Goal: Ask a question: Seek information or help from site administrators or community

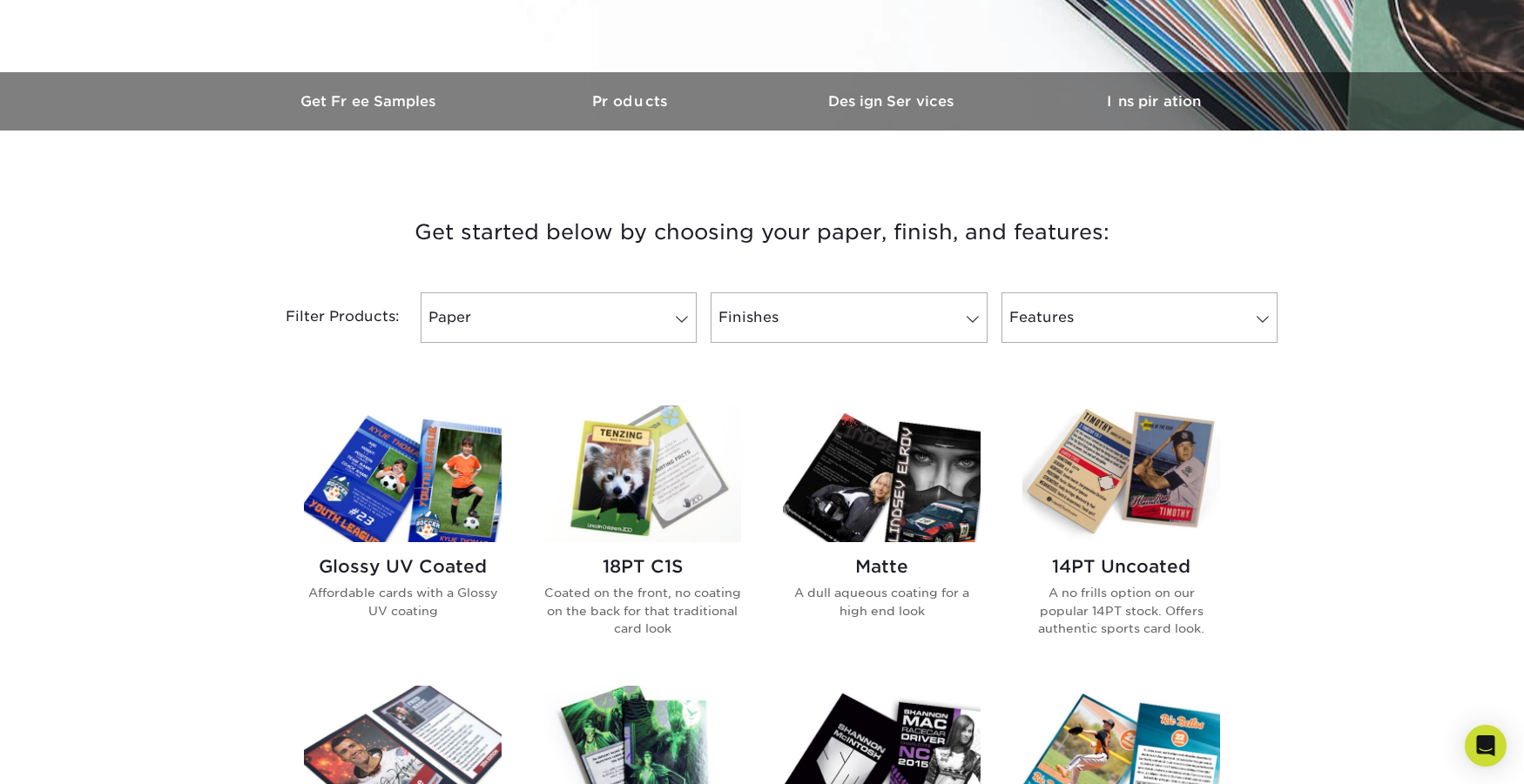
scroll to position [84, 0]
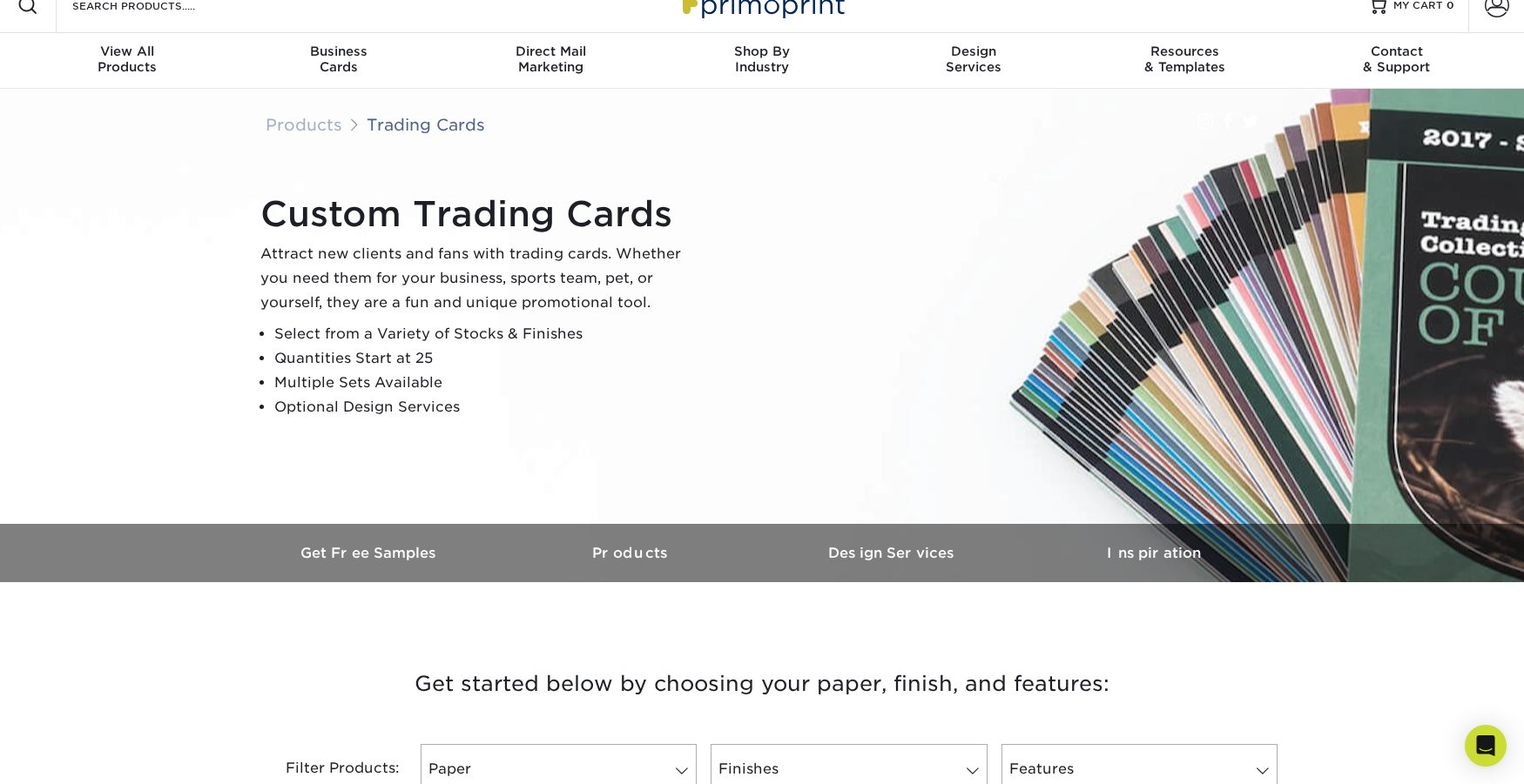
scroll to position [0, 0]
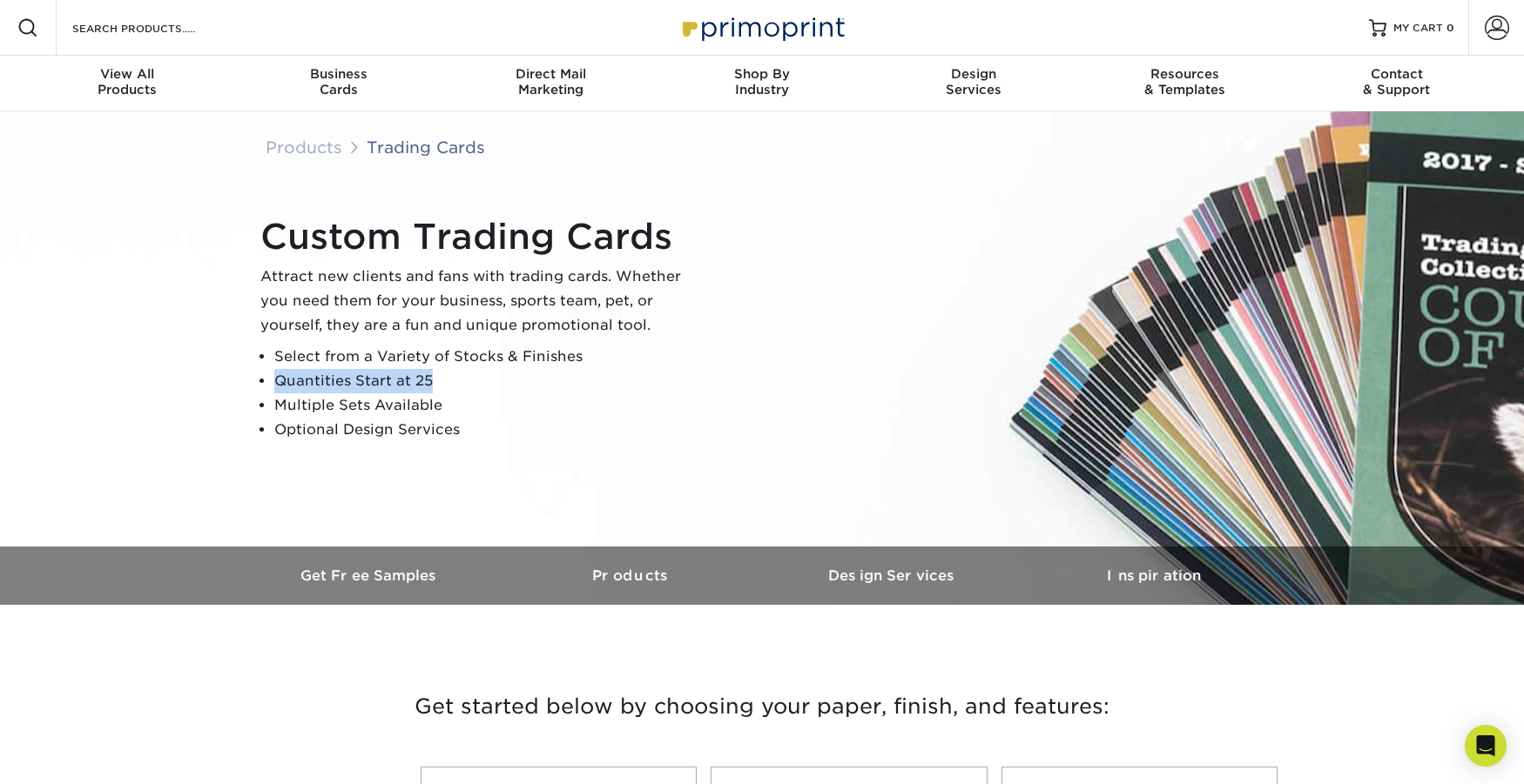
drag, startPoint x: 448, startPoint y: 381, endPoint x: 278, endPoint y: 382, distance: 170.0
click at [278, 382] on li "Quantities Start at 25" at bounding box center [484, 381] width 421 height 24
click at [457, 381] on li "Quantities Start at 25" at bounding box center [484, 381] width 421 height 24
click at [1406, 77] on span "Contact" at bounding box center [1395, 74] width 211 height 16
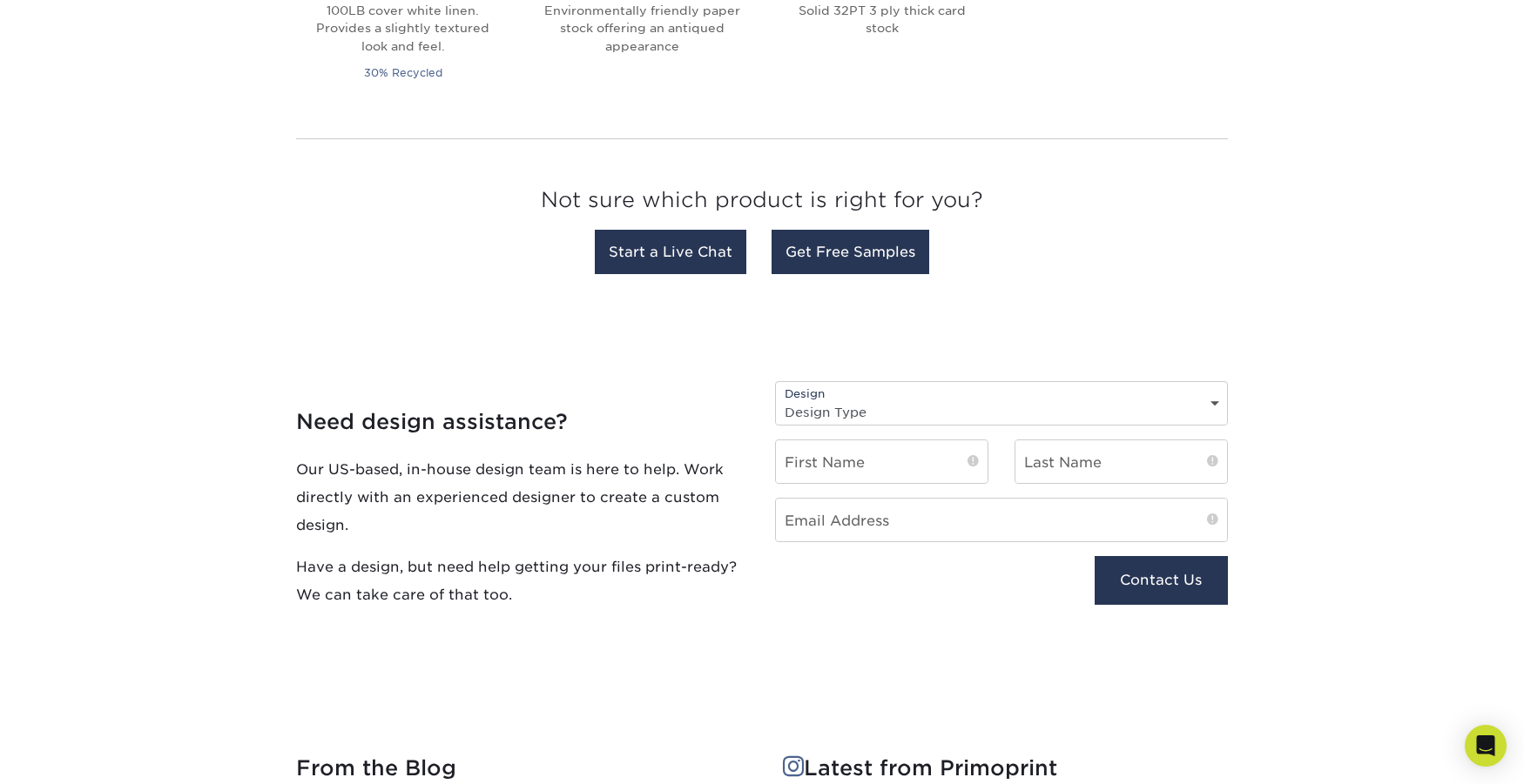
scroll to position [1621, 0]
click at [705, 261] on link "Start a Live Chat" at bounding box center [670, 252] width 152 height 45
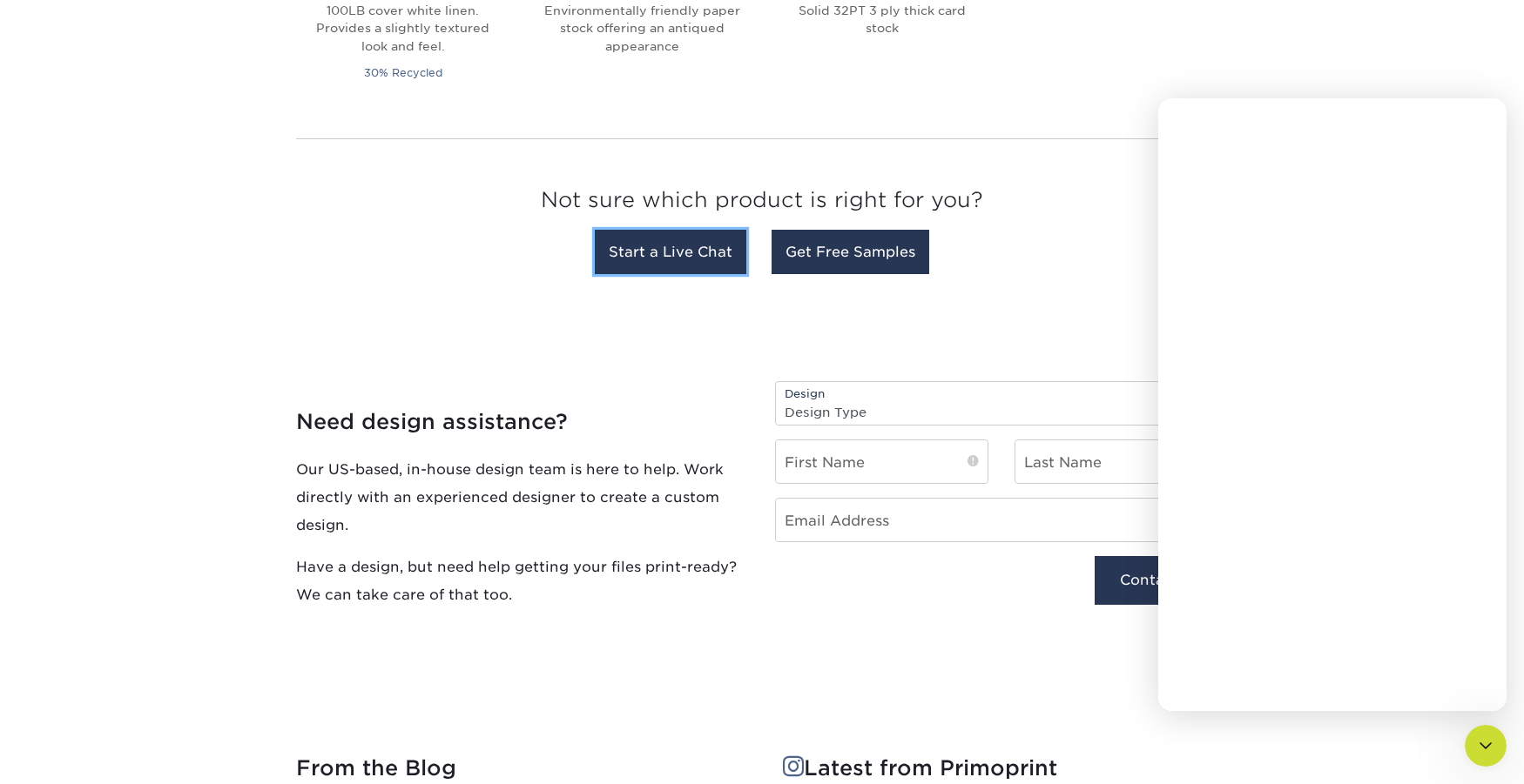
scroll to position [0, 0]
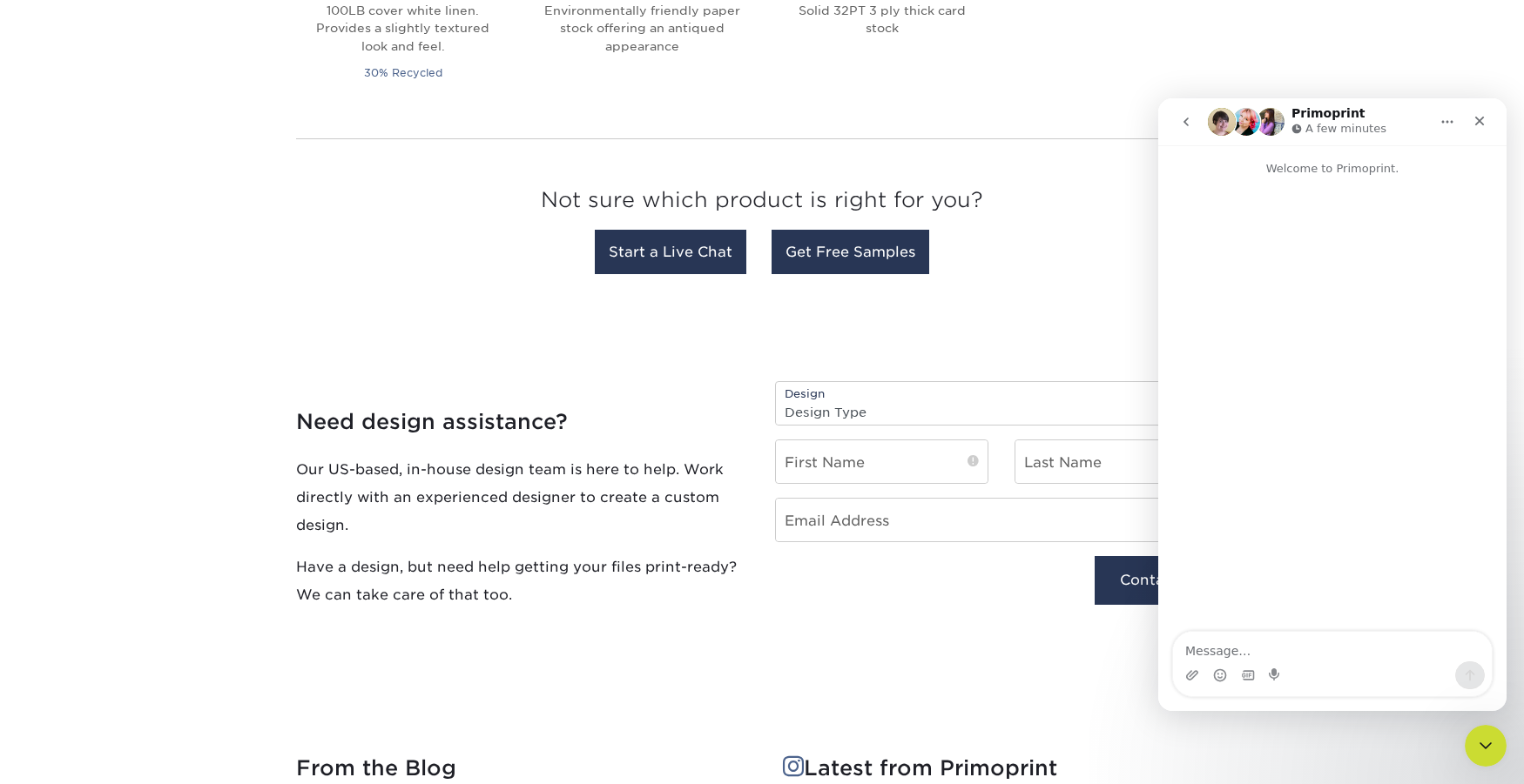
click at [1293, 648] on textarea "Message…" at bounding box center [1332, 647] width 319 height 30
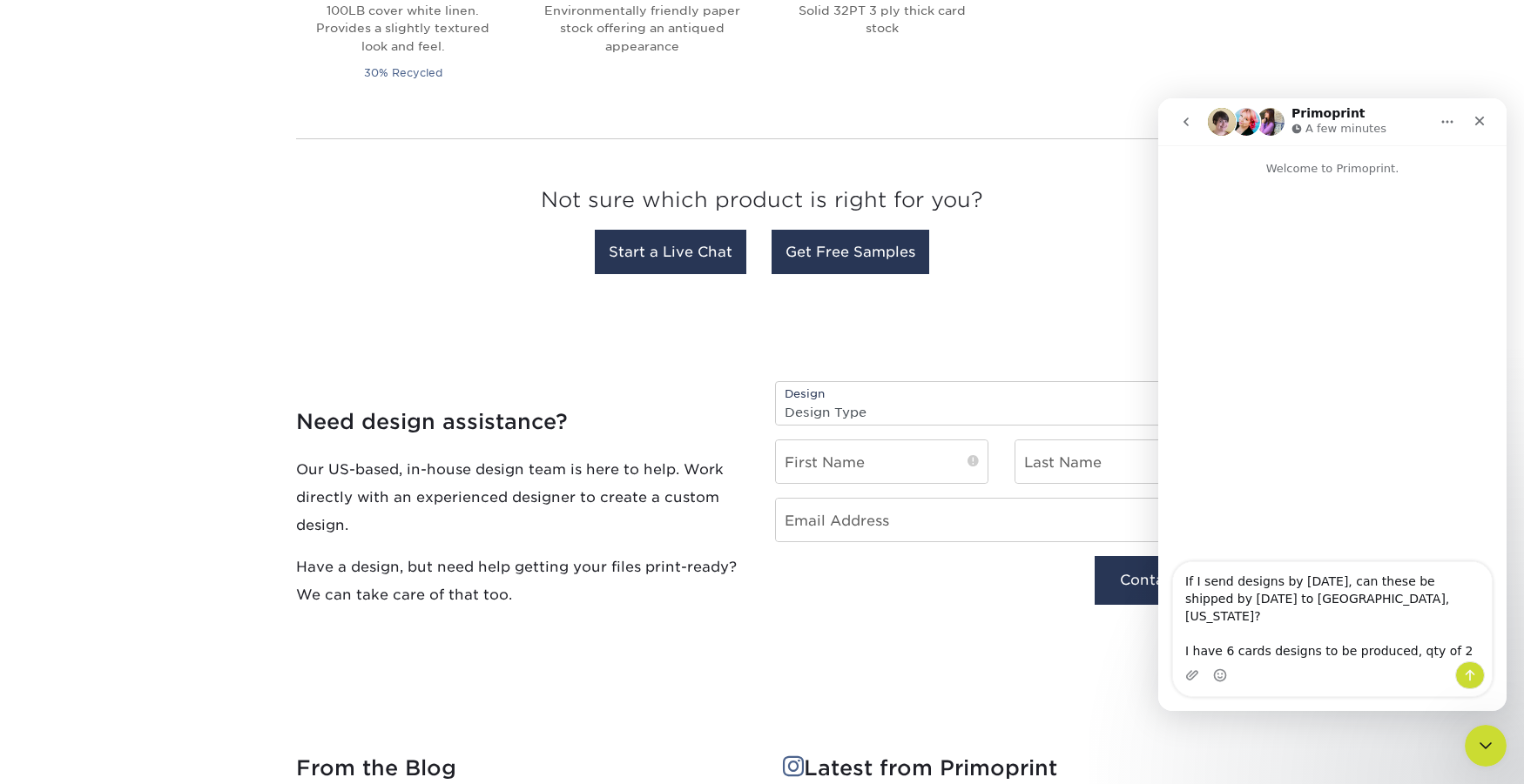
type textarea "If I send designs by today, can these be shipped by Monday to Portland, Oregon?…"
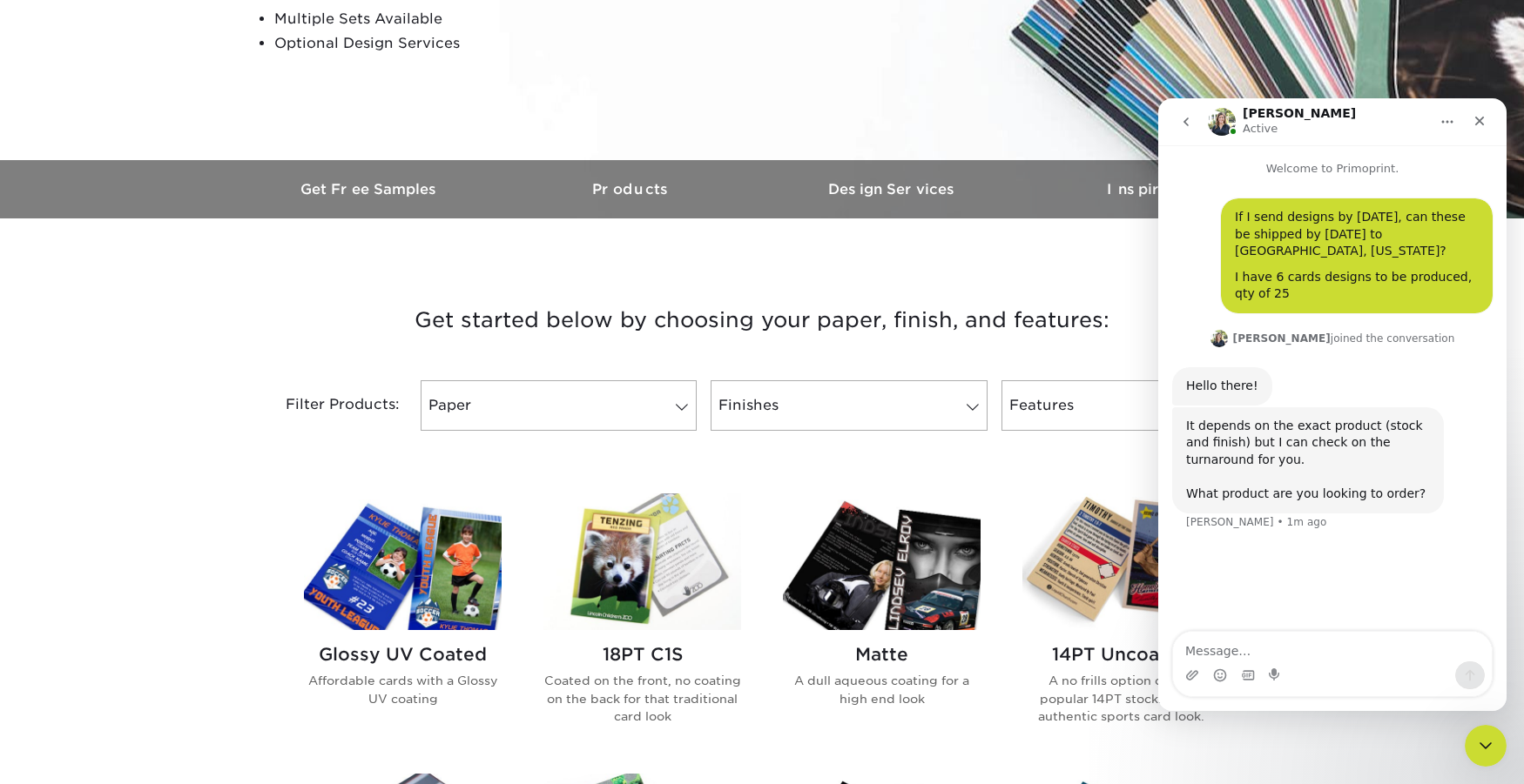
scroll to position [362, 0]
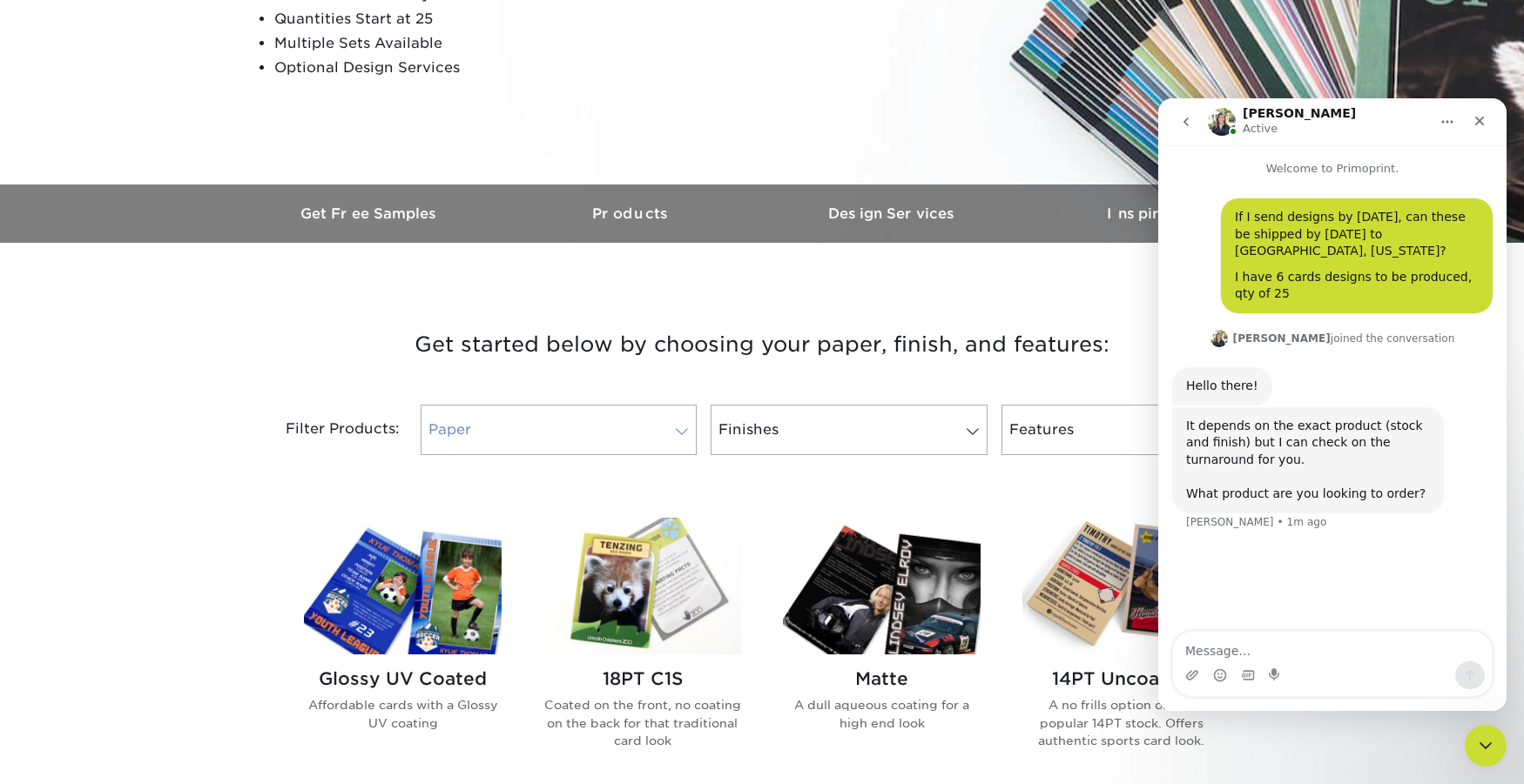
click at [653, 423] on link "Paper" at bounding box center [559, 430] width 276 height 50
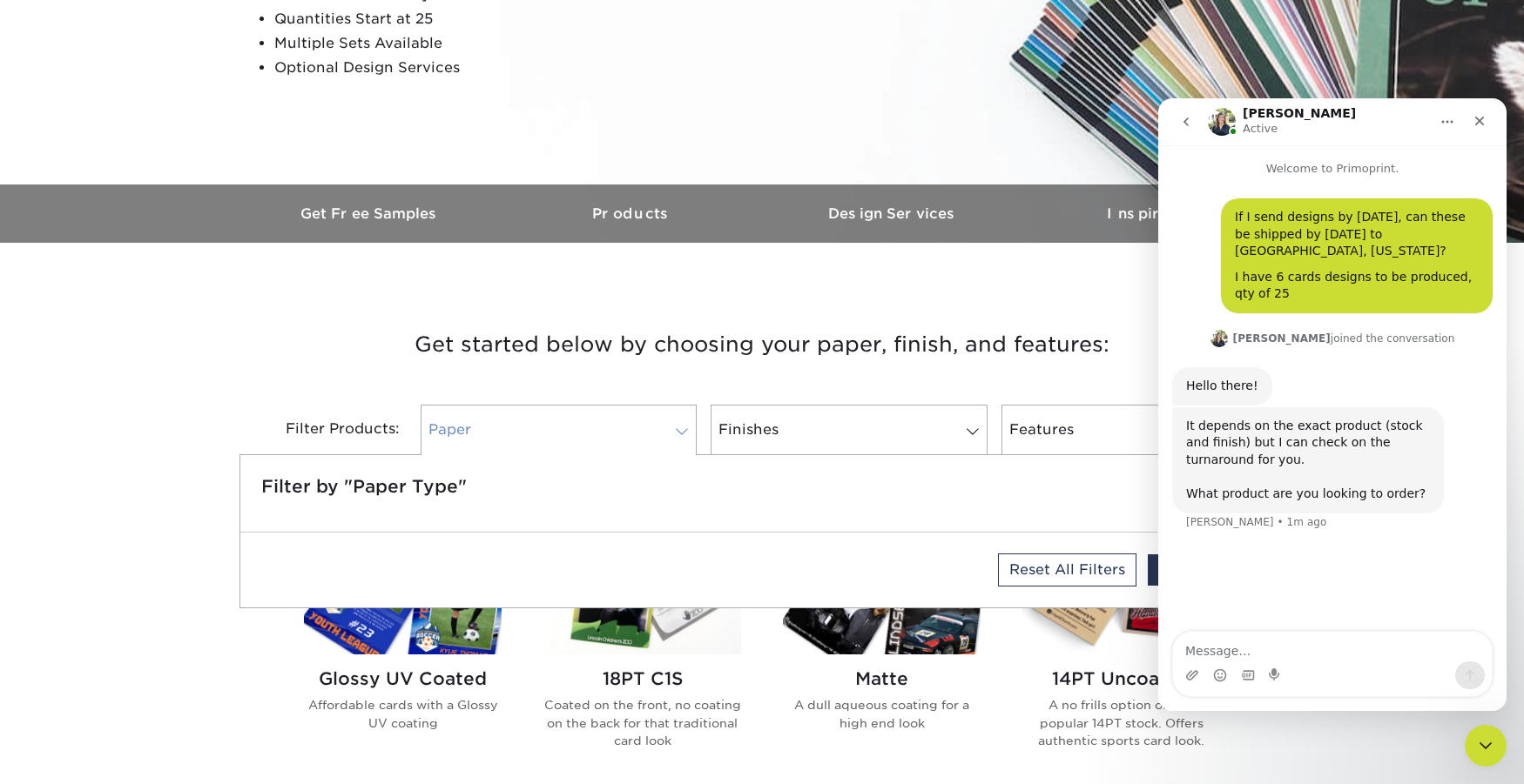
click at [653, 423] on link "Paper" at bounding box center [559, 430] width 276 height 50
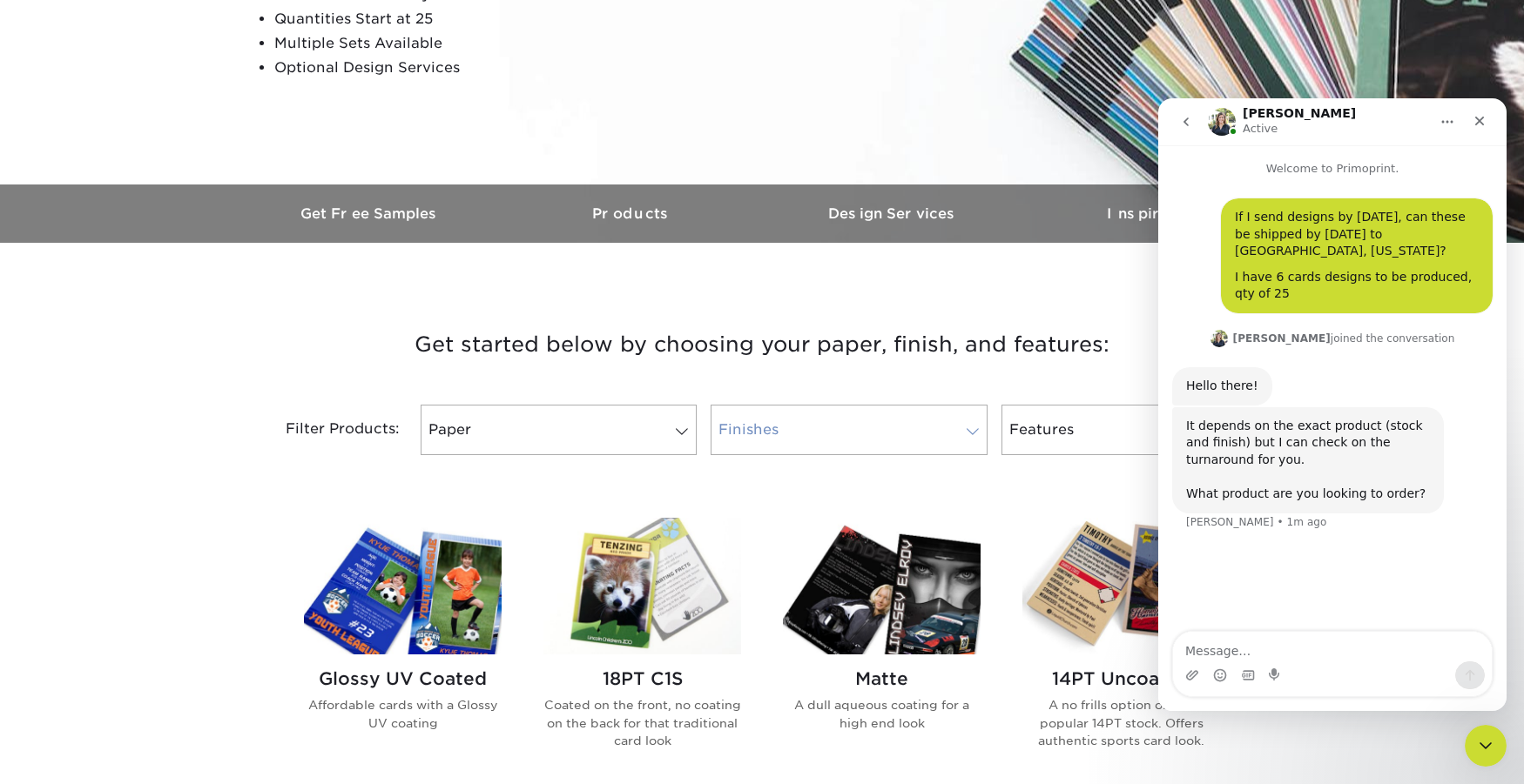
click at [816, 430] on link "Finishes" at bounding box center [849, 430] width 276 height 50
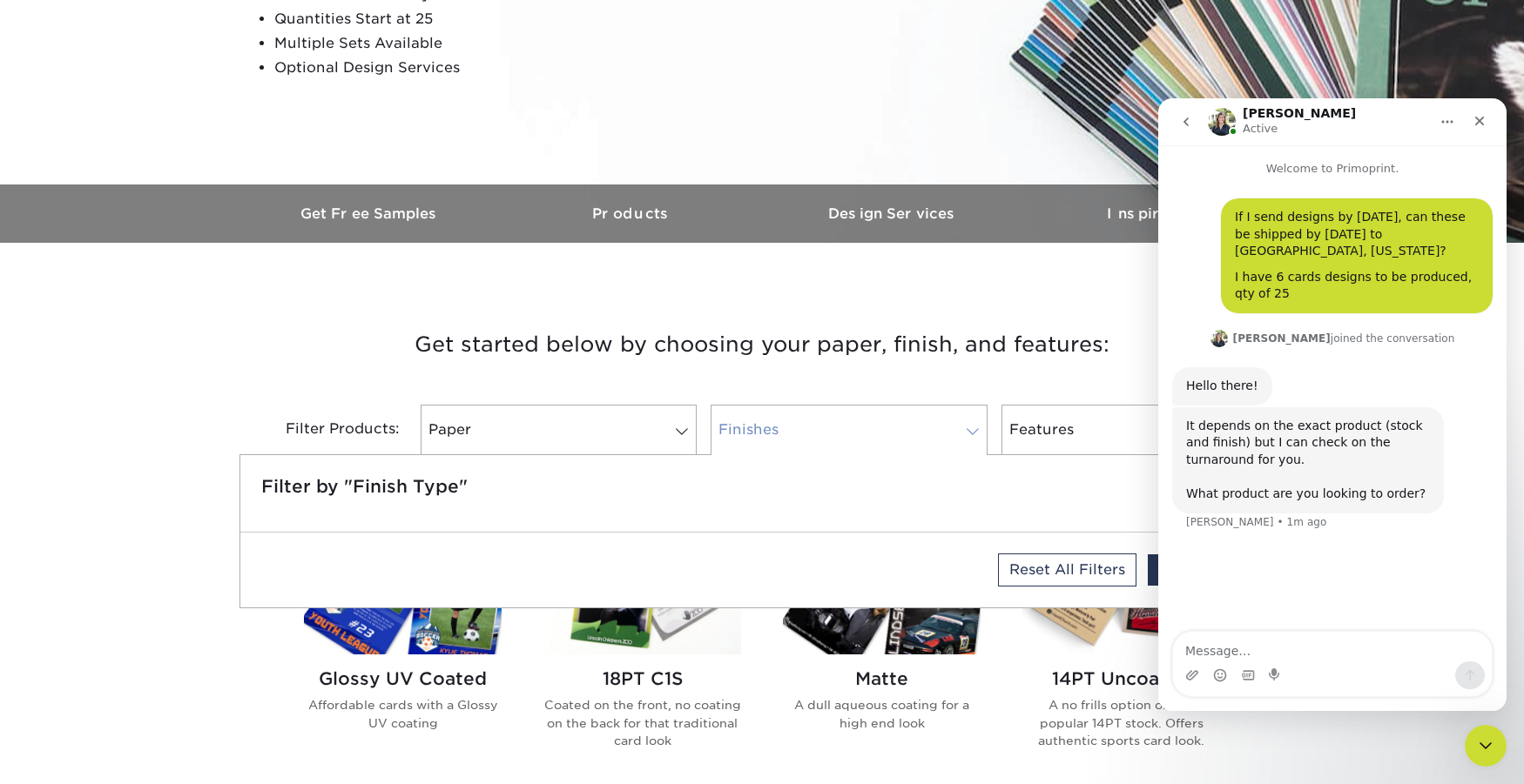
click at [816, 430] on link "Finishes" at bounding box center [849, 430] width 276 height 50
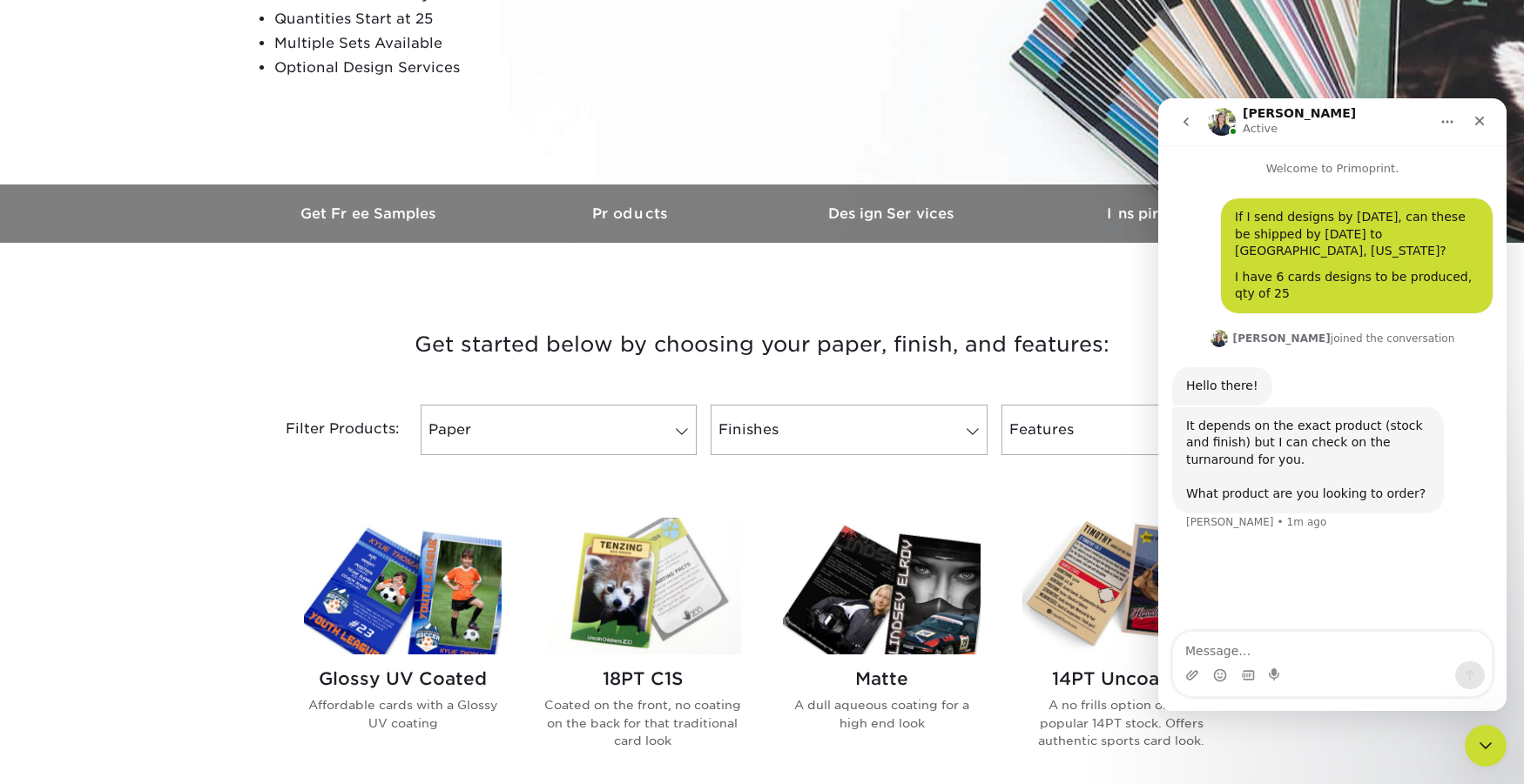
drag, startPoint x: 1305, startPoint y: 117, endPoint x: 1354, endPoint y: 101, distance: 51.5
click at [1354, 101] on nav "Irene Active" at bounding box center [1332, 122] width 348 height 47
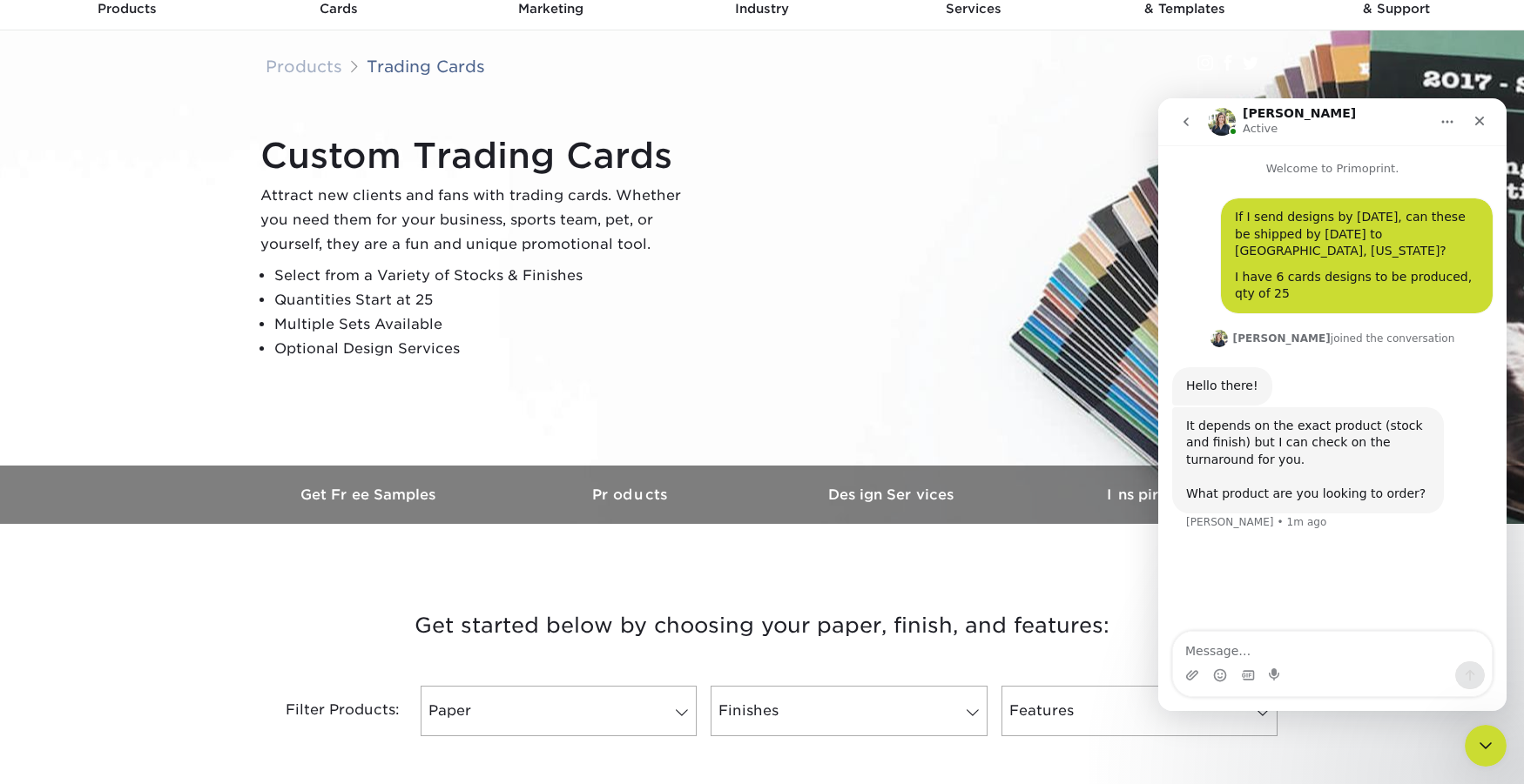
scroll to position [0, 0]
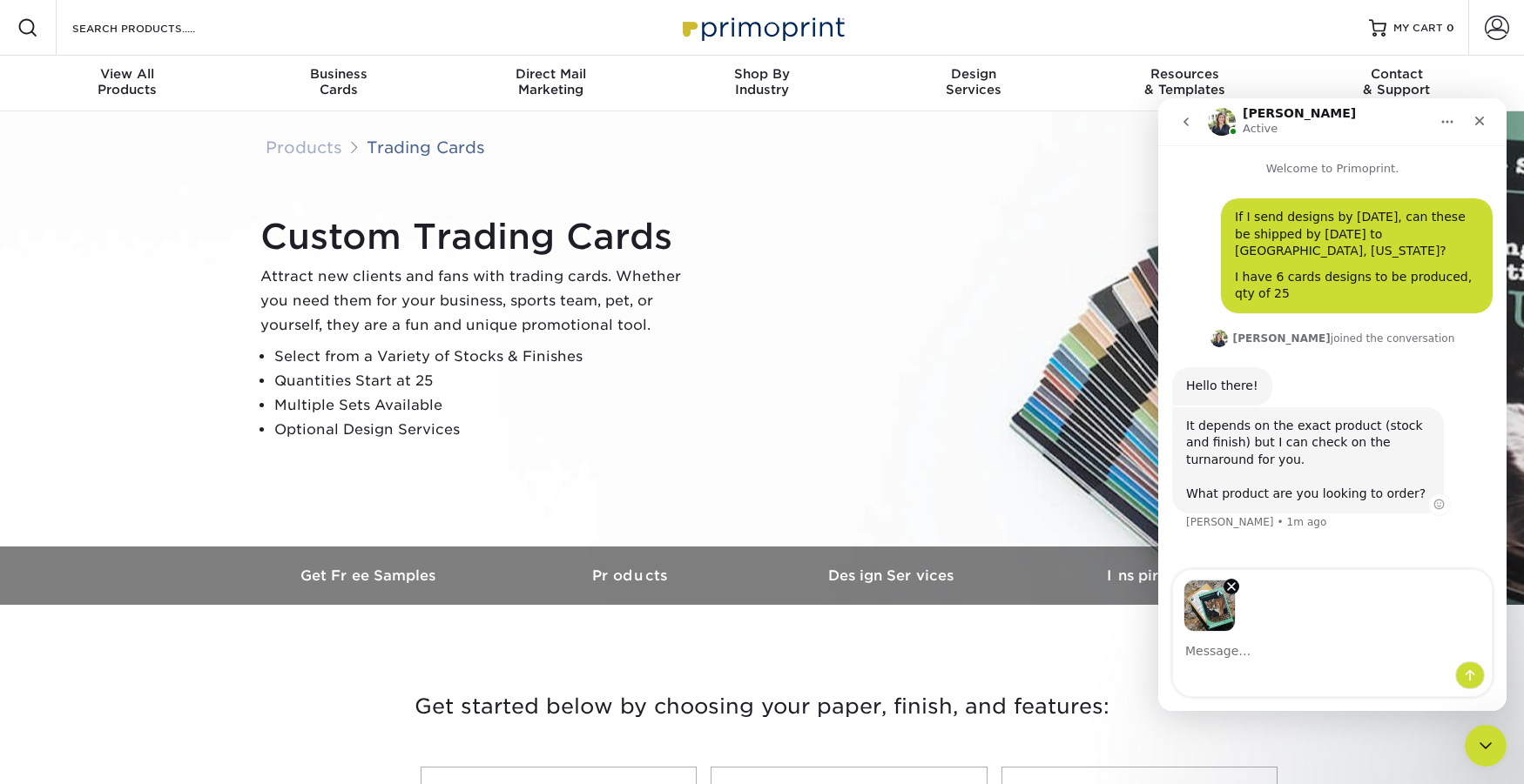
drag, startPoint x: 1385, startPoint y: 419, endPoint x: 1369, endPoint y: 448, distance: 33.1
click at [1385, 419] on div "It depends on the exact product (stock and finish) but I can check on the turna…" at bounding box center [1308, 461] width 244 height 86
click at [1209, 651] on textarea "Message…" at bounding box center [1332, 647] width 319 height 30
type textarea "Is this in stock?"
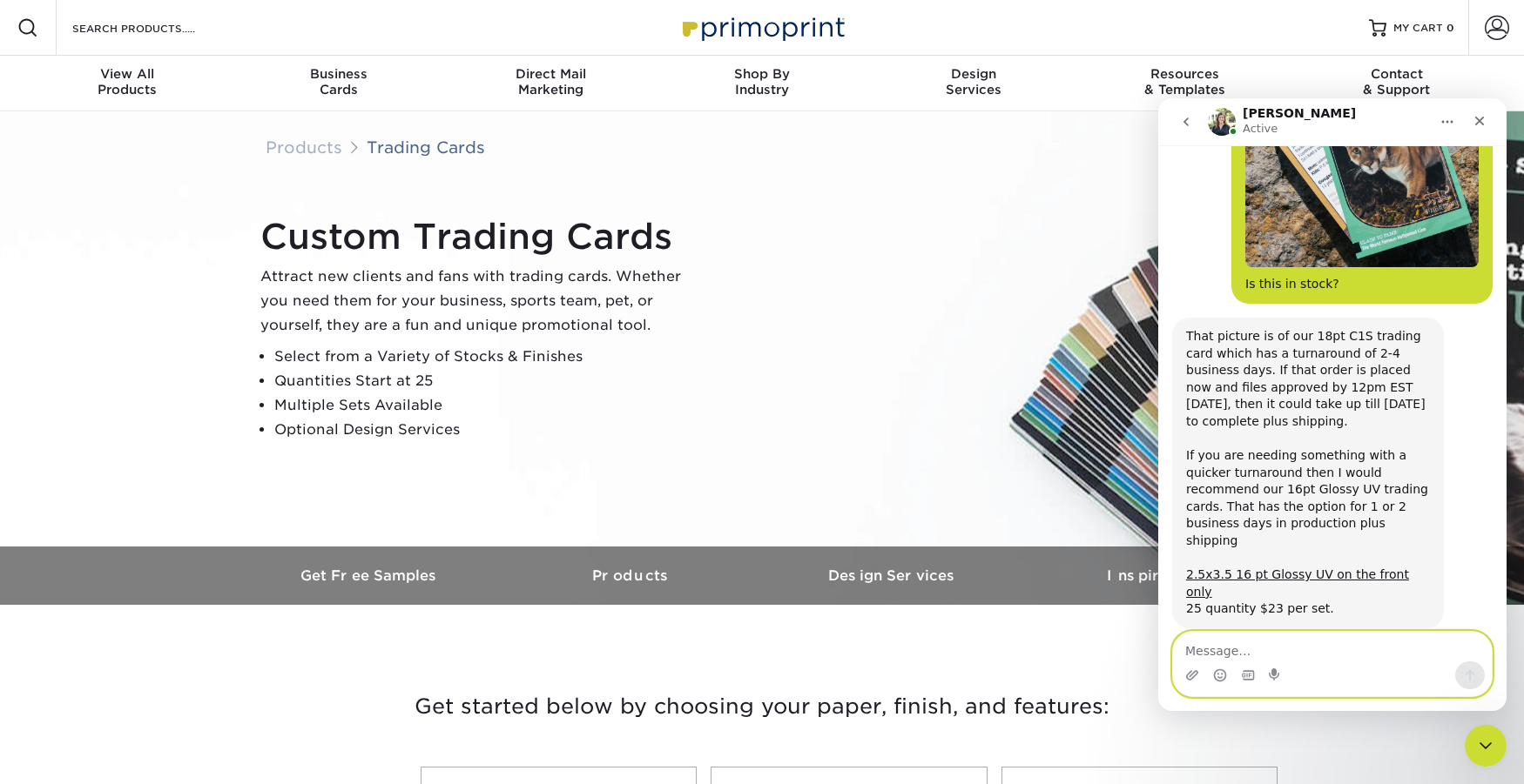
scroll to position [551, 0]
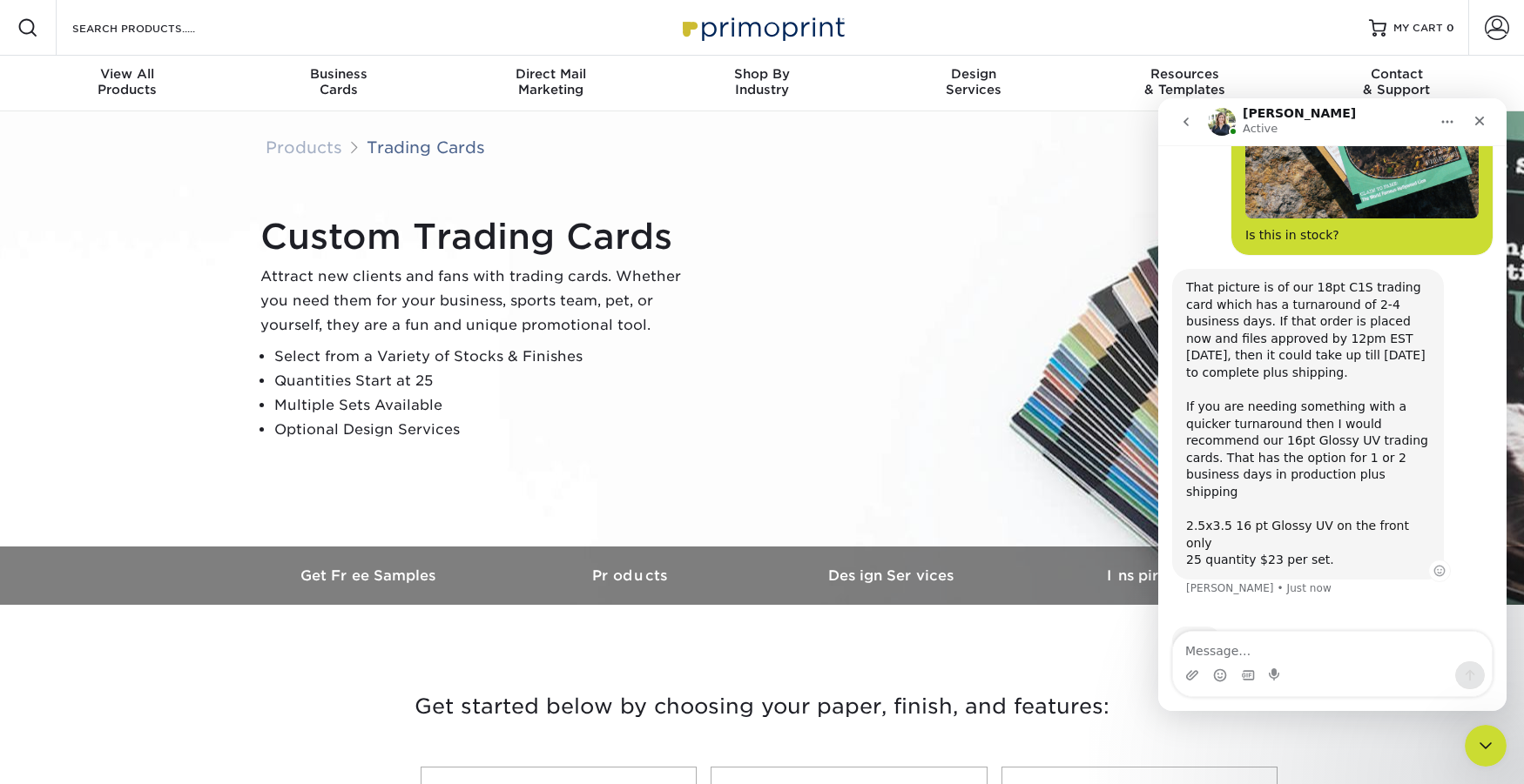
click at [1249, 519] on link "2.5x3.5 16 pt Glossy UV on the front only" at bounding box center [1297, 534] width 223 height 32
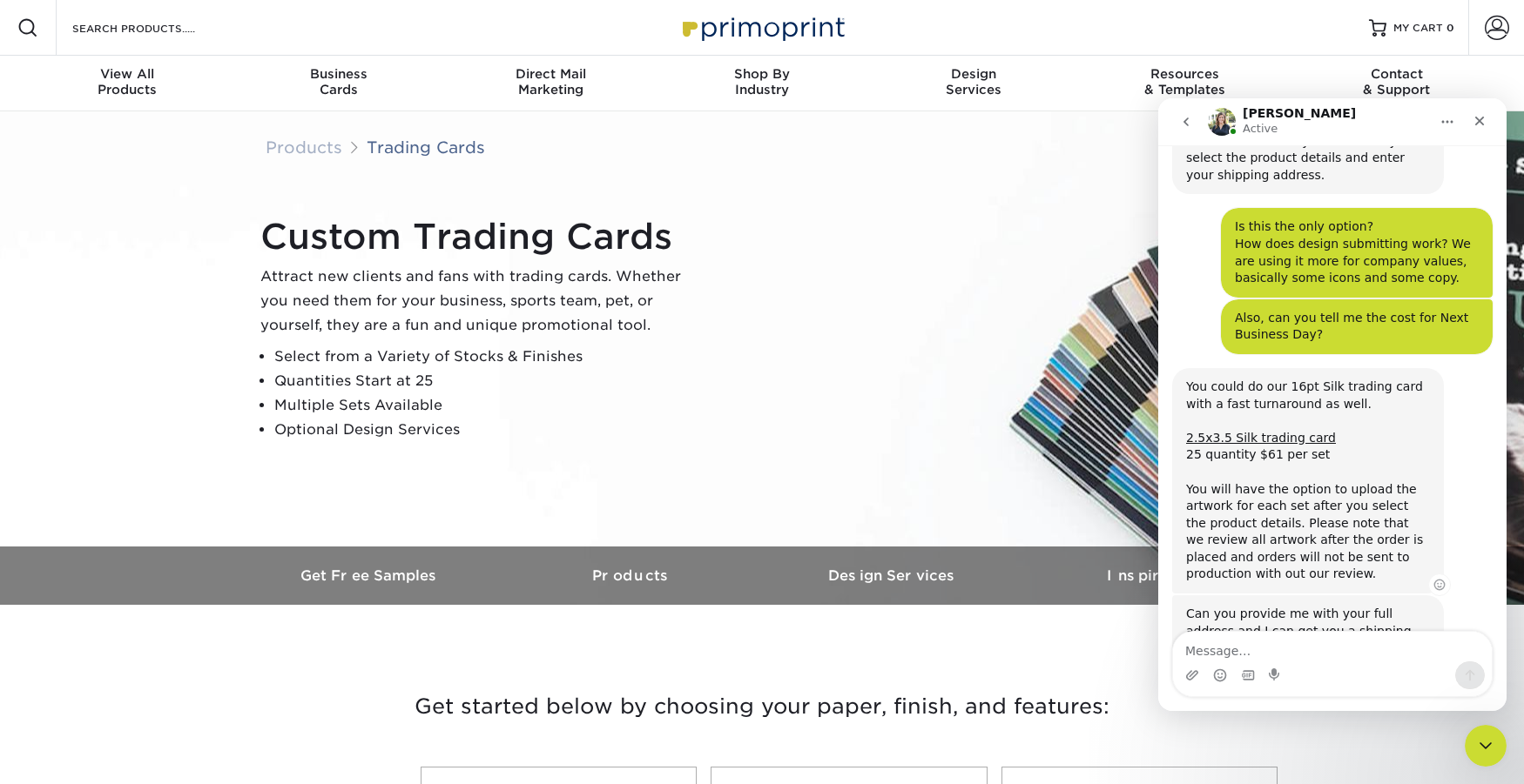
scroll to position [1048, 0]
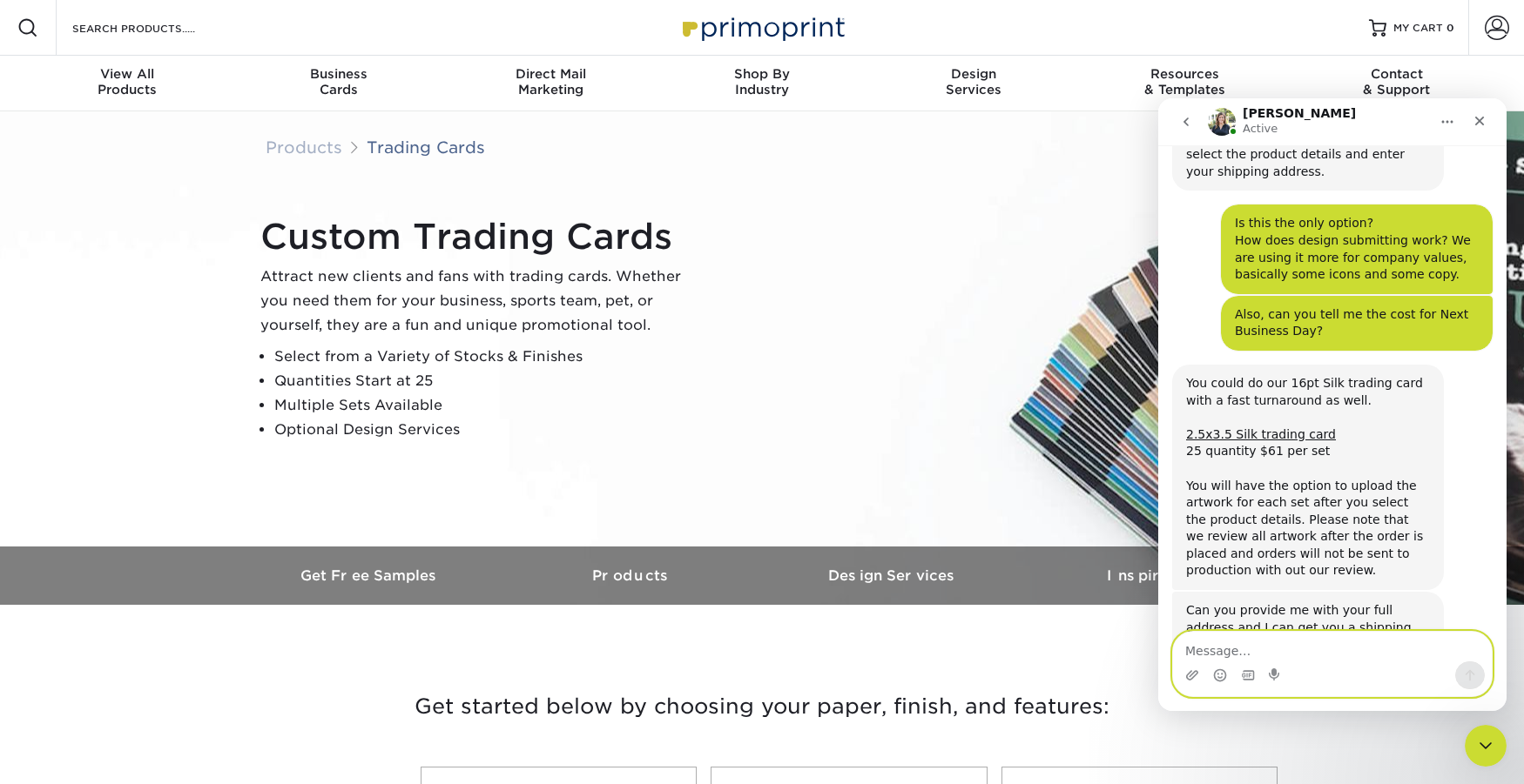
click at [1254, 638] on textarea "Message…" at bounding box center [1332, 647] width 319 height 30
type textarea "A"
type textarea "Y"
paste textarea "221 SE Ankeny St 2nd floor, Portland, OR 97214"
type textarea "221 SE Ankeny St 2nd floor, Portland, OR 97214"
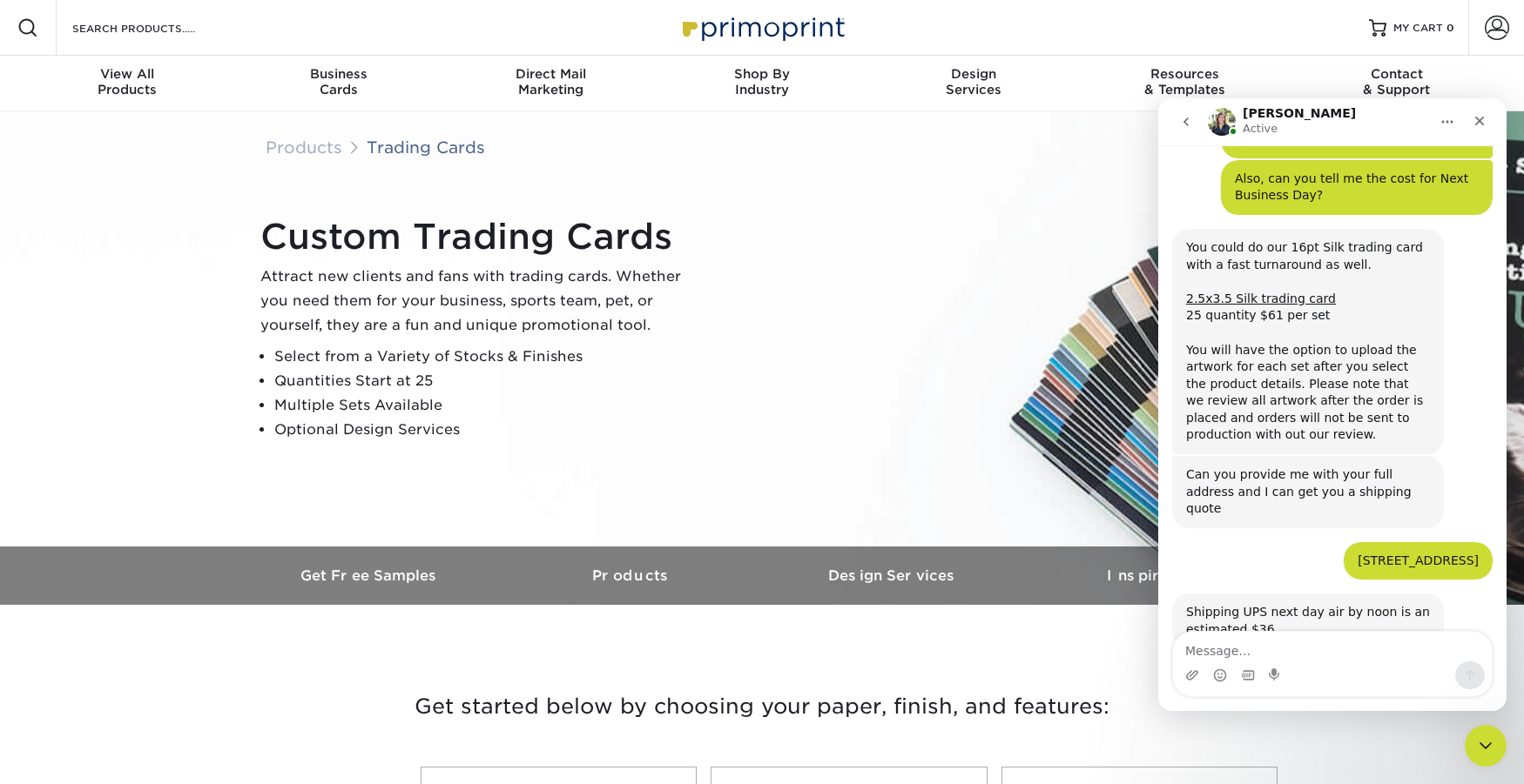
scroll to position [1186, 0]
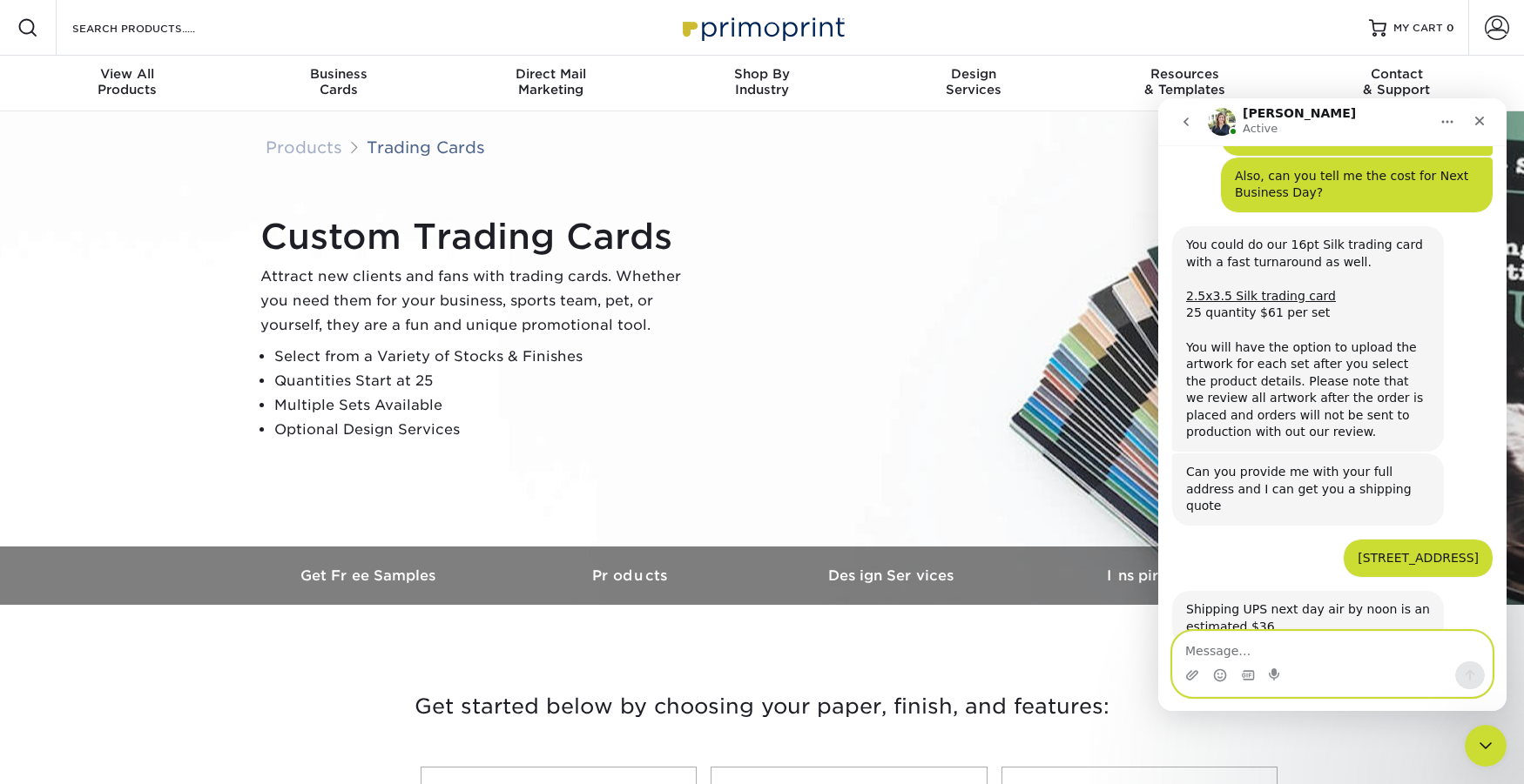
drag, startPoint x: 1254, startPoint y: 652, endPoint x: 1272, endPoint y: 642, distance: 20.6
click at [1246, 653] on textarea "Message…" at bounding box center [1332, 647] width 319 height 30
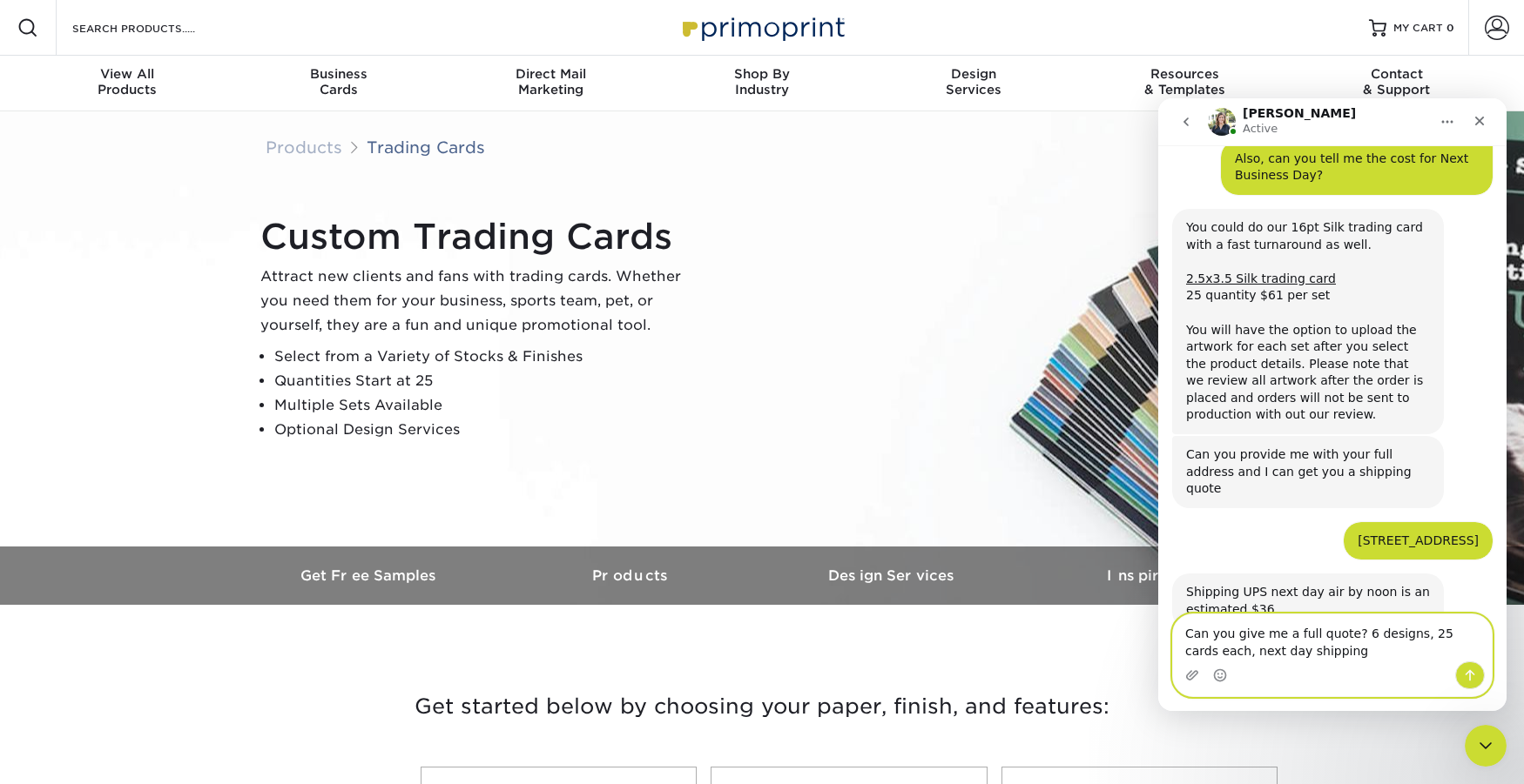
type textarea "Can you give me a full quote? 6 designs, 25 cards each, next day shipping."
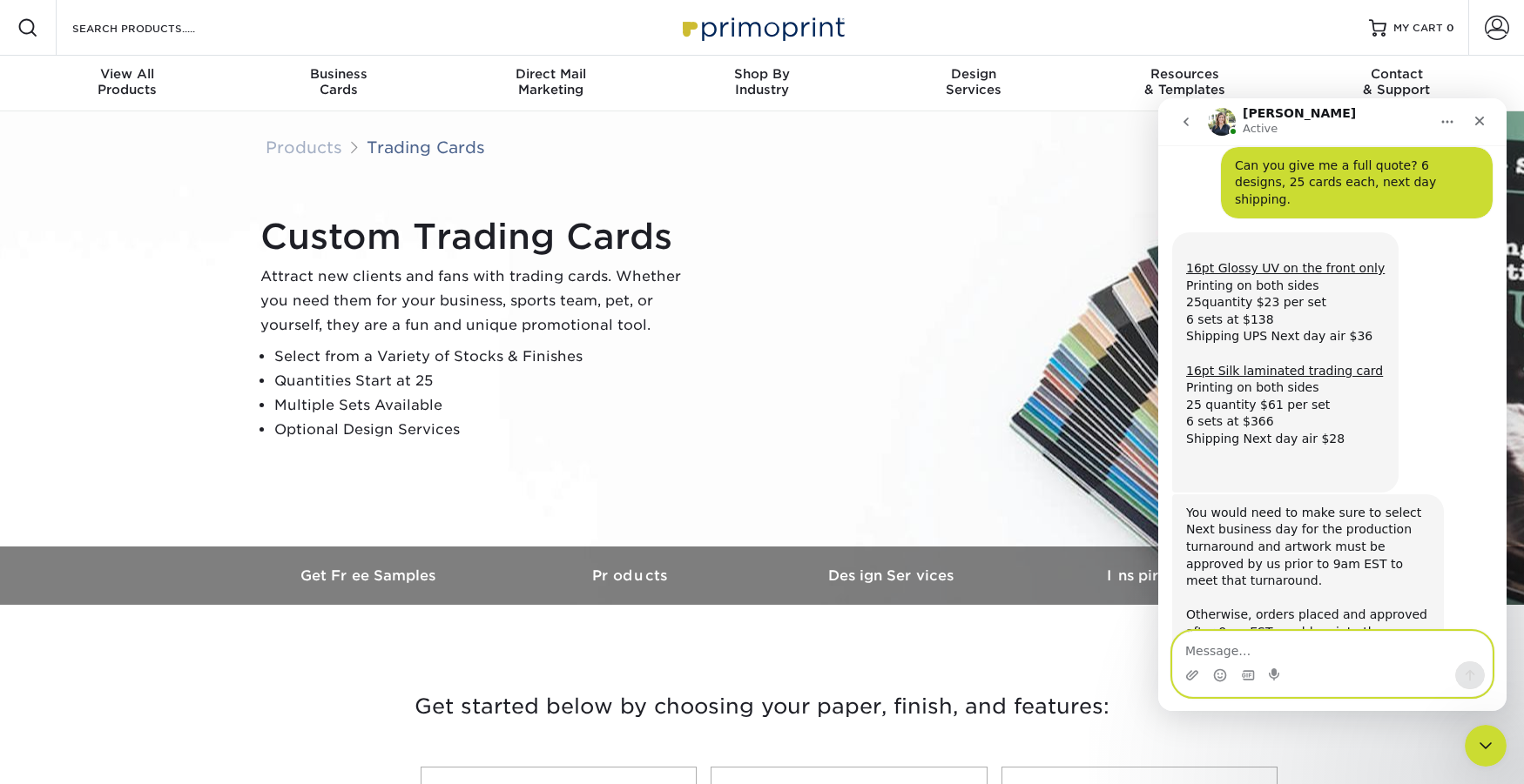
scroll to position [1704, 0]
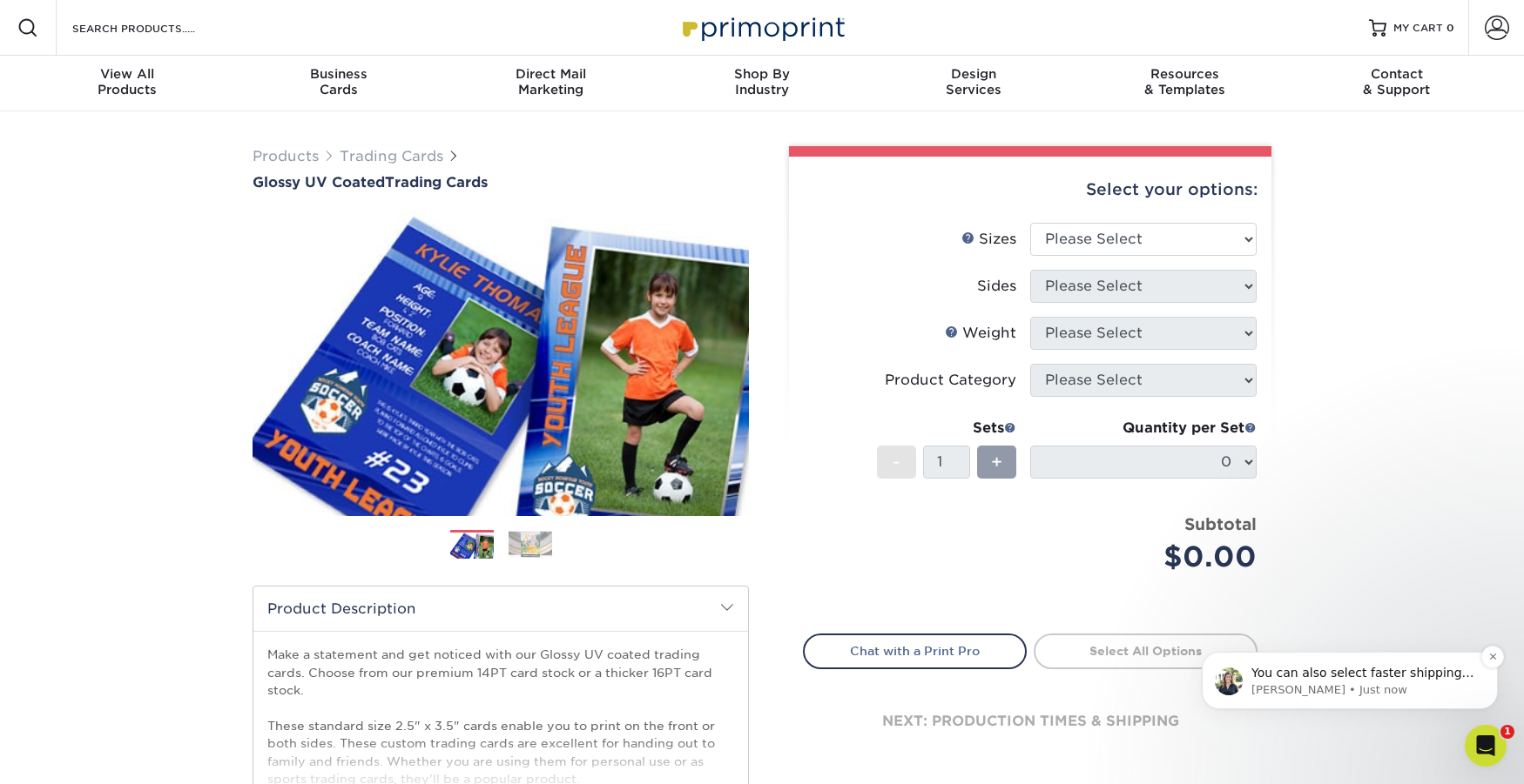
click at [1346, 677] on span "You can also select faster shipping methods for a 1 day transit after you selec…" at bounding box center [1362, 698] width 223 height 66
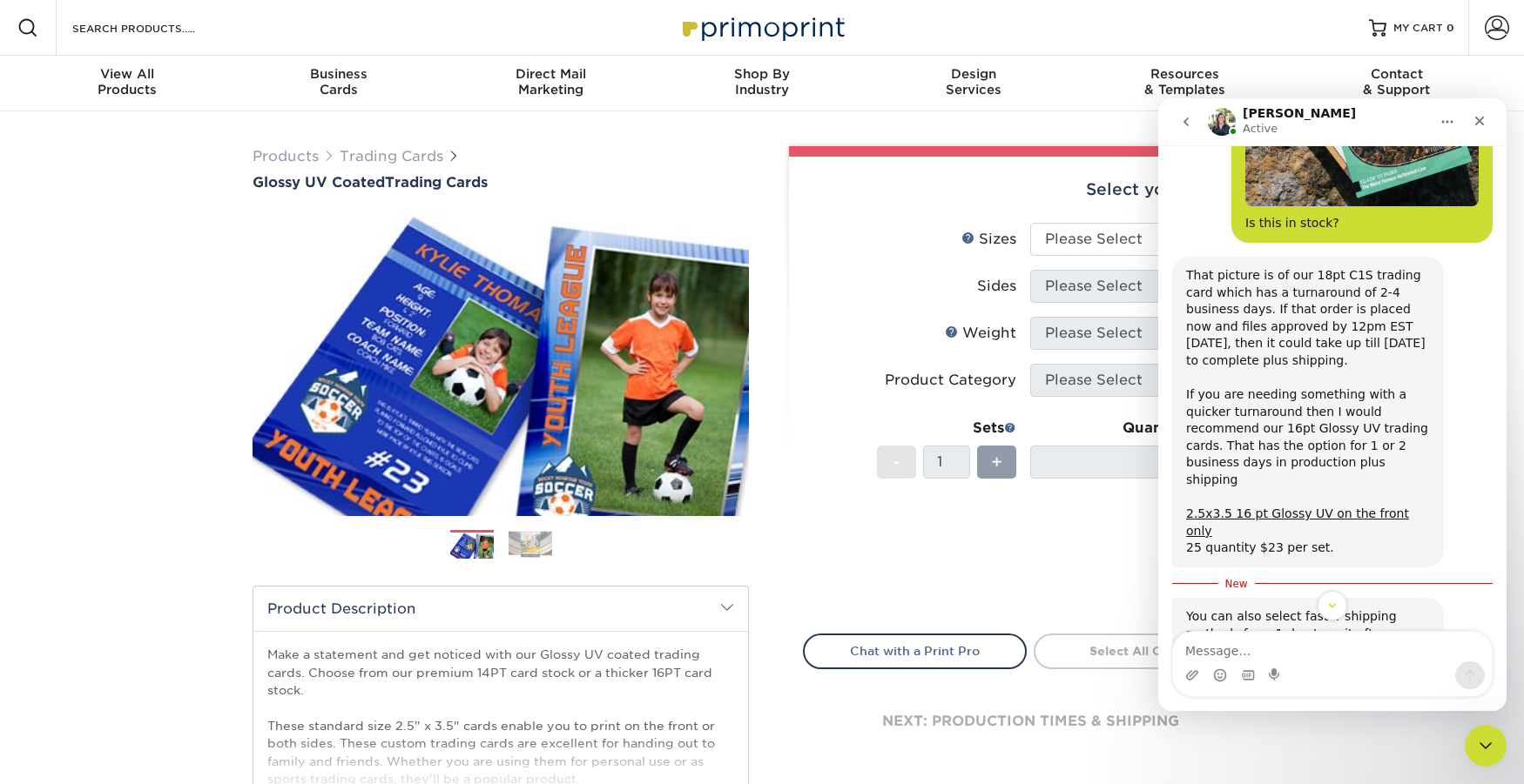
scroll to position [593, 0]
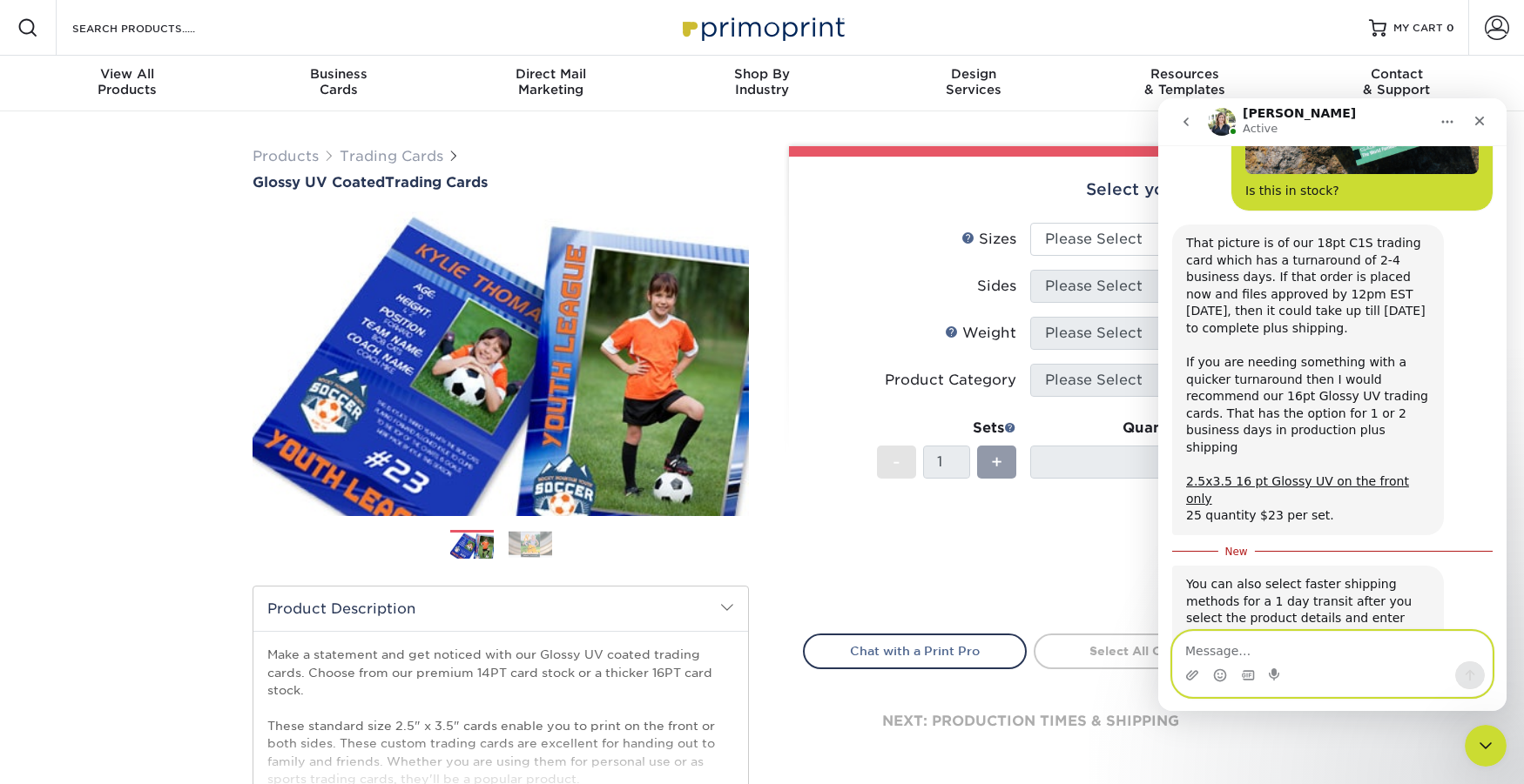
click at [1238, 653] on textarea "Message…" at bounding box center [1332, 647] width 319 height 30
type textarea "G"
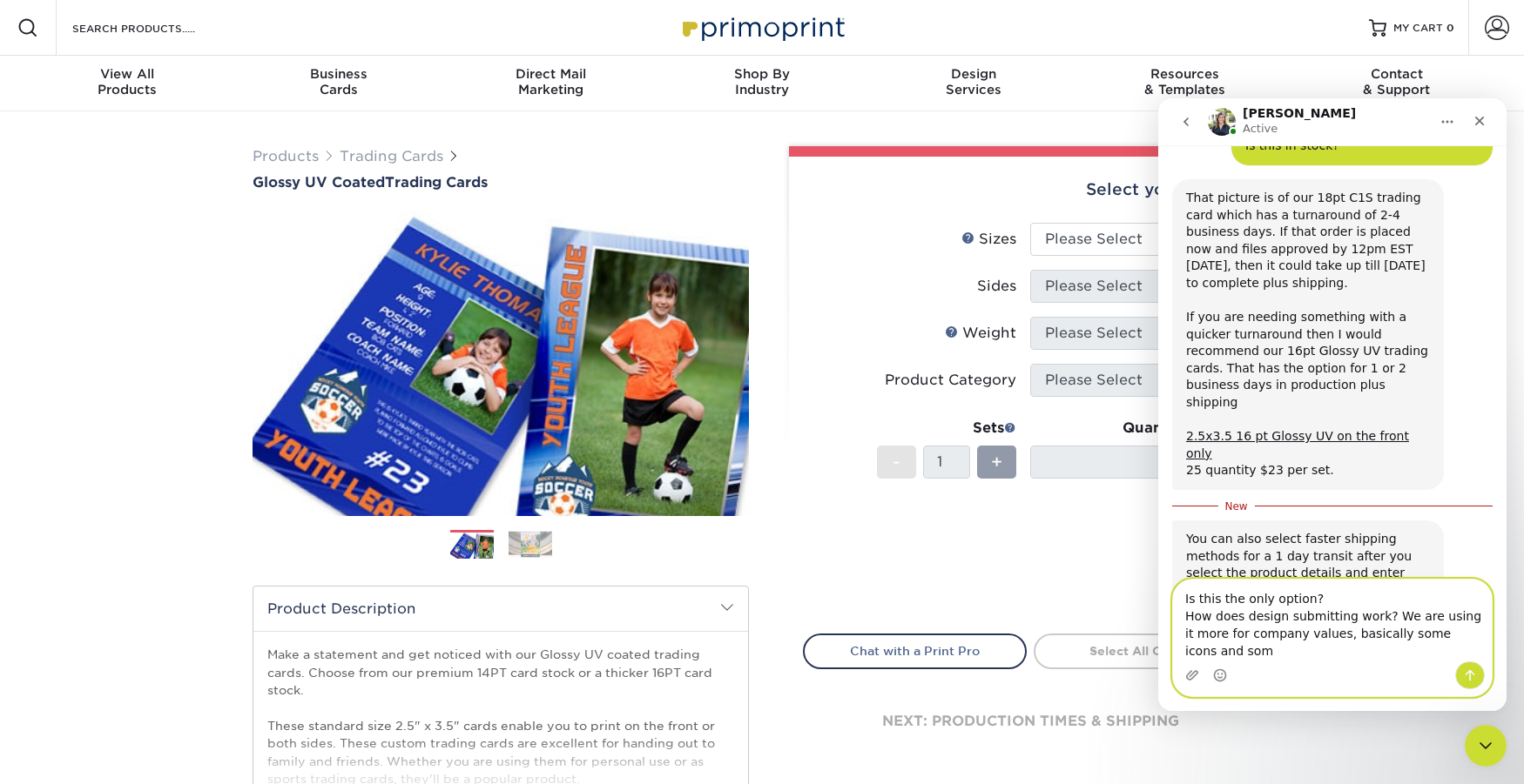
scroll to position [656, 0]
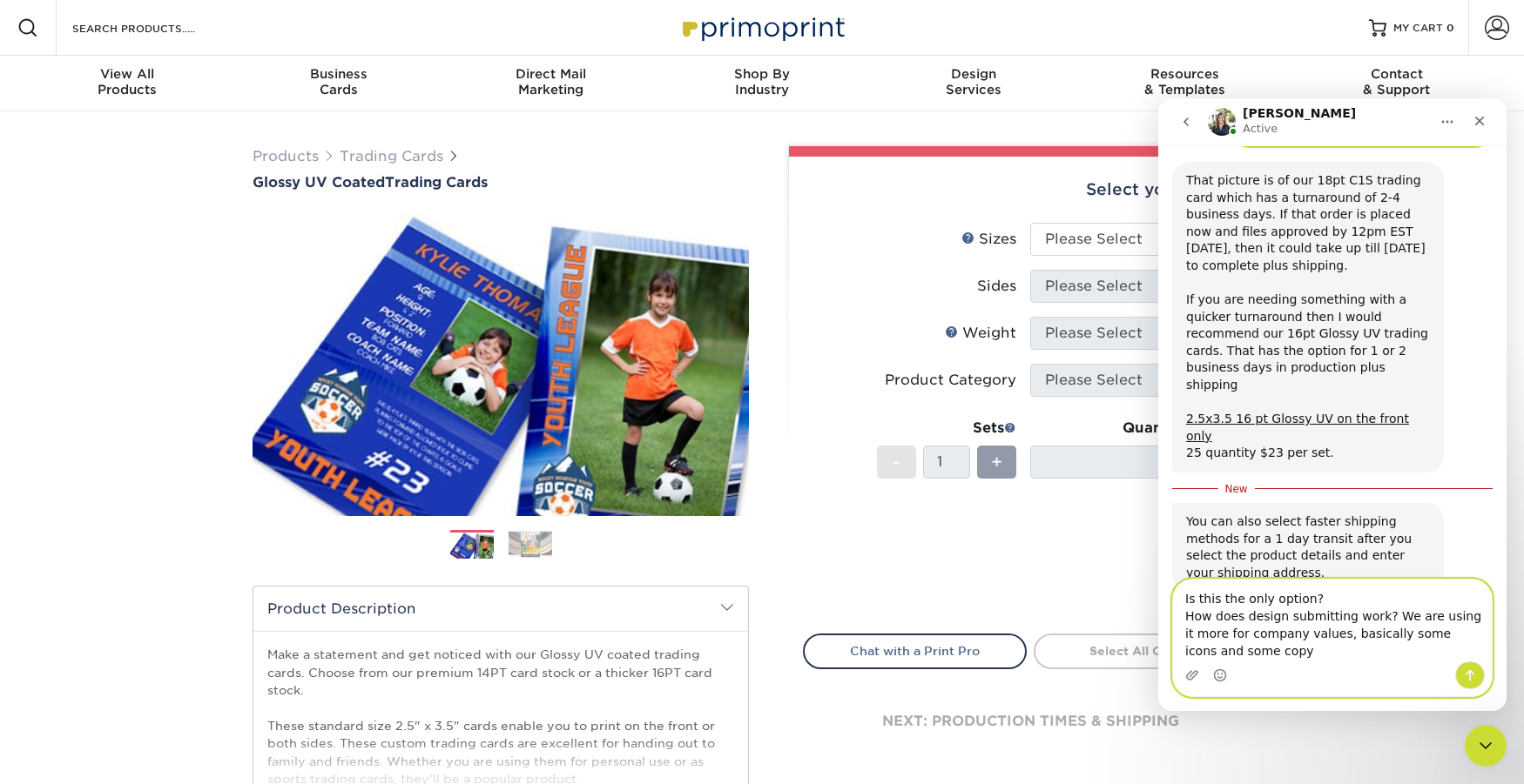
type textarea "Is this the only option? How does design submitting work? We are using it more …"
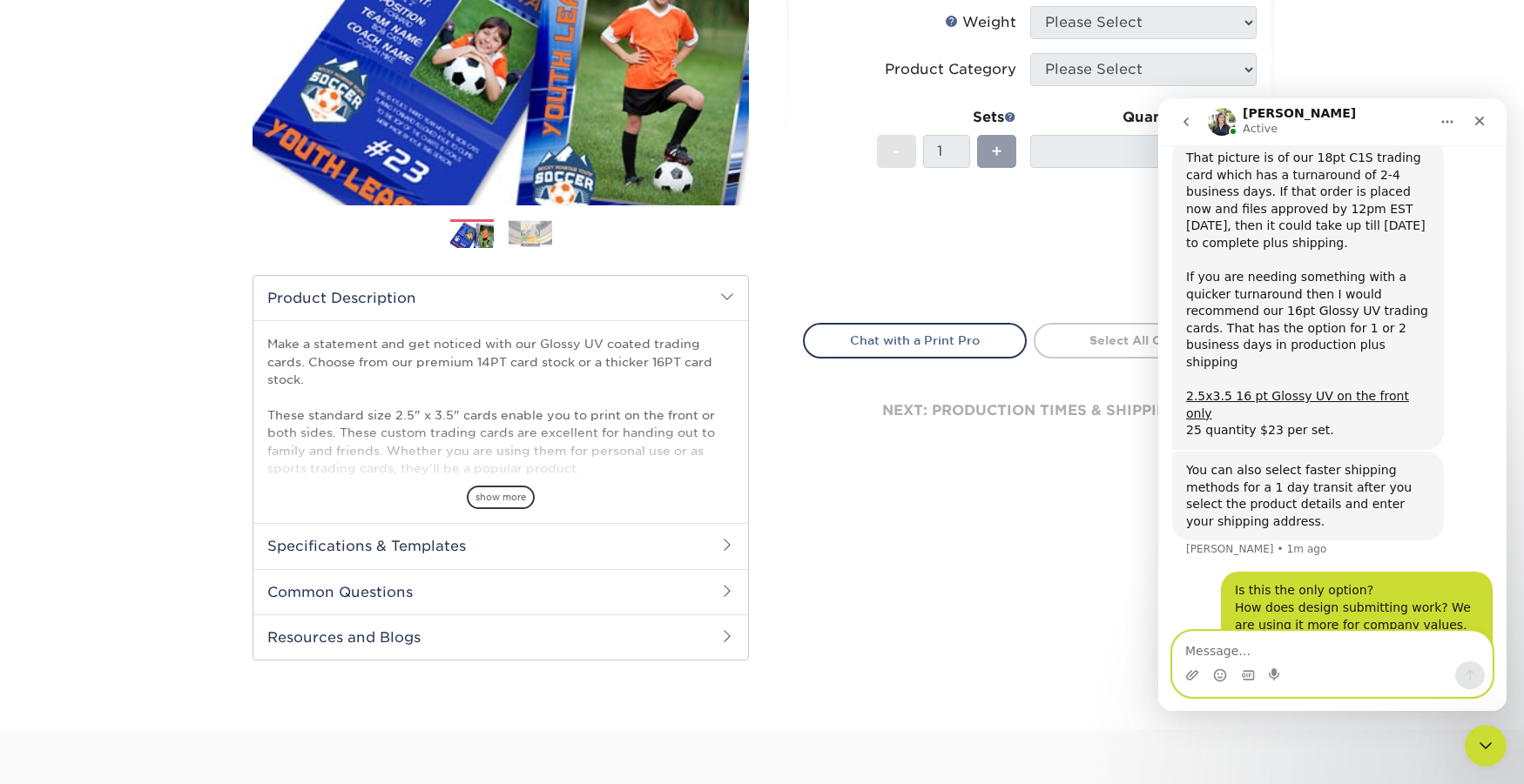
scroll to position [314, 0]
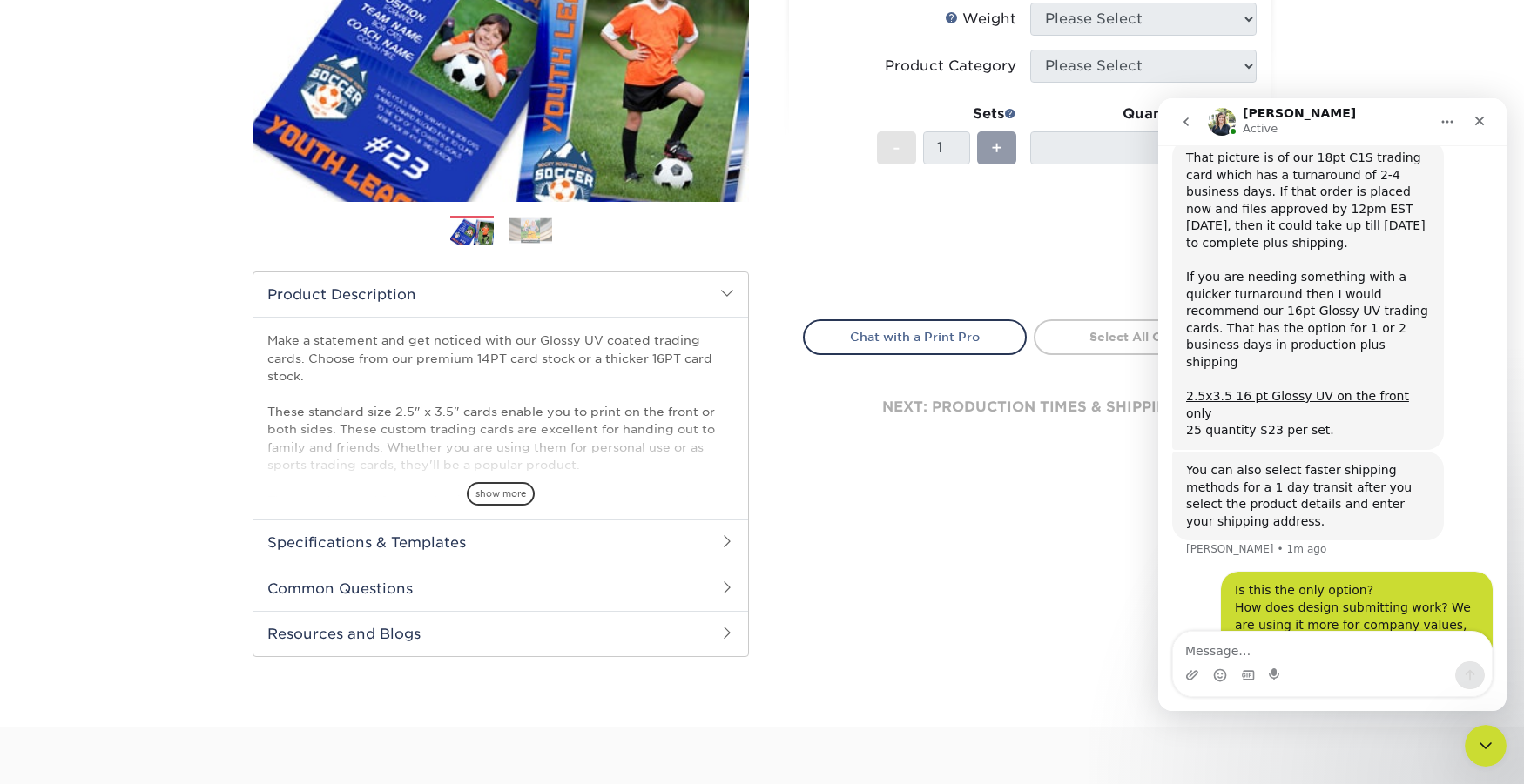
click at [732, 536] on span at bounding box center [727, 541] width 14 height 14
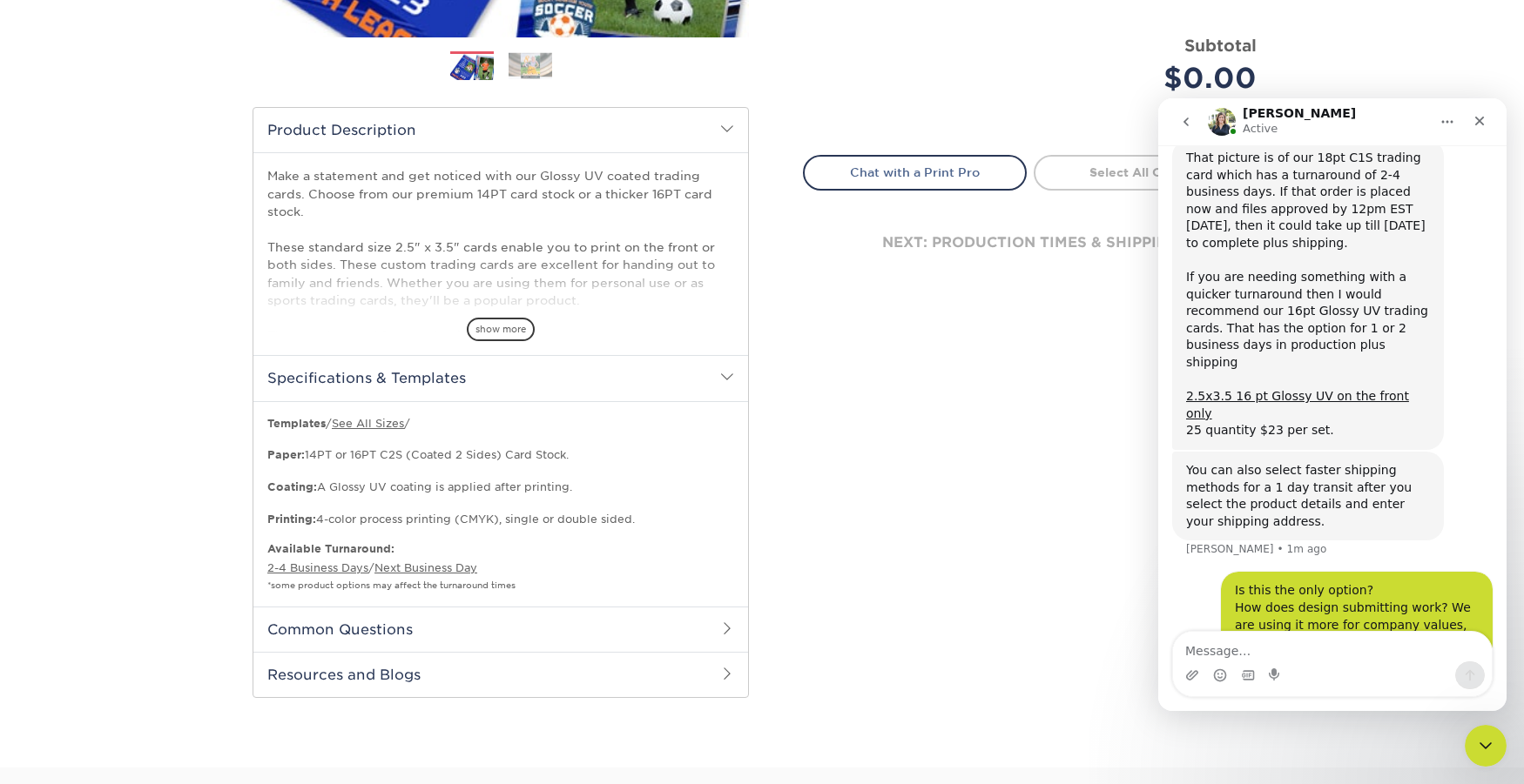
scroll to position [483, 0]
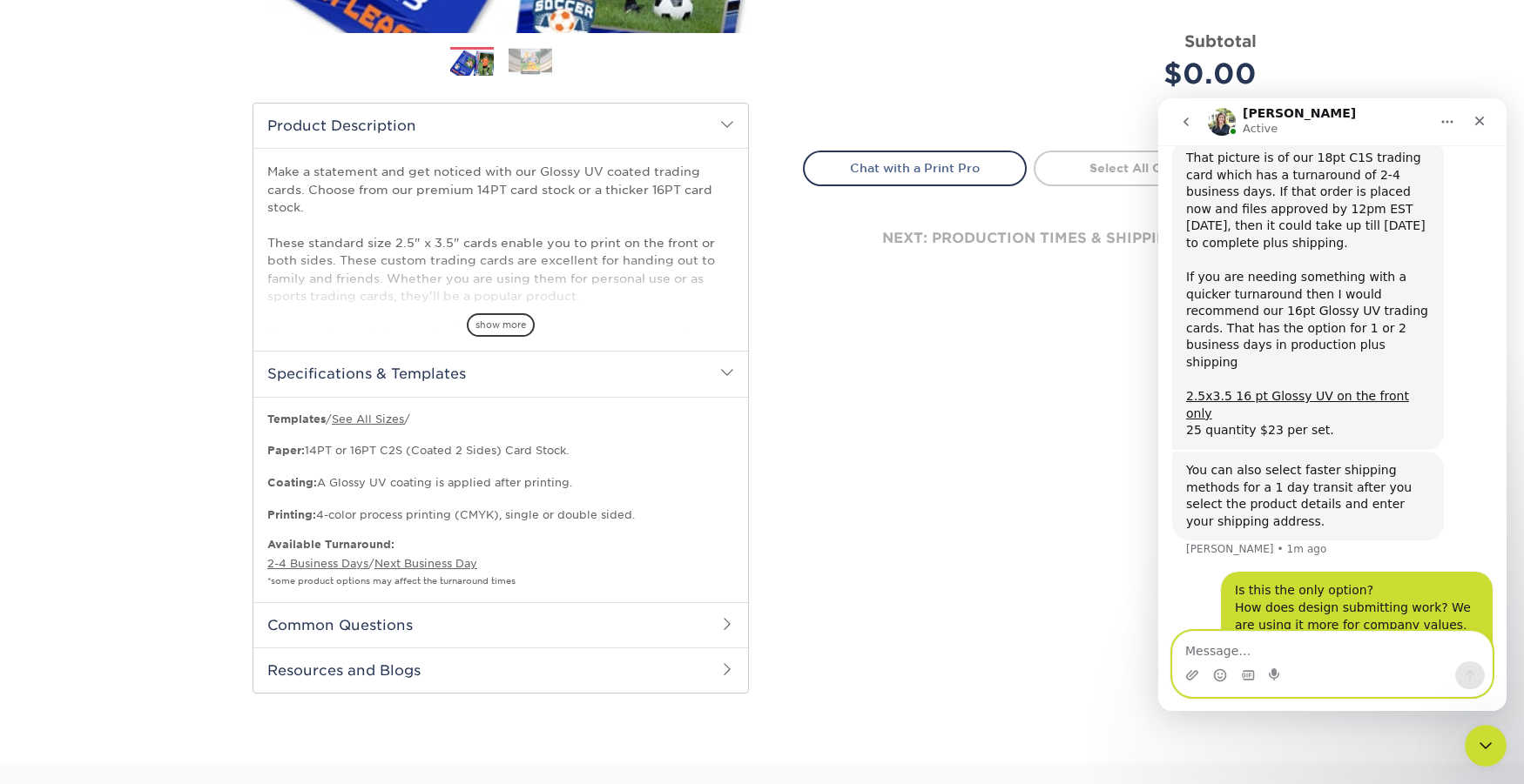
click at [1202, 643] on textarea "Message…" at bounding box center [1332, 647] width 319 height 30
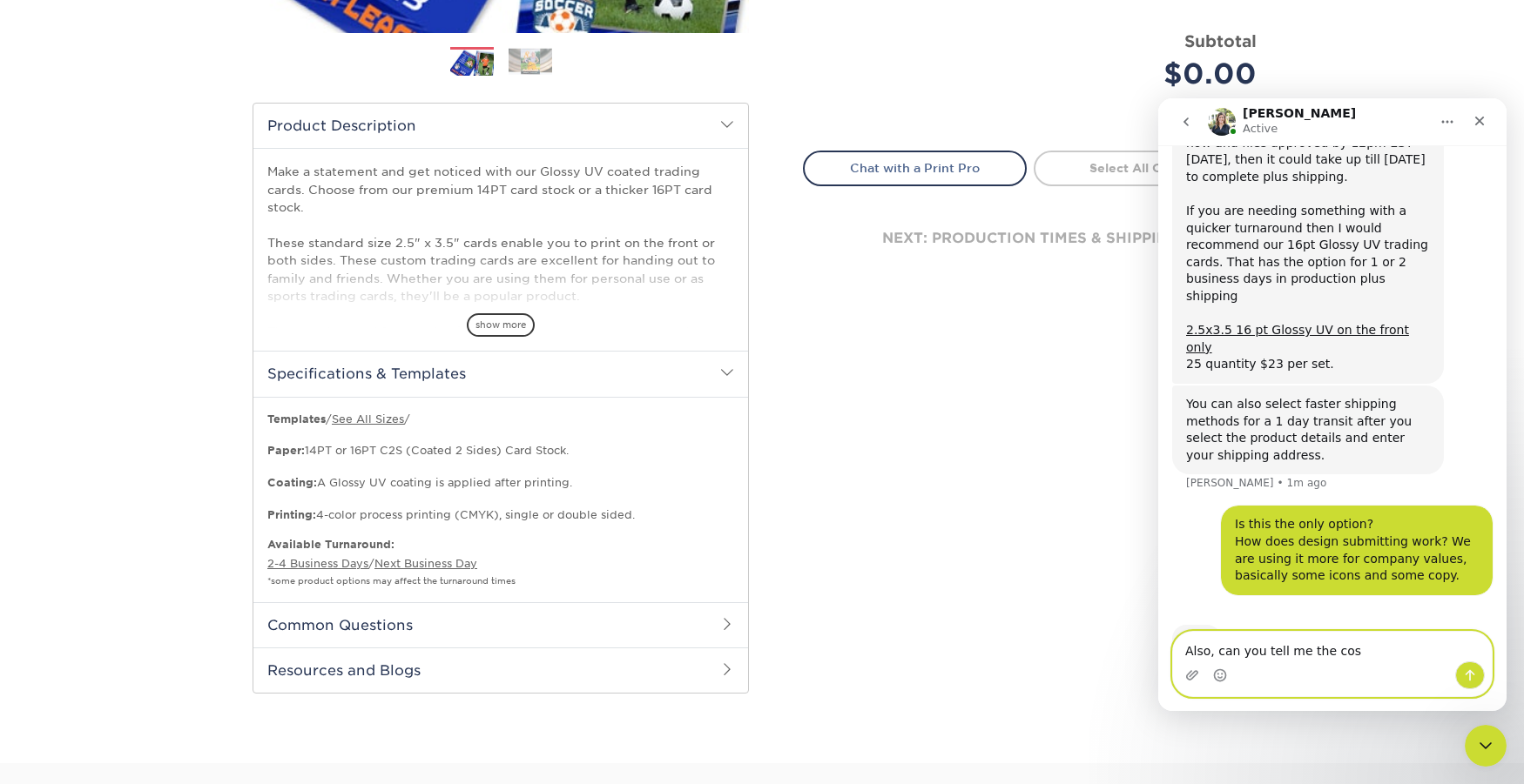
scroll to position [745, 0]
type textarea "Also, can you tell me the cost for Next Business Day?"
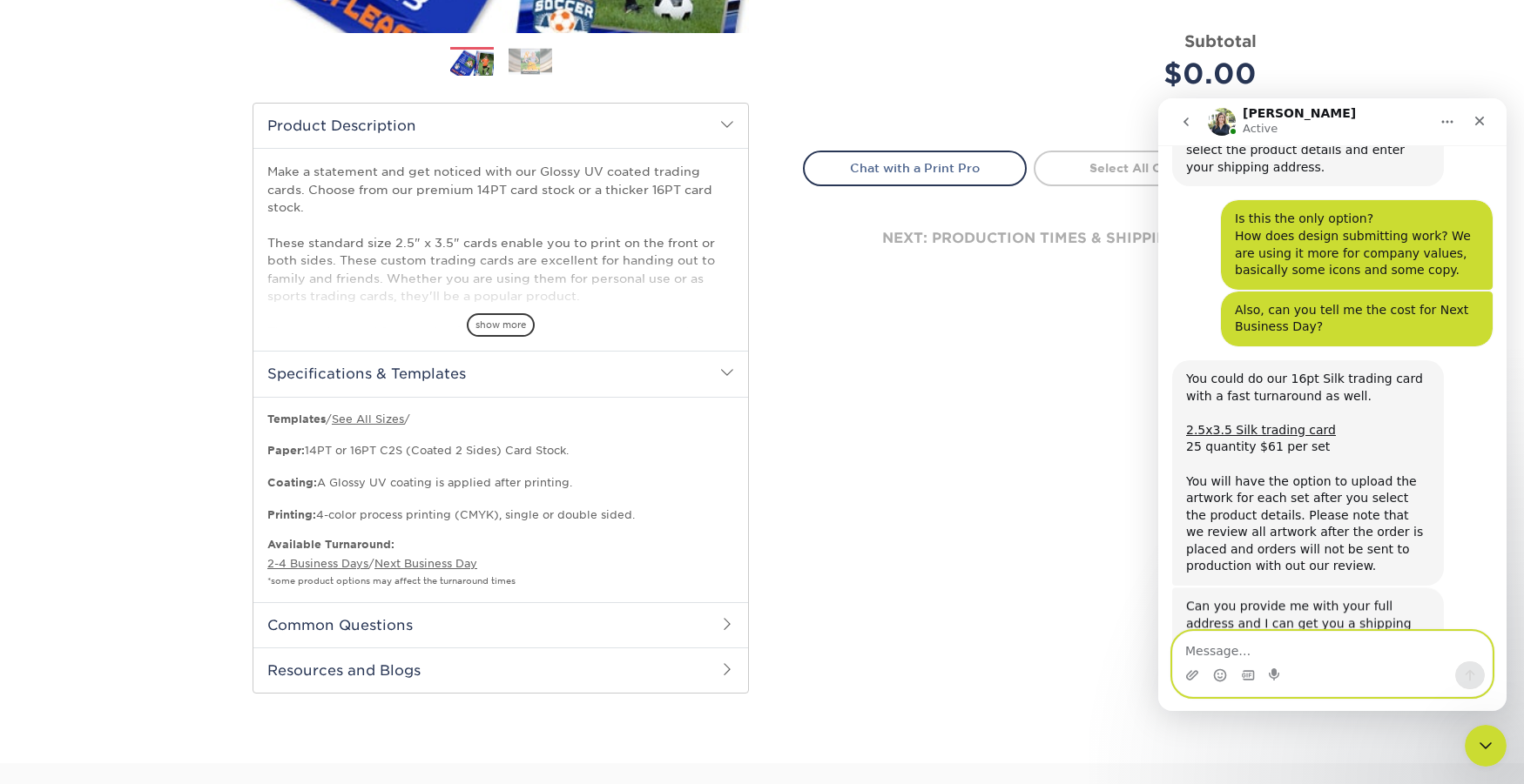
scroll to position [1031, 0]
click at [1235, 648] on textarea "Message…" at bounding box center [1332, 647] width 319 height 30
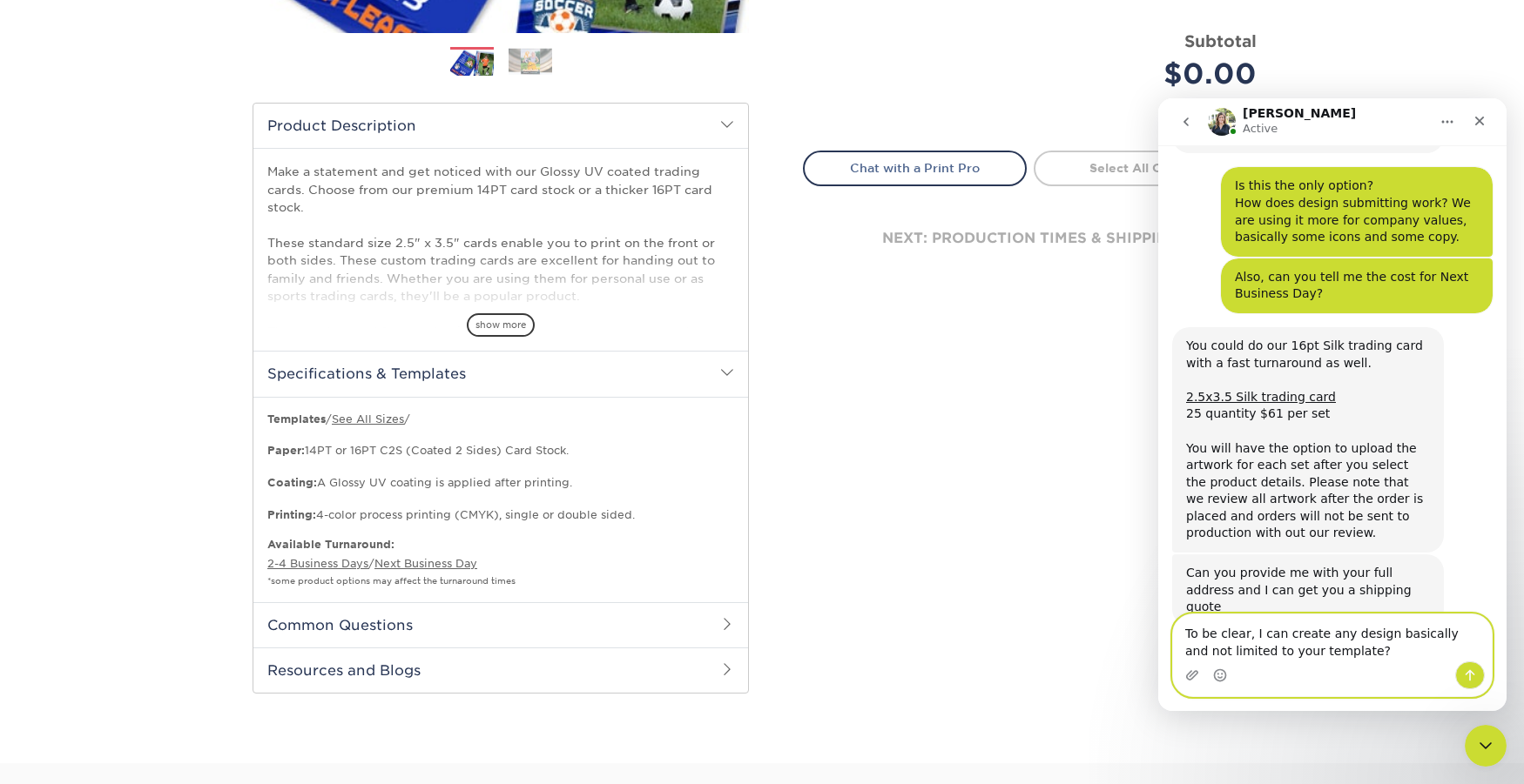
scroll to position [1083, 0]
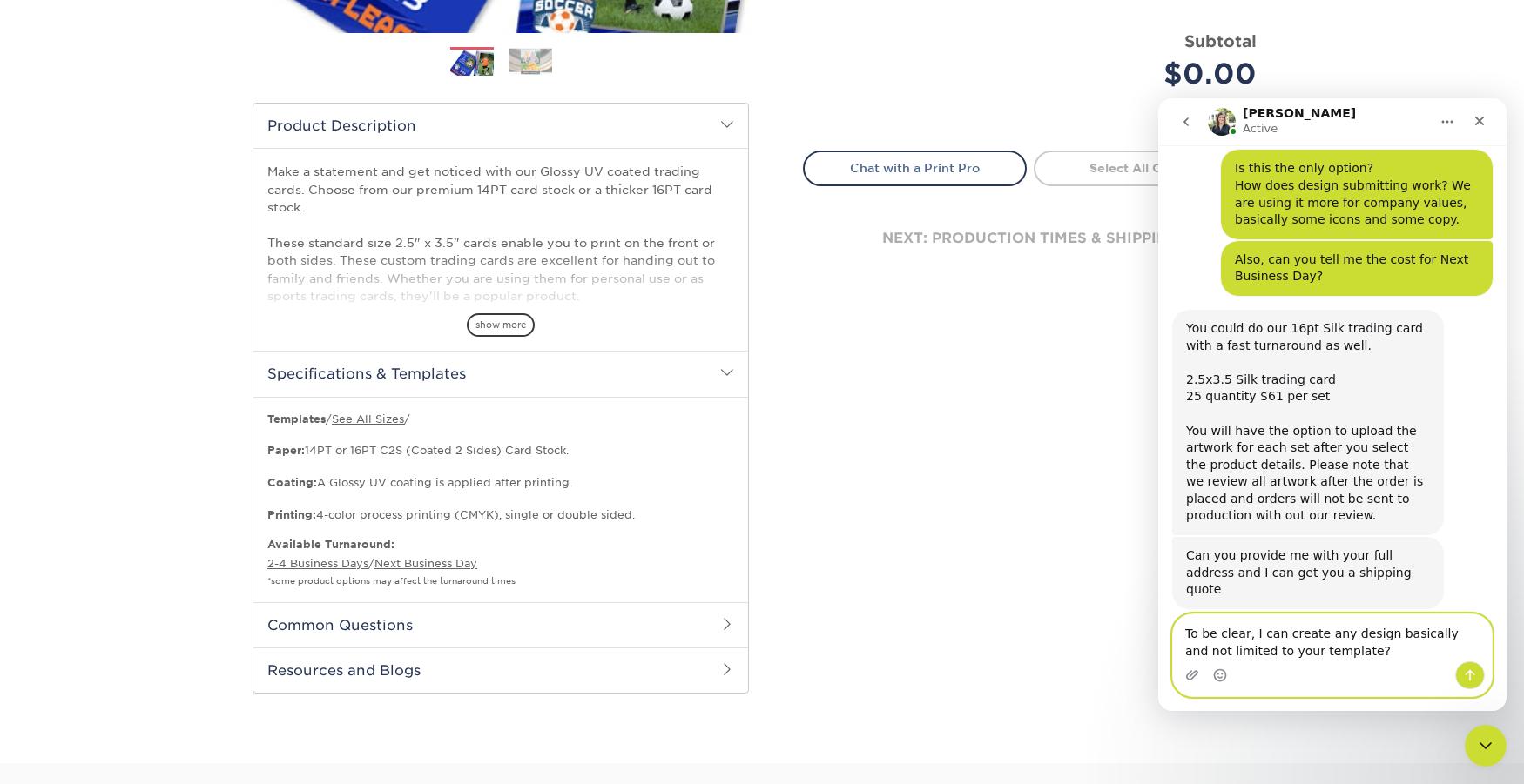
type textarea "To be clear, I can create any design basically and not limited to your template?"
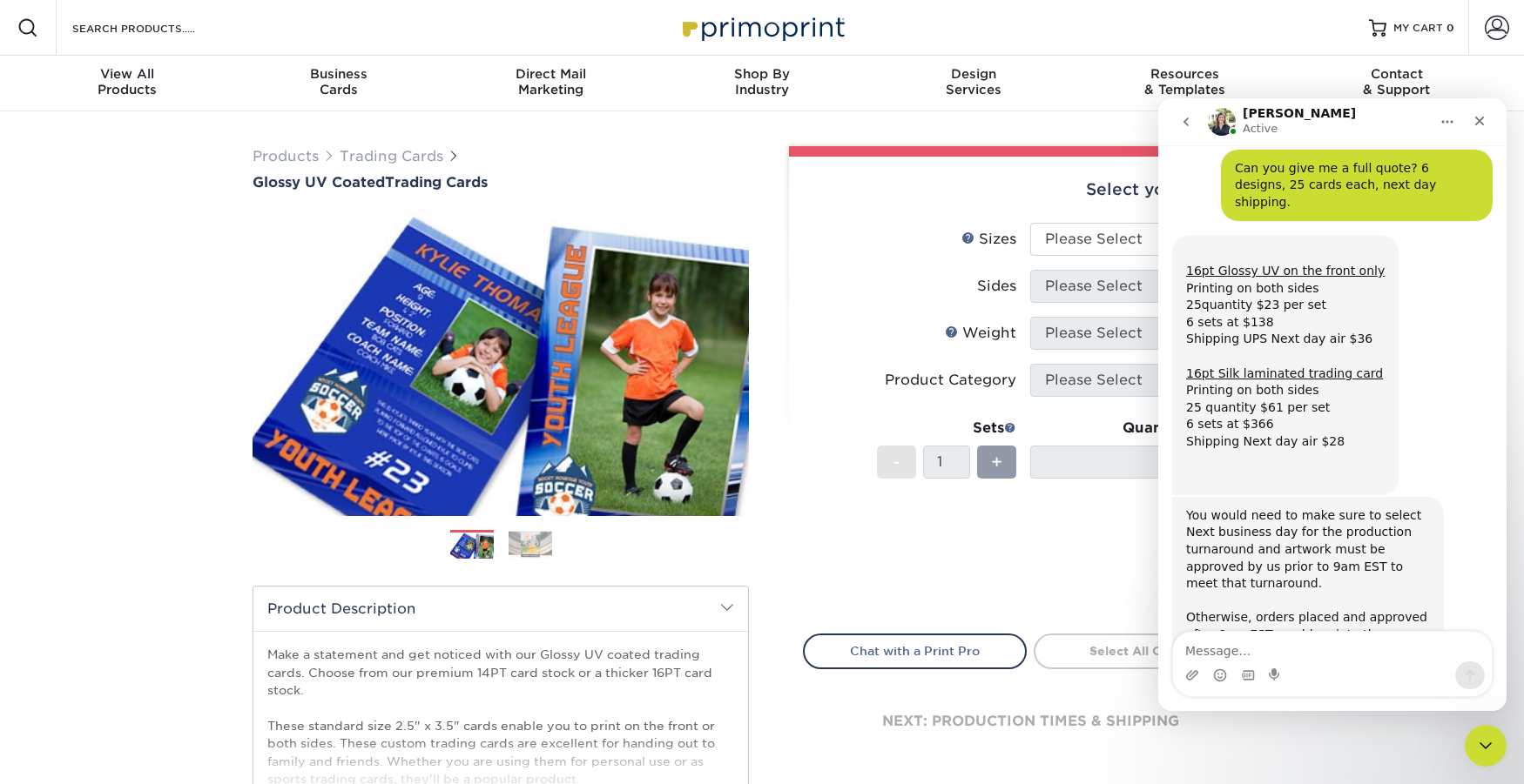
scroll to position [1687, 0]
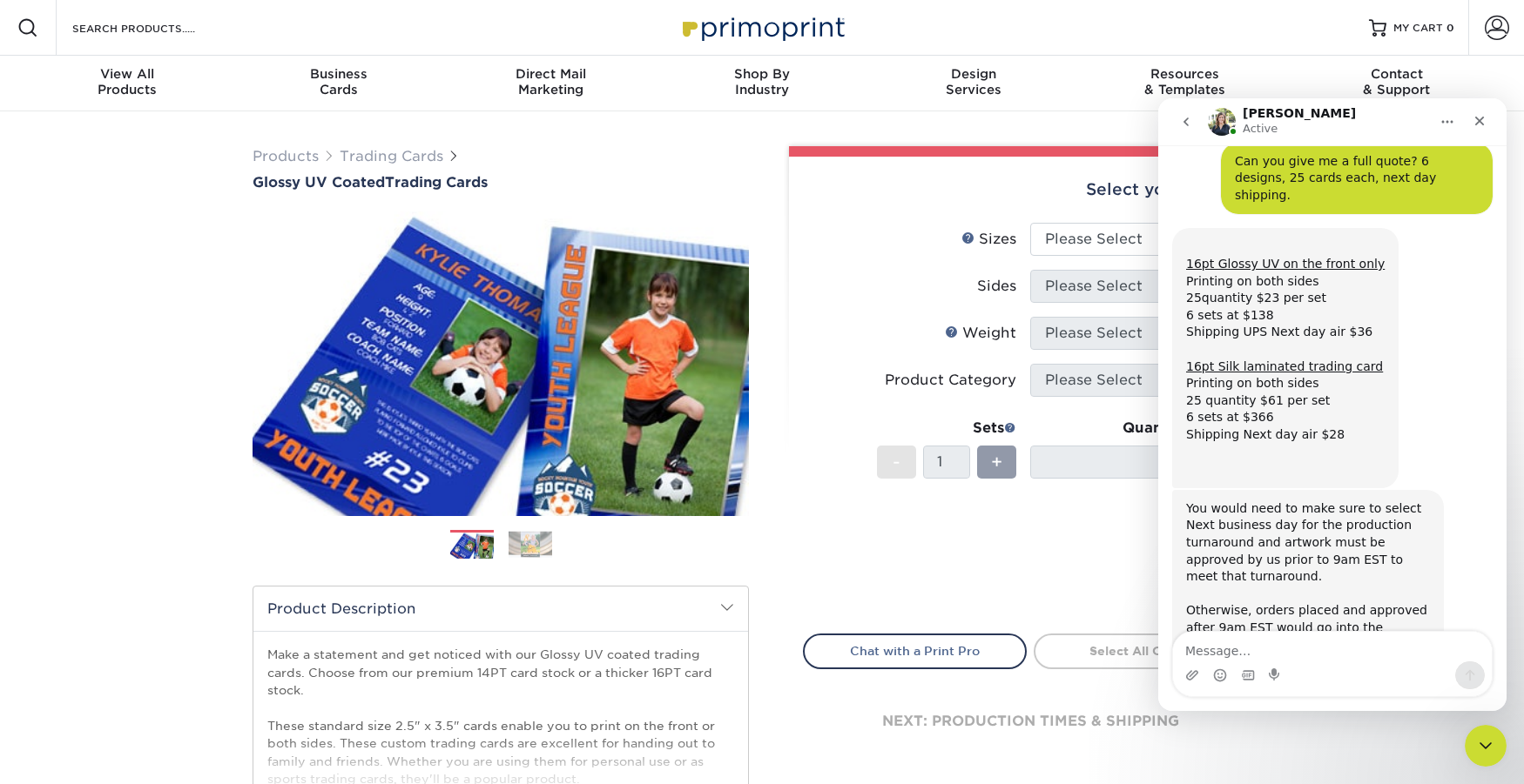
click at [522, 541] on img at bounding box center [530, 544] width 44 height 27
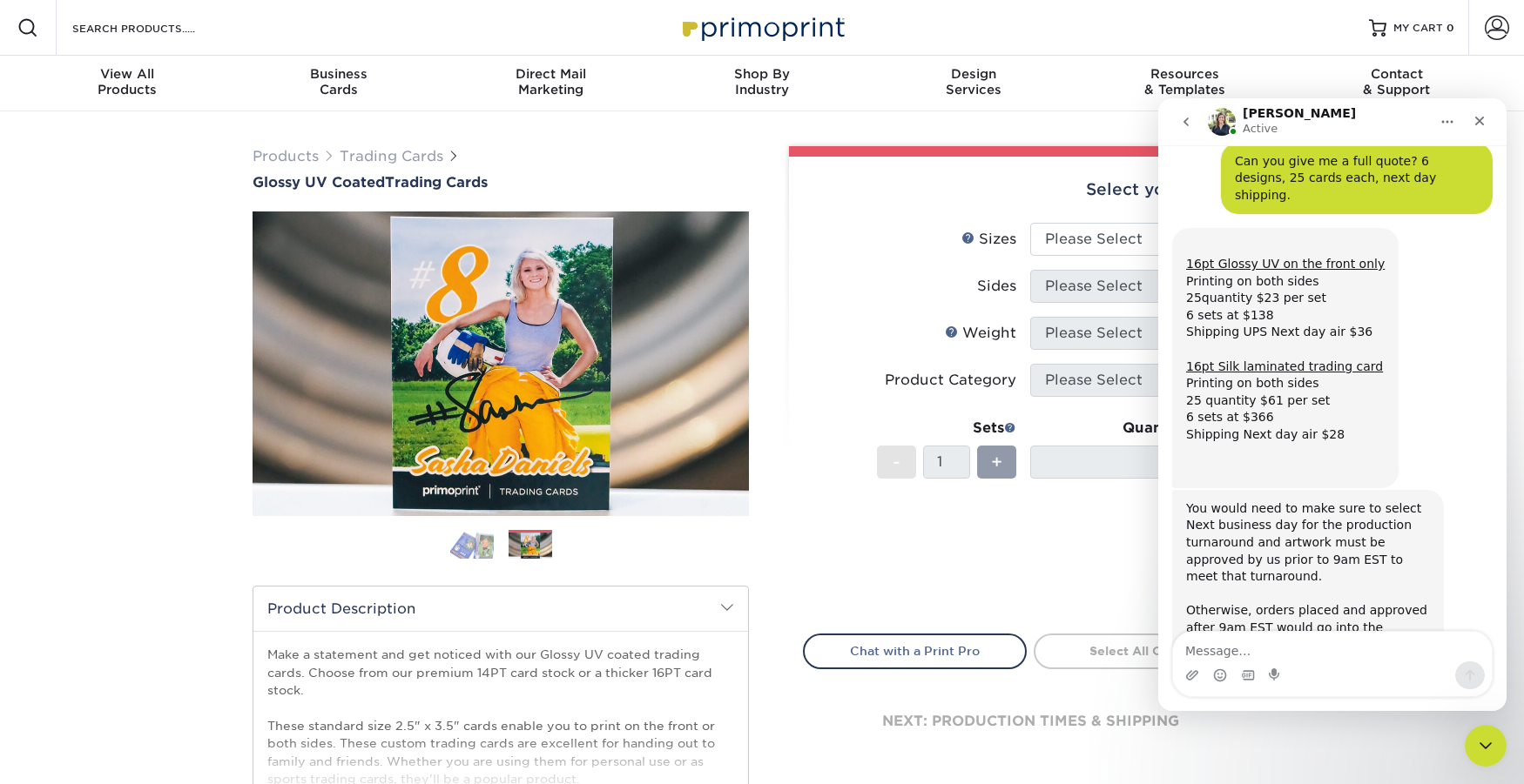
click at [475, 547] on img at bounding box center [471, 544] width 44 height 31
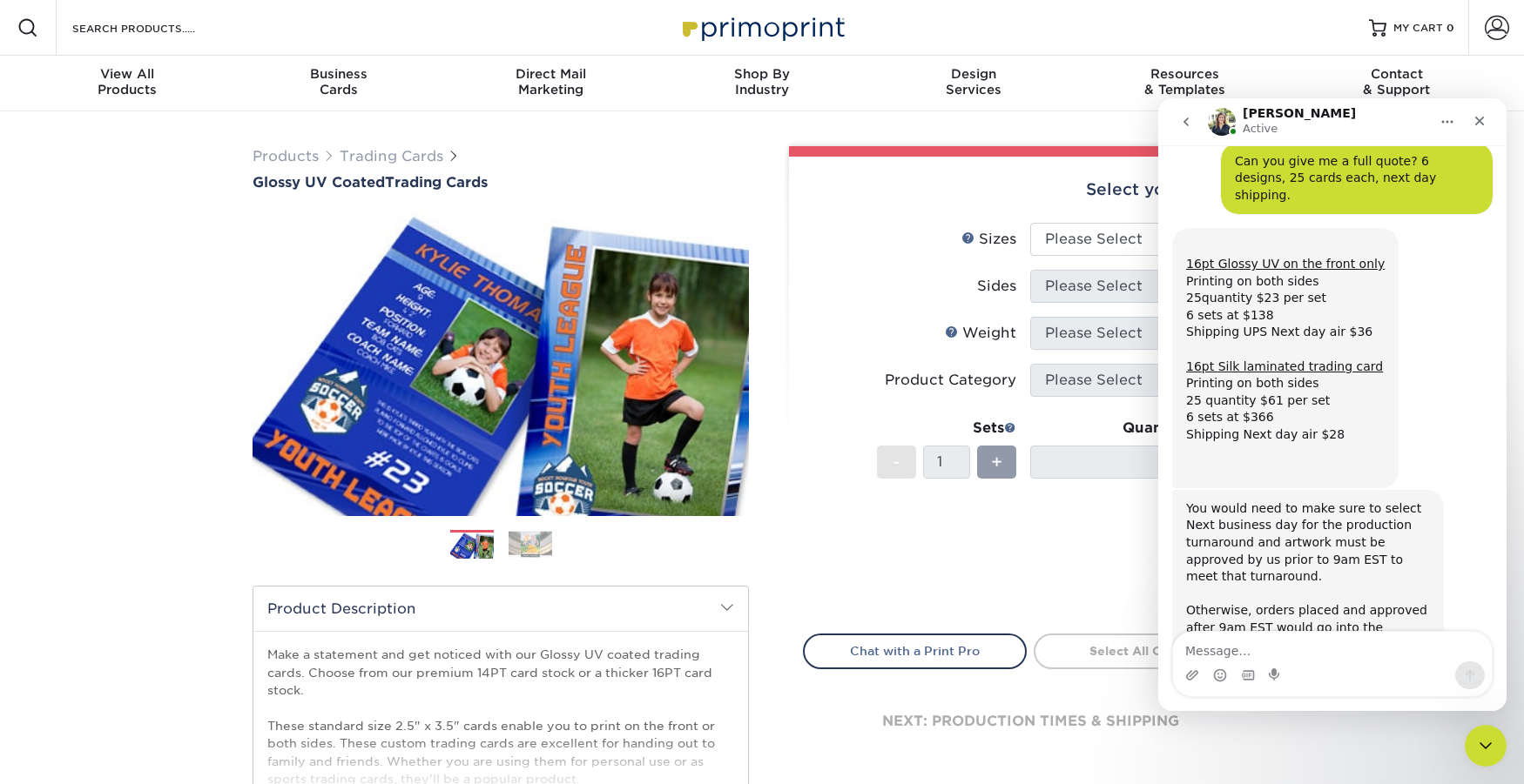
click at [519, 547] on img at bounding box center [530, 544] width 44 height 27
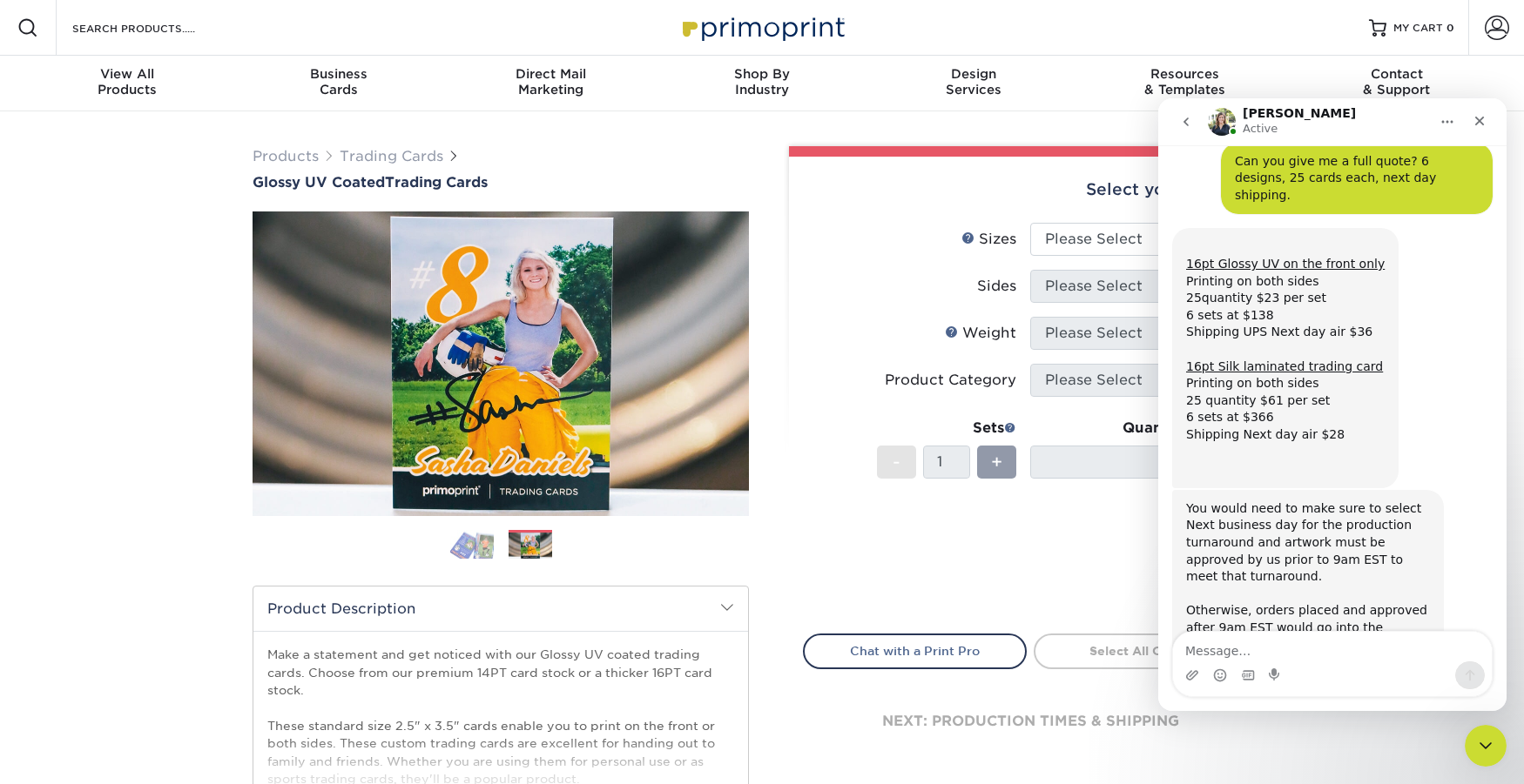
click at [476, 549] on img at bounding box center [471, 544] width 44 height 31
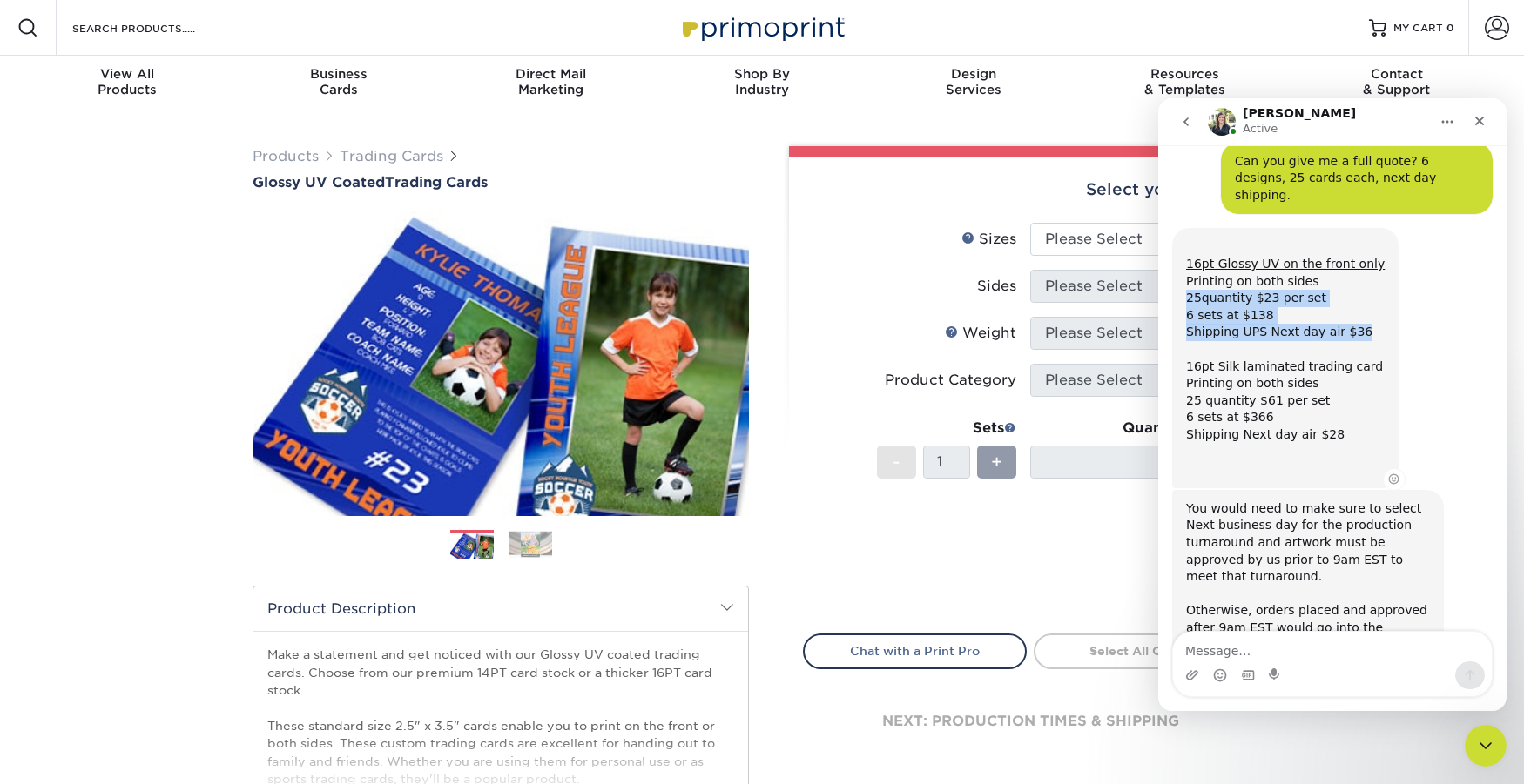
drag, startPoint x: 1362, startPoint y: 264, endPoint x: 1189, endPoint y: 235, distance: 175.4
click at [1189, 238] on div "16pt Glossy UV on the front only Printing on both sides 25quantity $23 per set …" at bounding box center [1285, 358] width 198 height 238
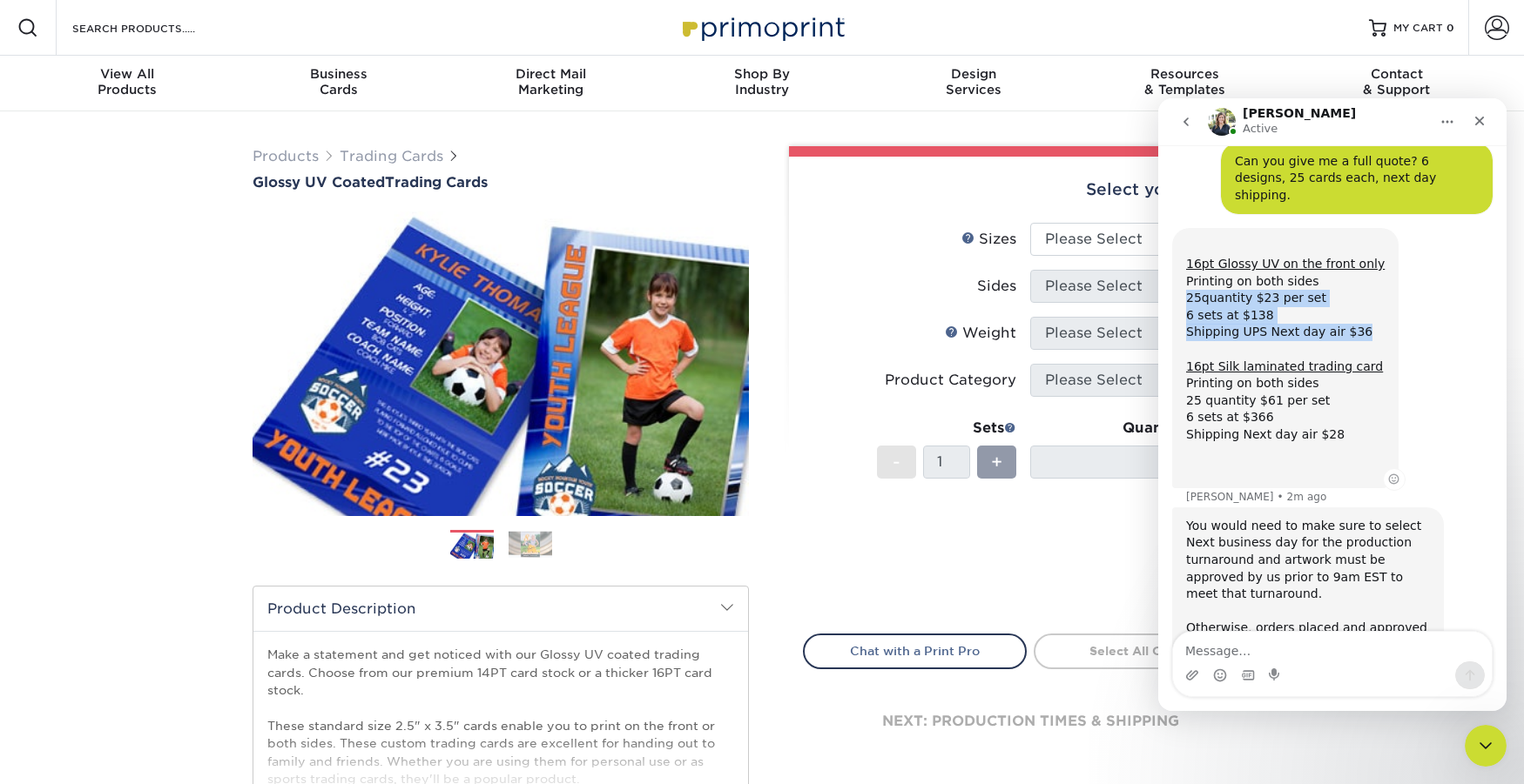
scroll to position [1704, 0]
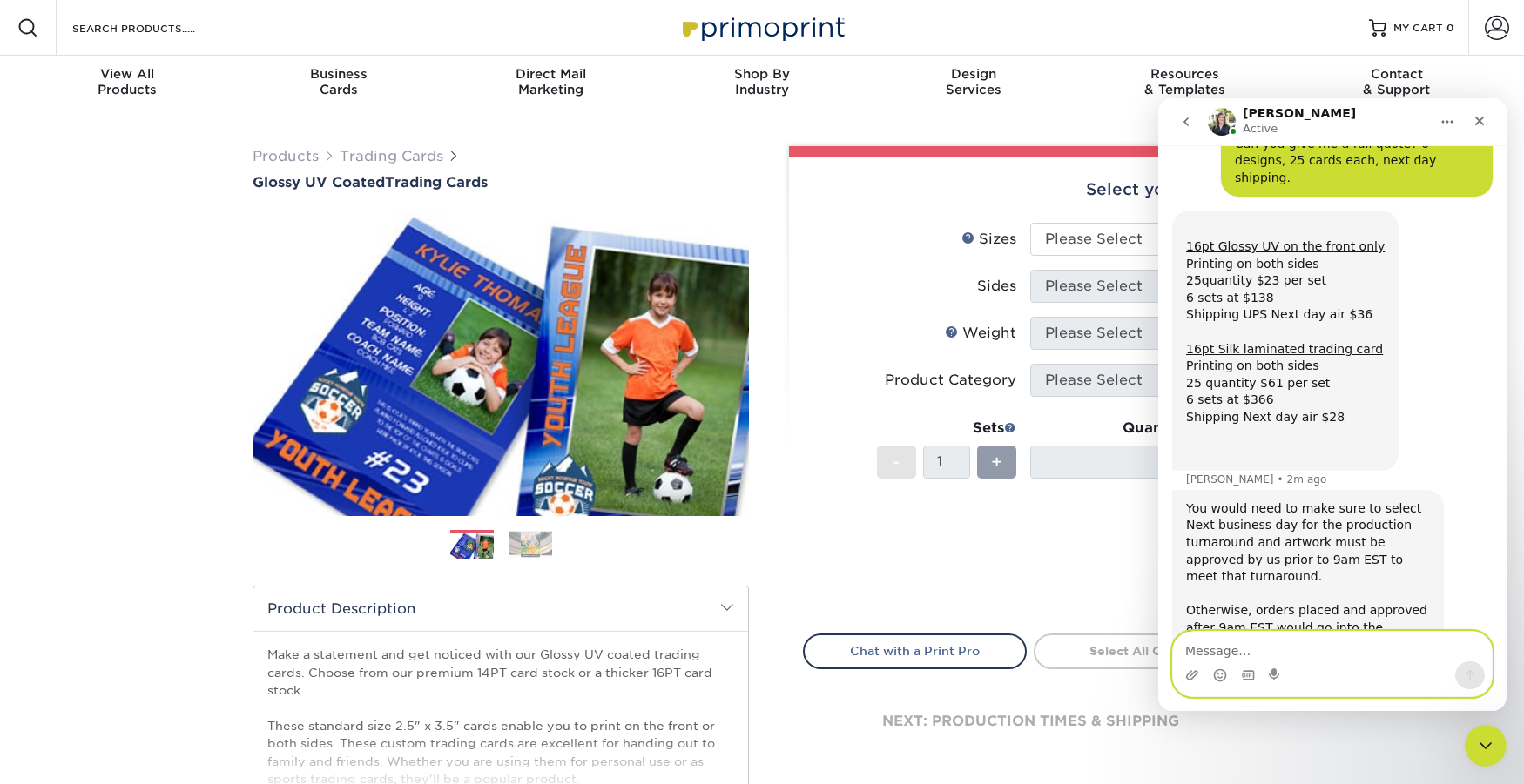
click at [1252, 653] on textarea "Message…" at bounding box center [1332, 647] width 319 height 30
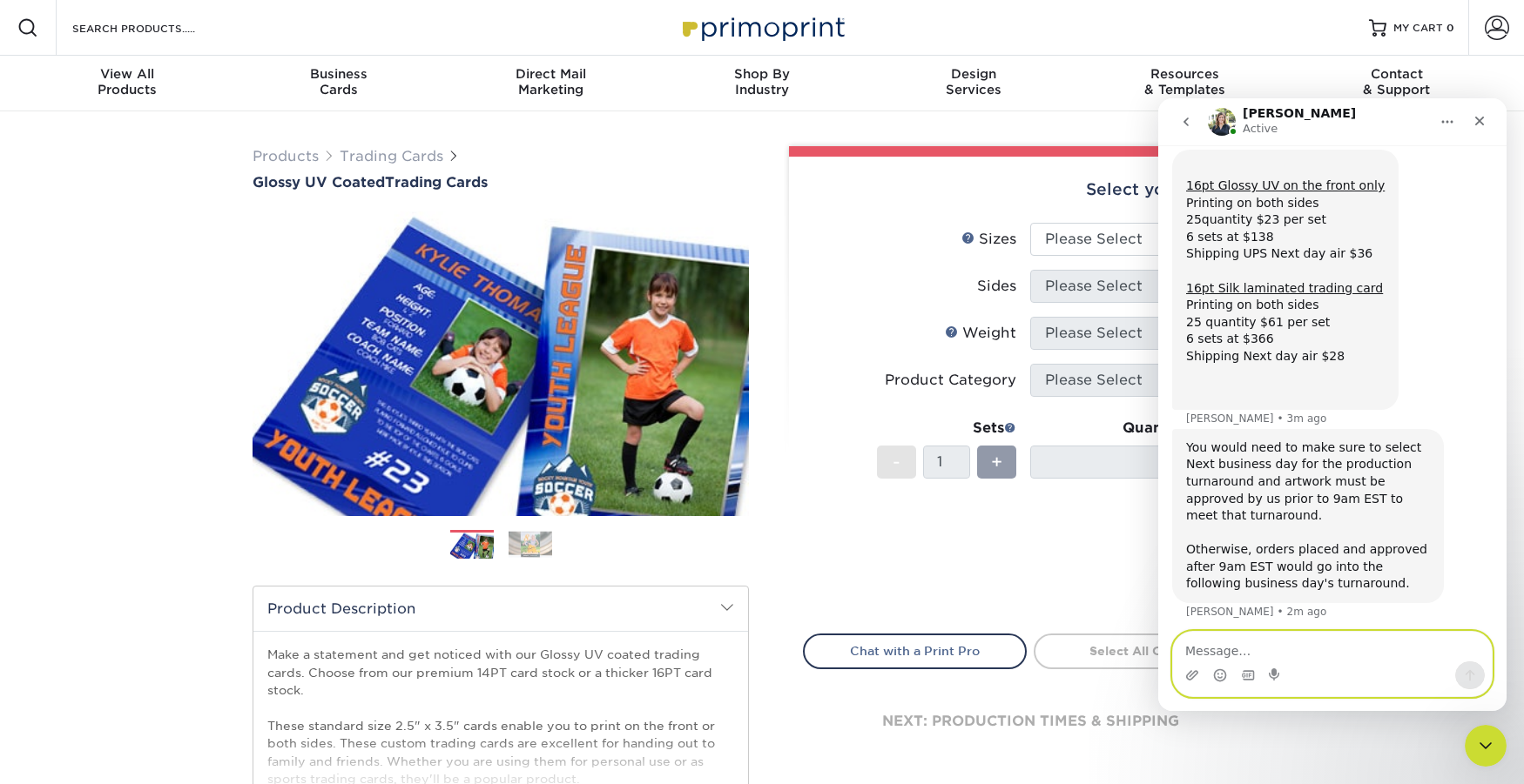
scroll to position [1771, 0]
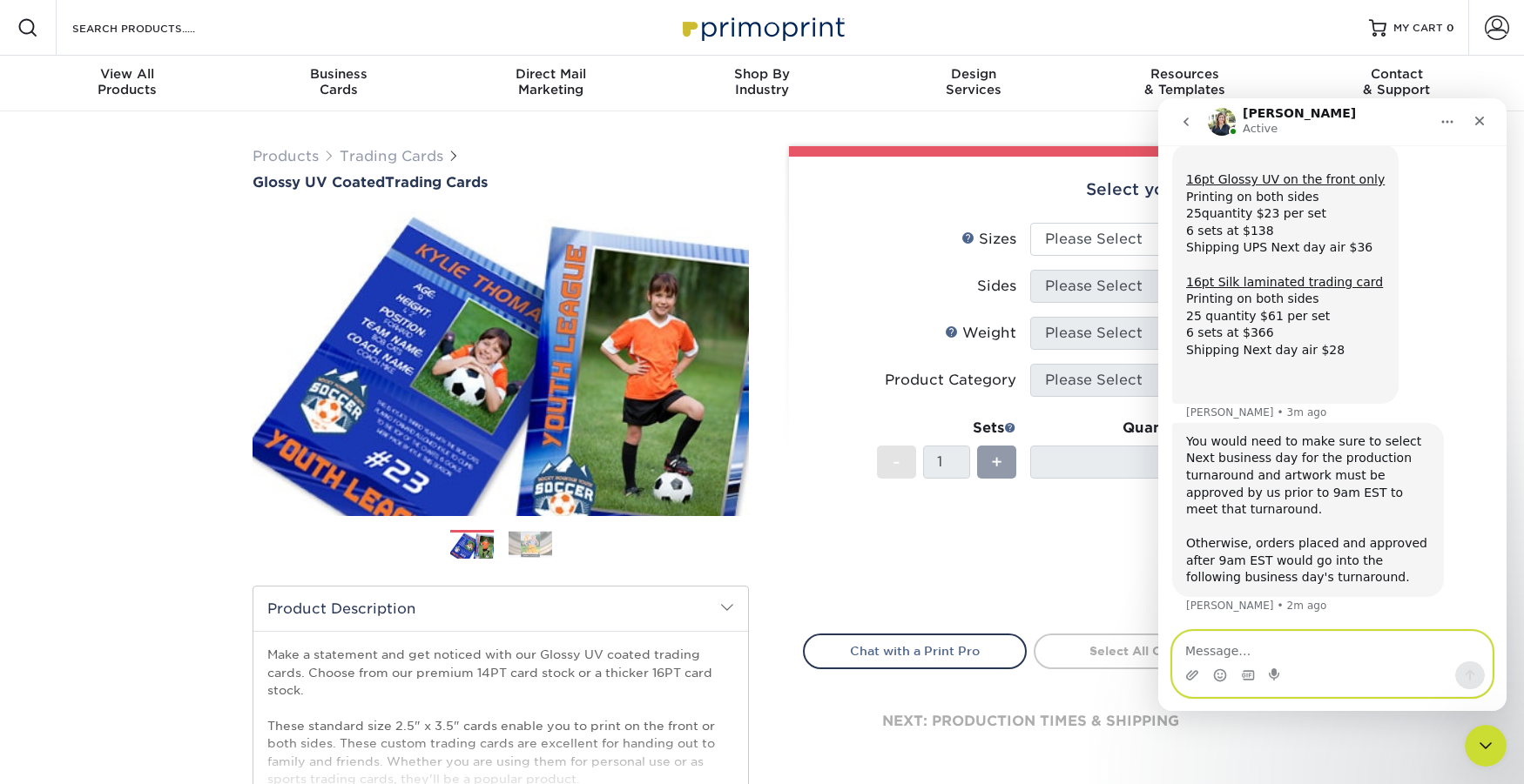
click at [1256, 645] on textarea "Message…" at bounding box center [1332, 647] width 319 height 30
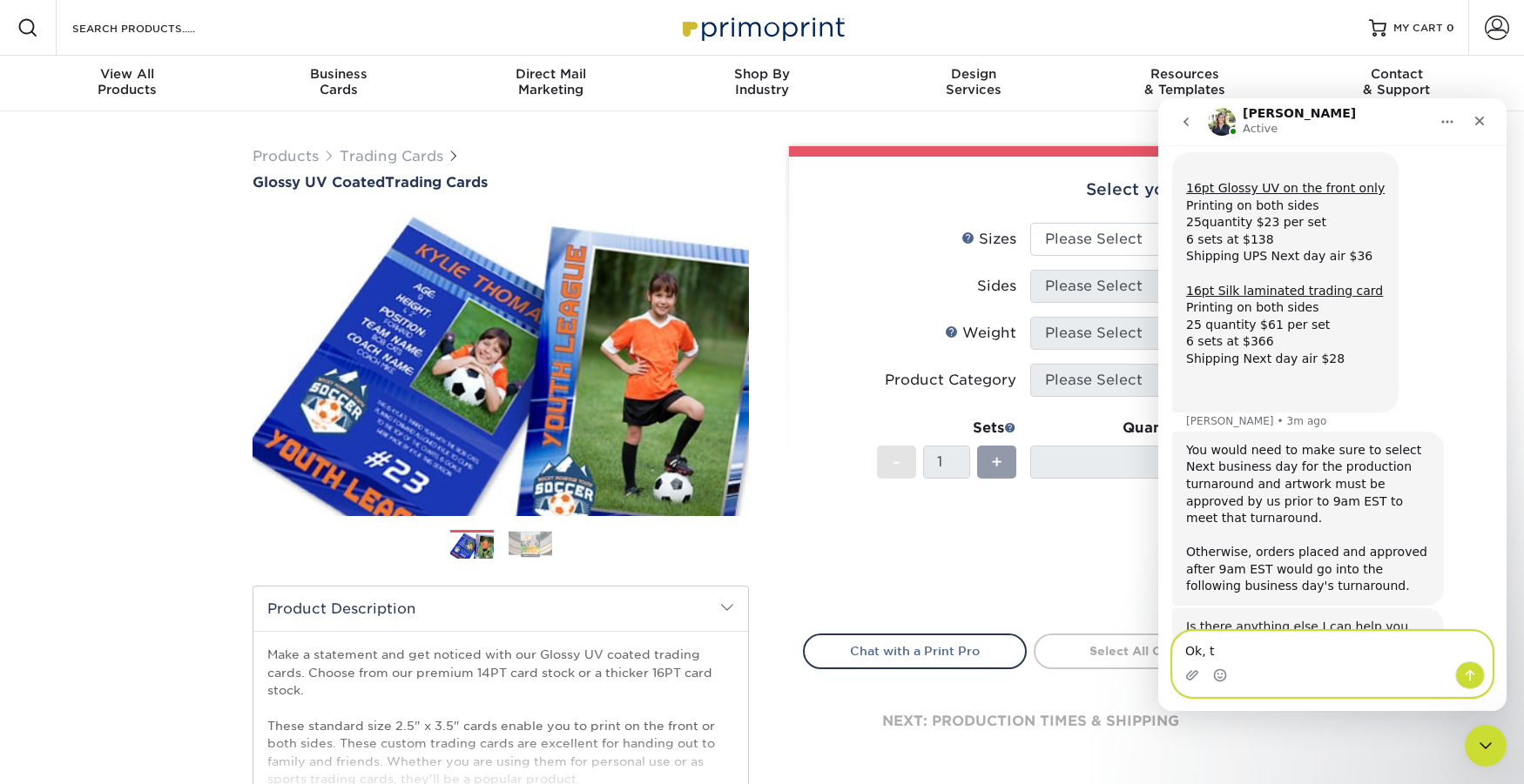
scroll to position [1762, 0]
type textarea "Ok, that sounds doable."
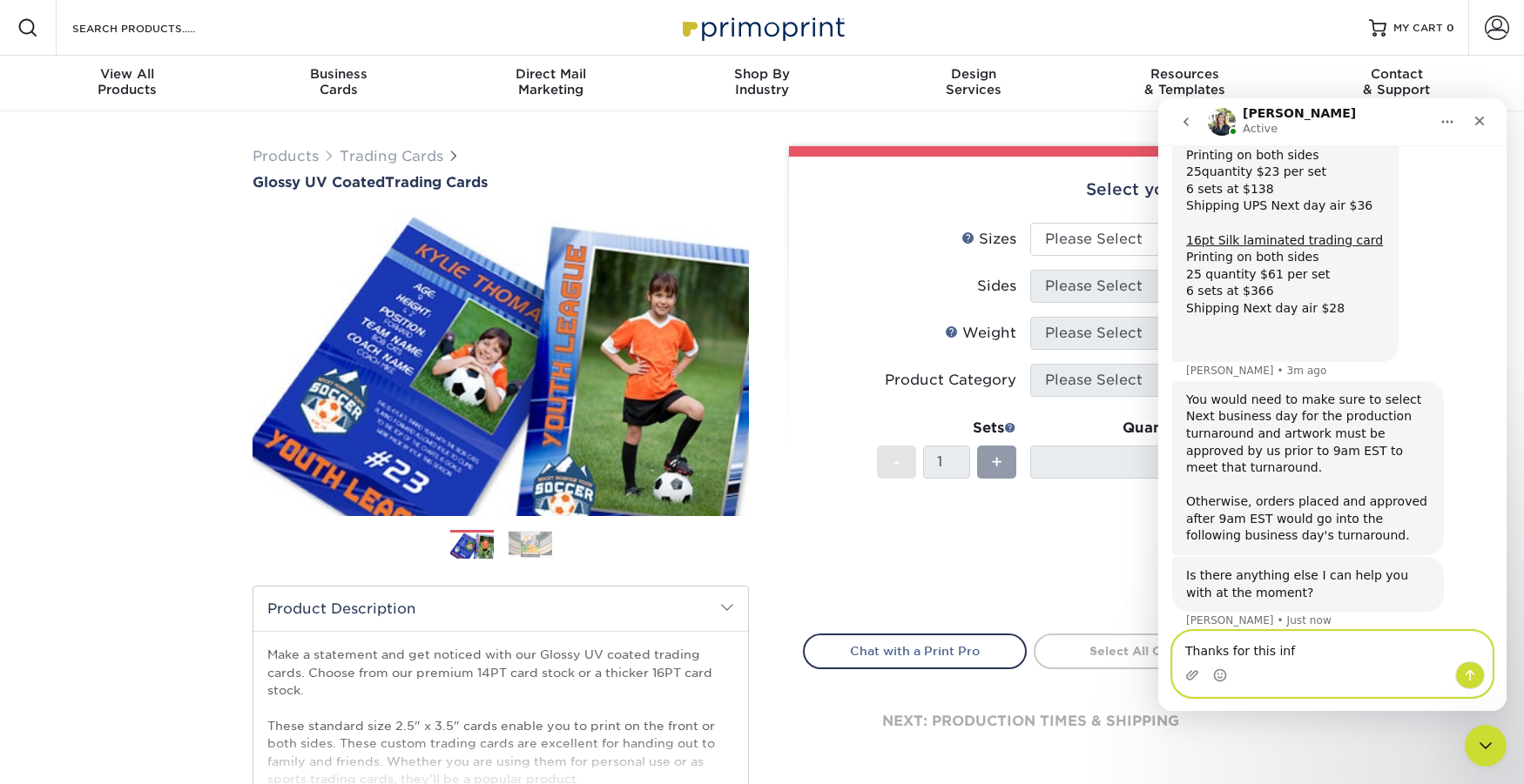
type textarea "Thanks for this info"
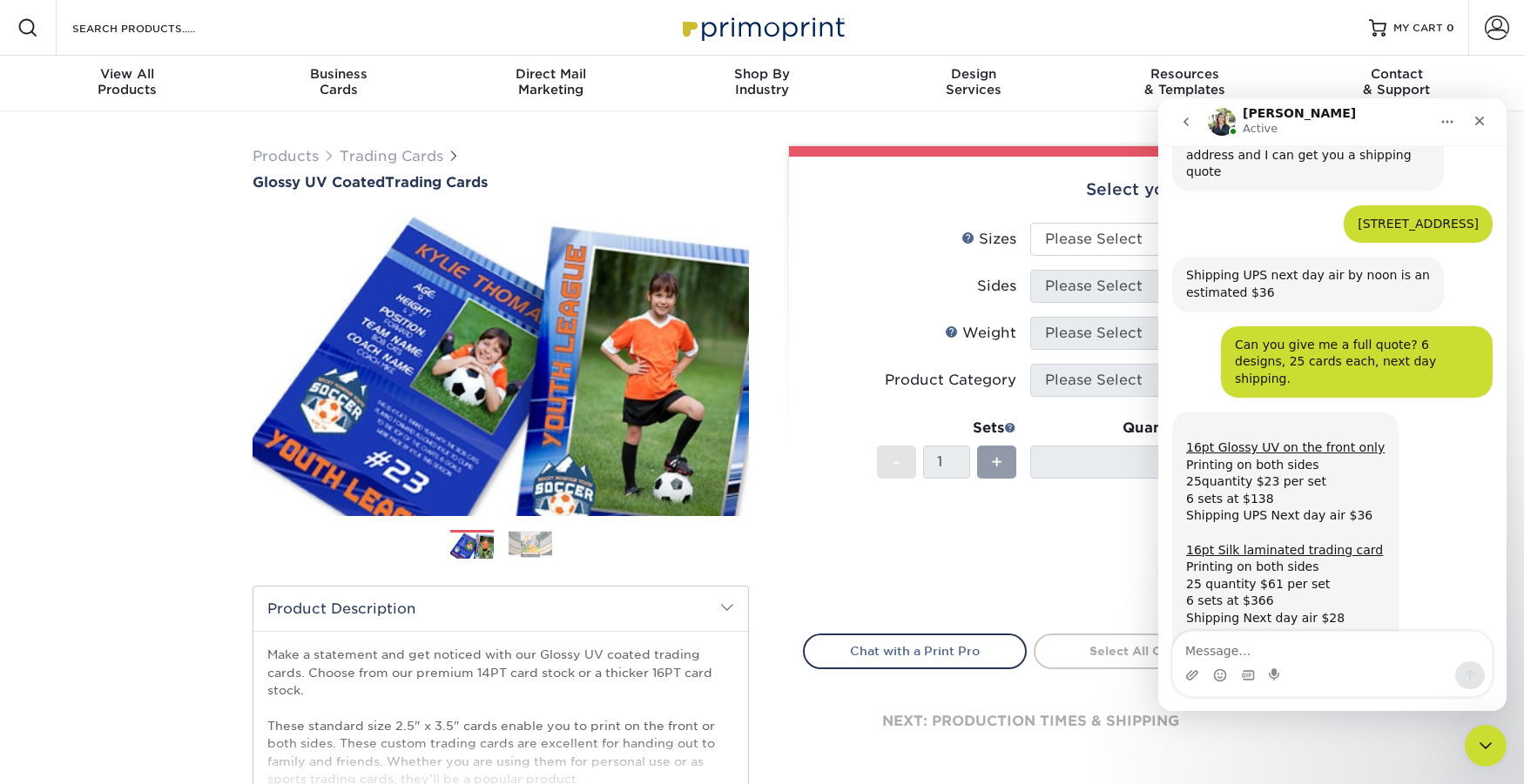
scroll to position [1502, 0]
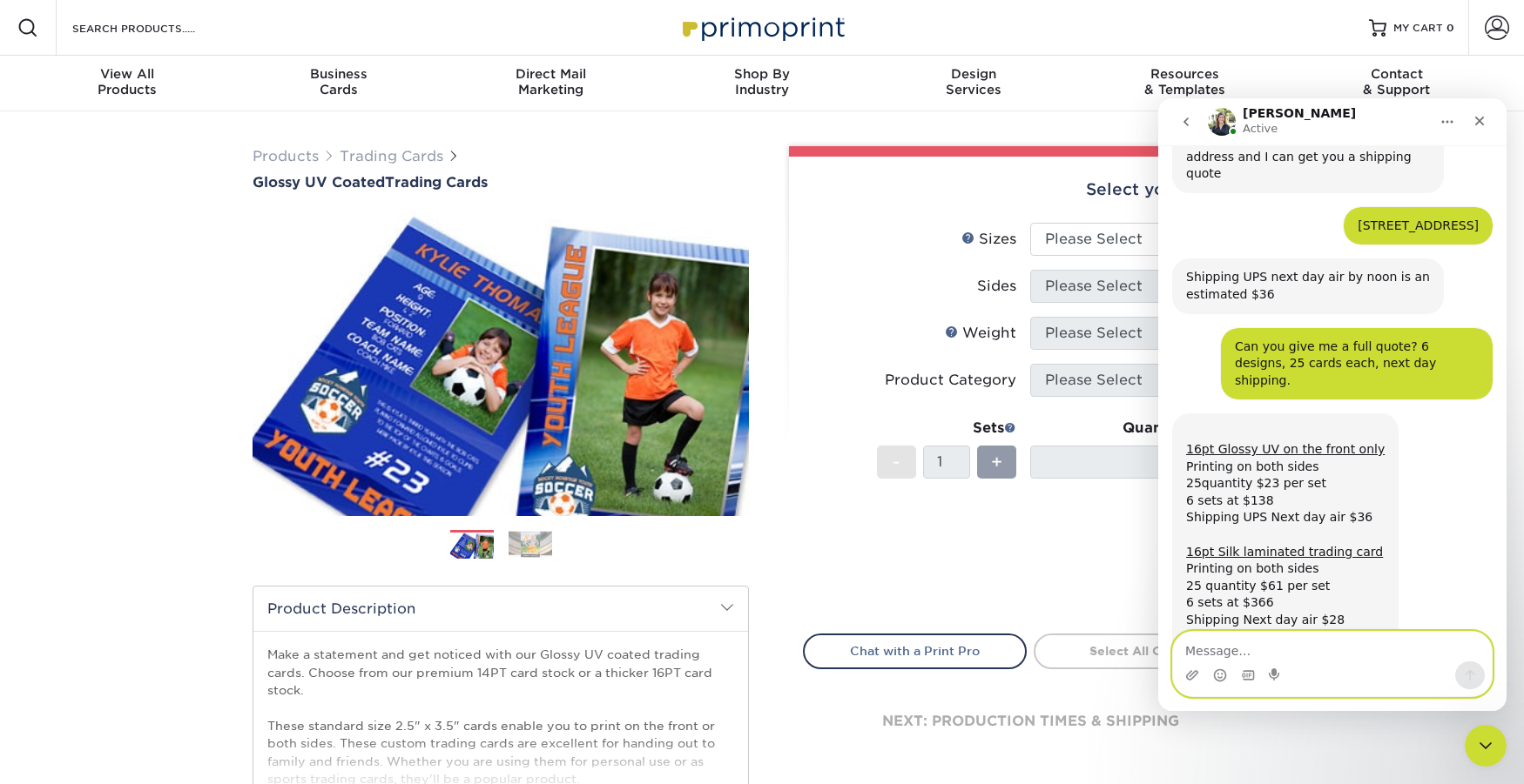
click at [1218, 648] on textarea "Message…" at bounding box center [1332, 647] width 319 height 30
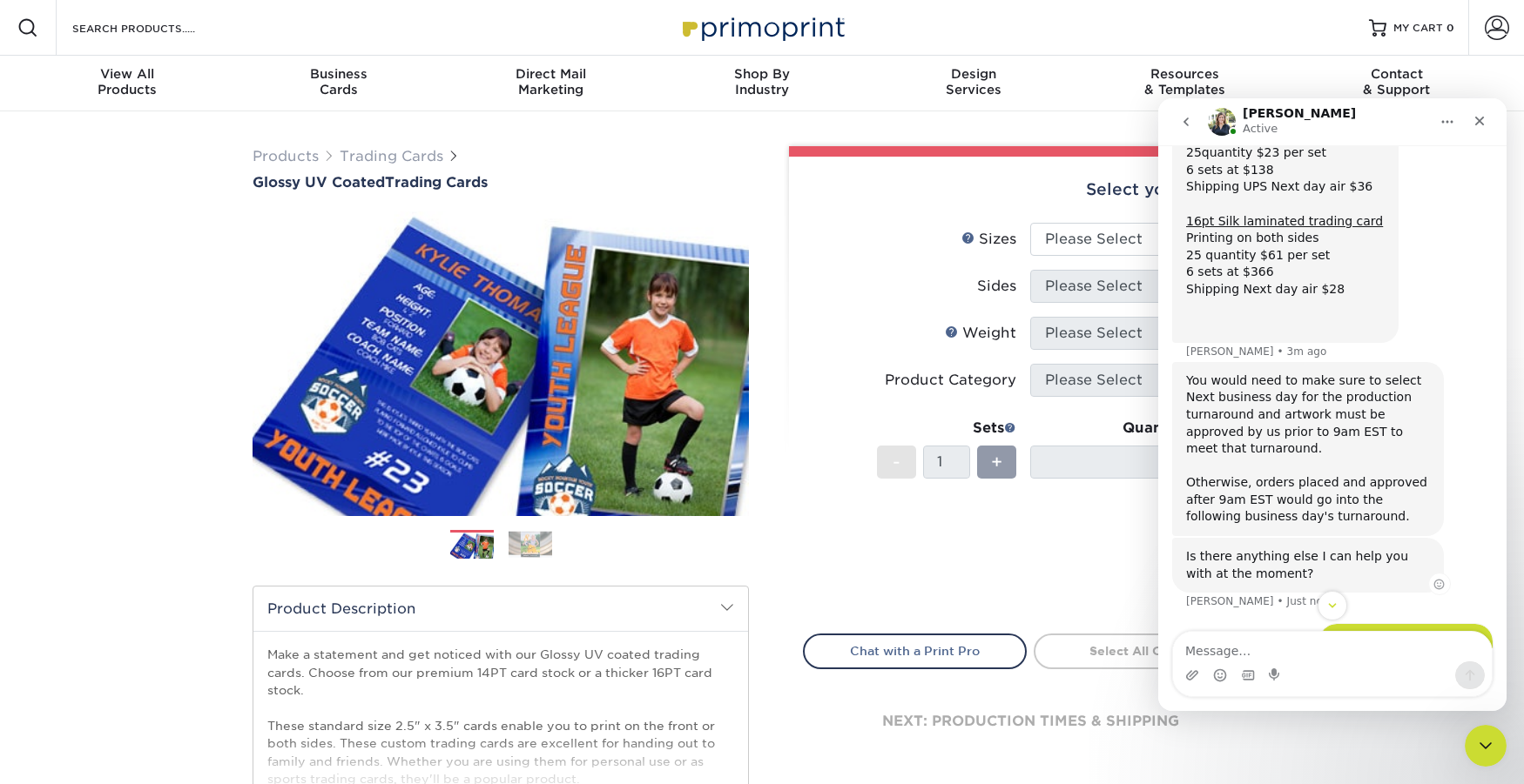
scroll to position [1832, 0]
click at [1241, 642] on textarea "Message…" at bounding box center [1332, 647] width 319 height 30
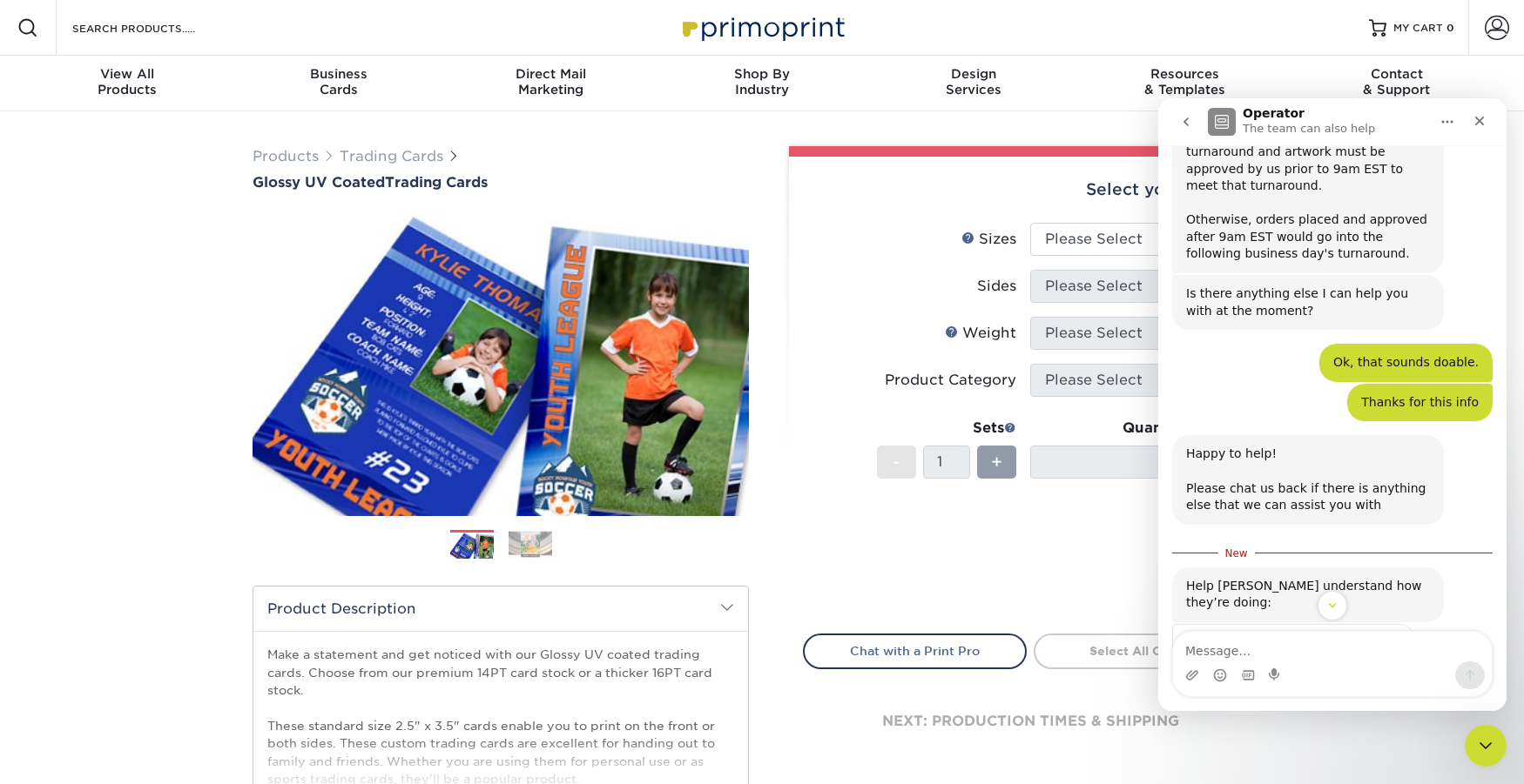
scroll to position [2124, 0]
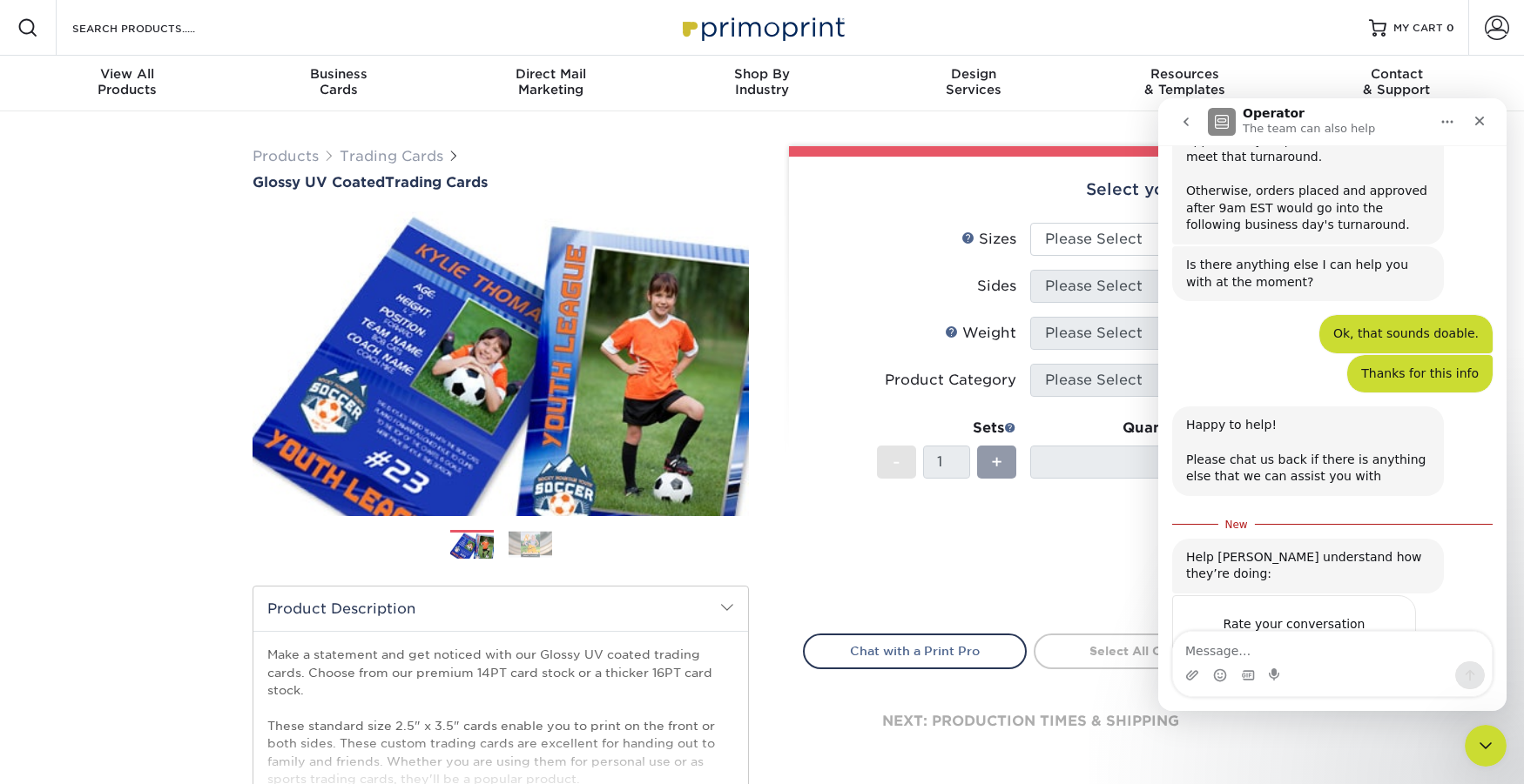
click at [1368, 643] on span "Amazing" at bounding box center [1376, 659] width 32 height 32
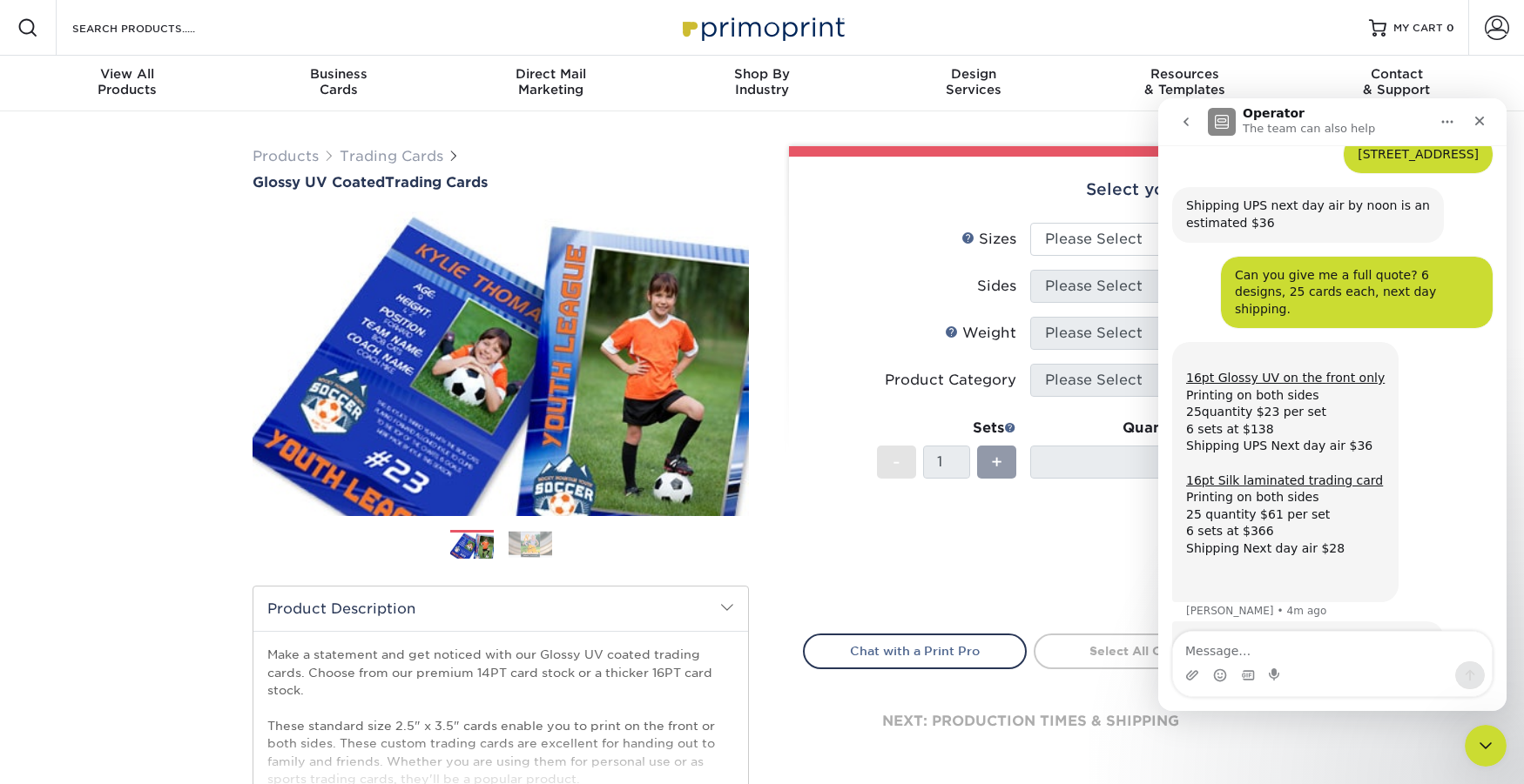
scroll to position [1561, 0]
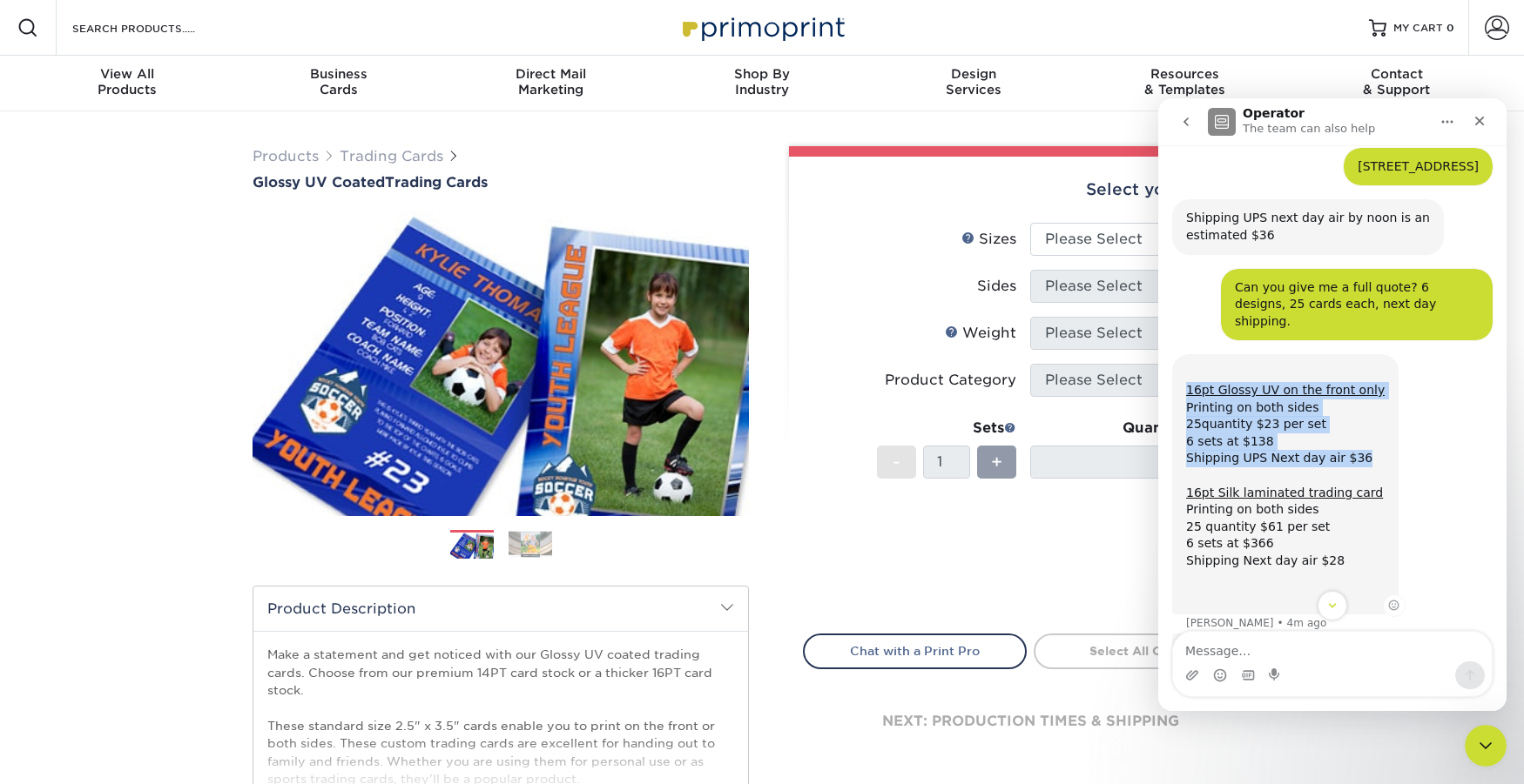
drag, startPoint x: 1361, startPoint y: 390, endPoint x: 1181, endPoint y: 323, distance: 192.1
click at [1181, 354] on div "16pt Glossy UV on the front only Printing on both sides 25quantity $23 per set …" at bounding box center [1285, 483] width 226 height 260
copy div "16pt Glossy UV on the front only Printing on both sides 25quantity $23 per set …"
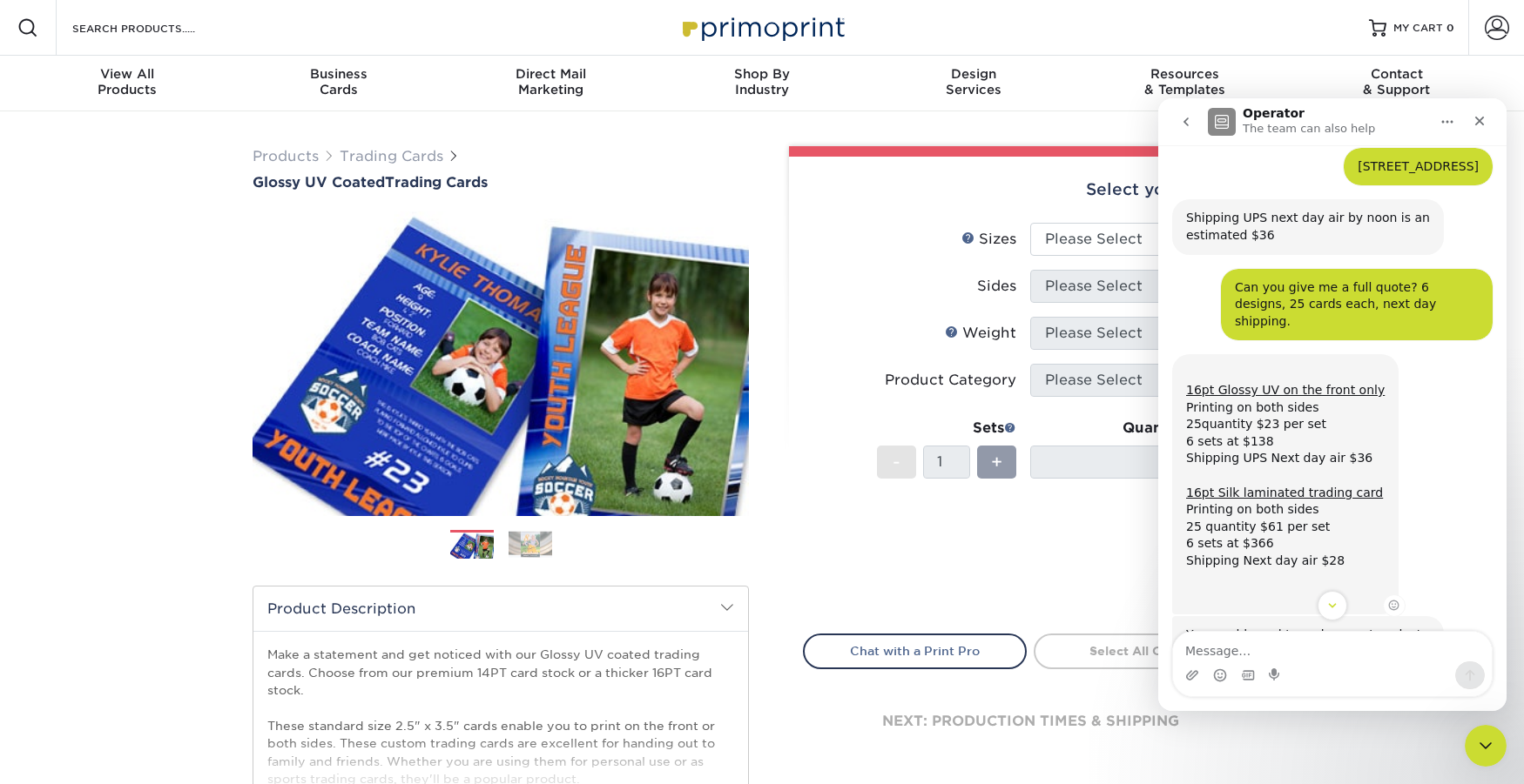
drag, startPoint x: 1205, startPoint y: 279, endPoint x: 1188, endPoint y: 295, distance: 23.3
click at [1205, 279] on div "Can you give me a full quote? 6 designs, 25 cards each, next day shipping. • 11…" at bounding box center [1332, 312] width 320 height 87
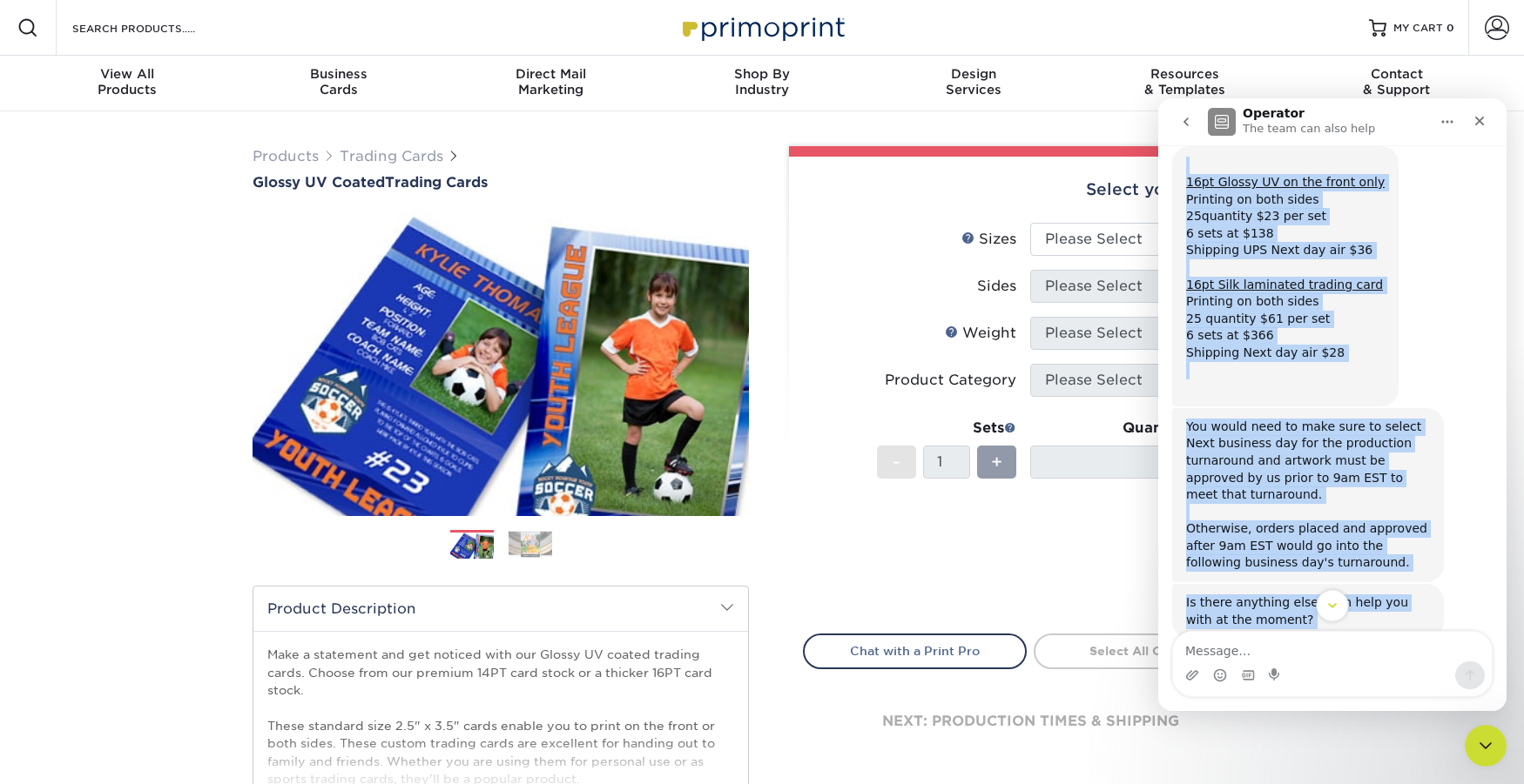
scroll to position [1772, 0]
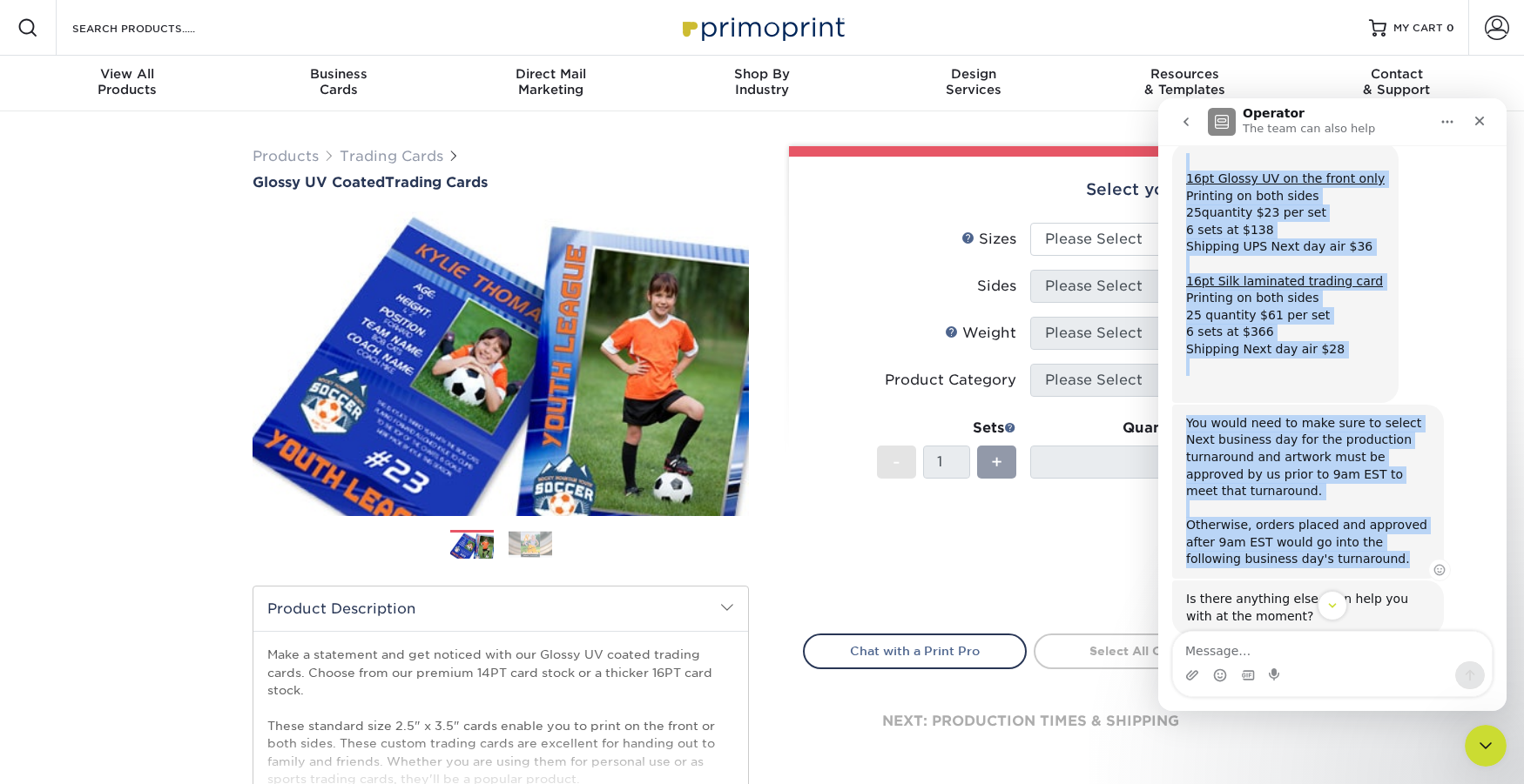
drag, startPoint x: 1181, startPoint y: 304, endPoint x: 1365, endPoint y: 494, distance: 264.5
copy div "16pt Glossy UV on the front only Printing on both sides 25quantity $23 per set …"
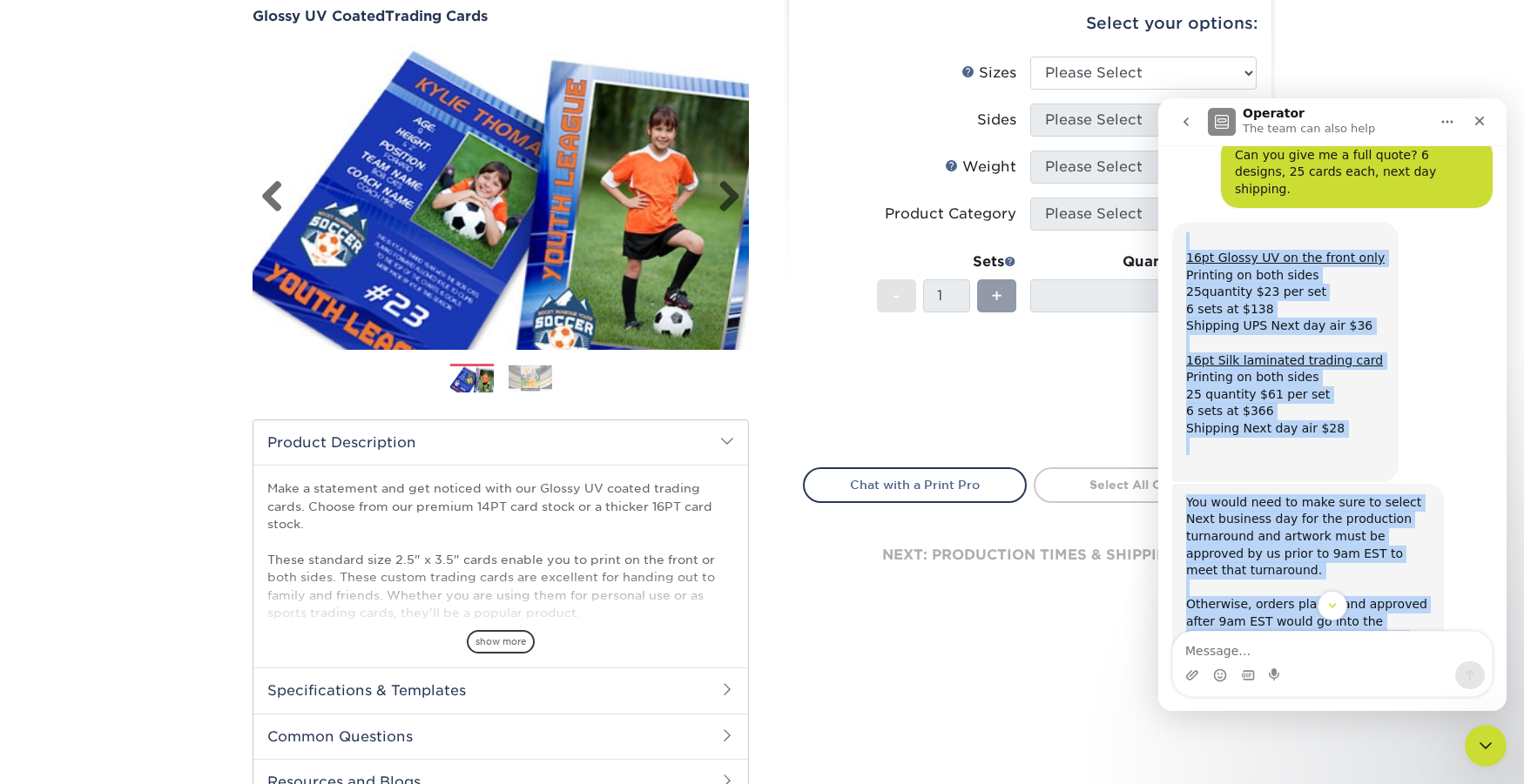
scroll to position [230, 0]
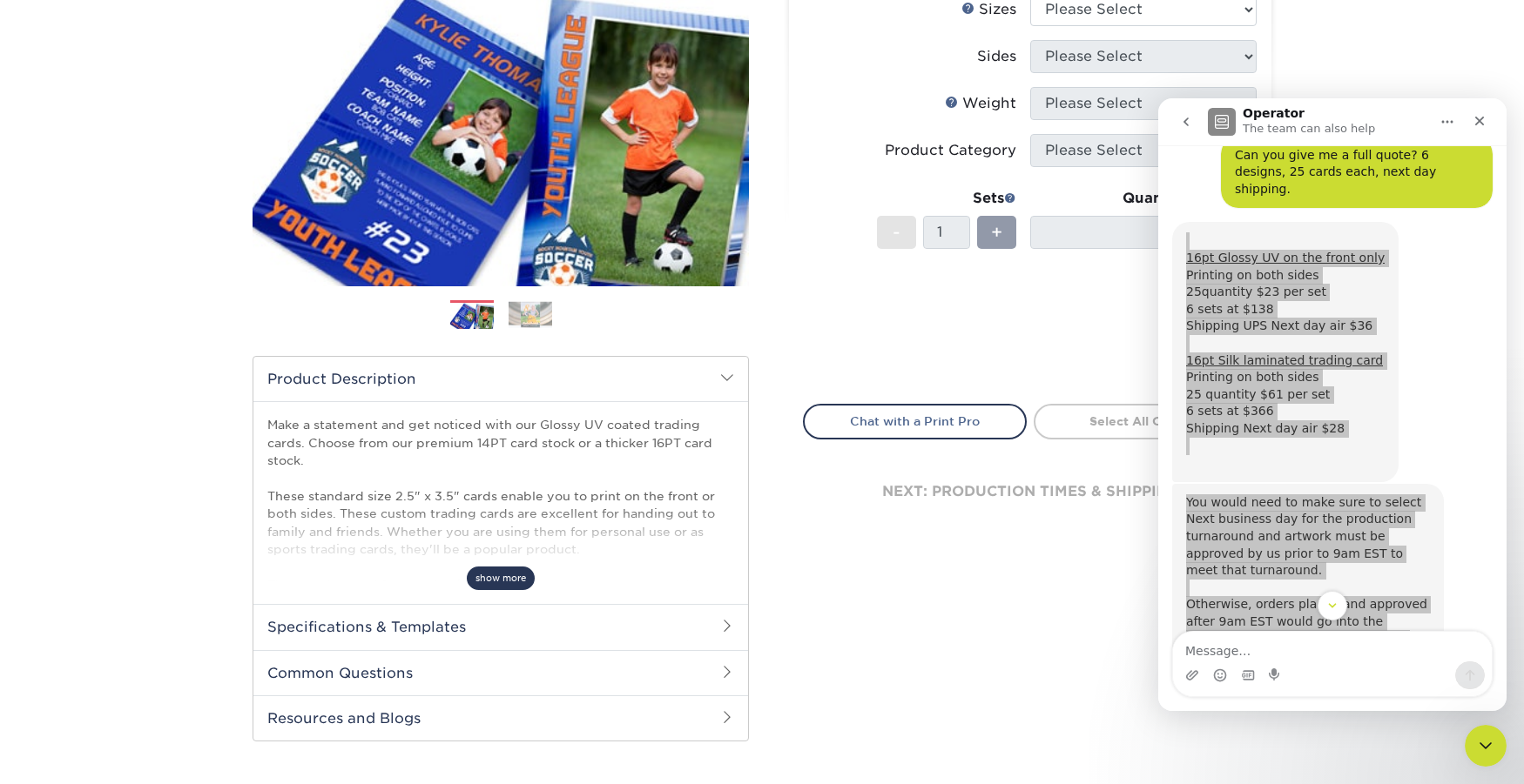
click at [499, 579] on span "show more" at bounding box center [500, 578] width 68 height 23
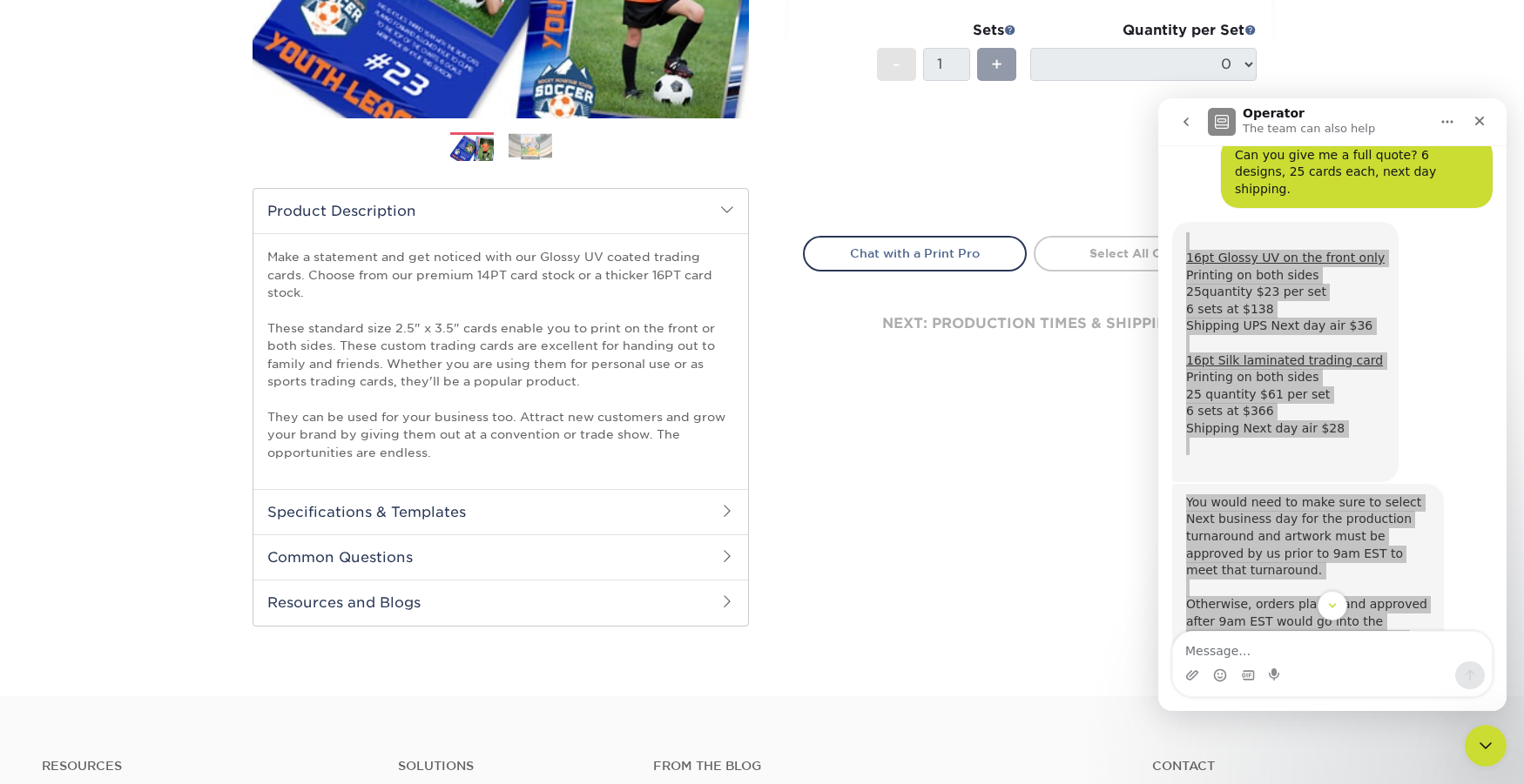
scroll to position [402, 0]
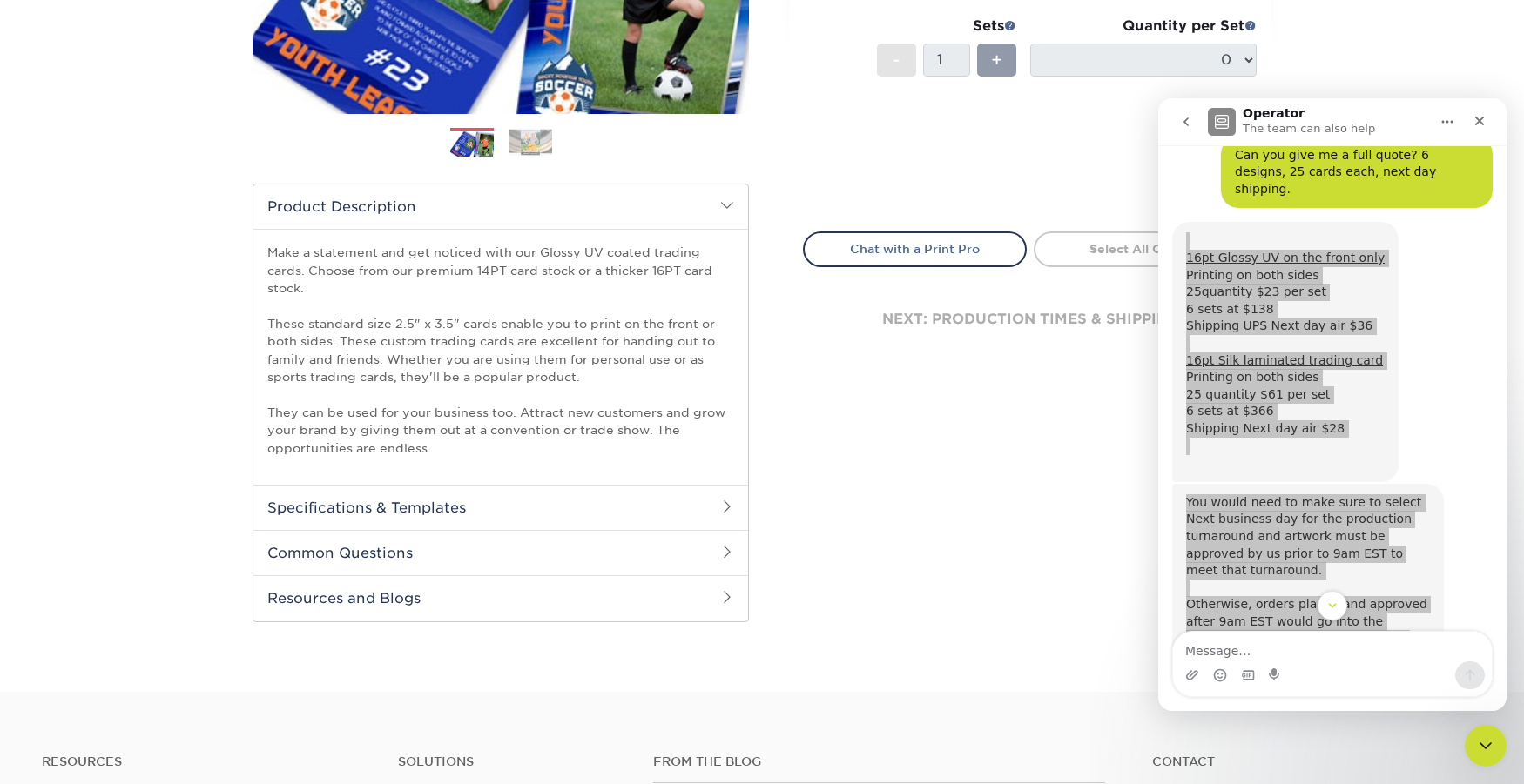
click at [424, 502] on h2 "Specifications & Templates" at bounding box center [500, 507] width 495 height 46
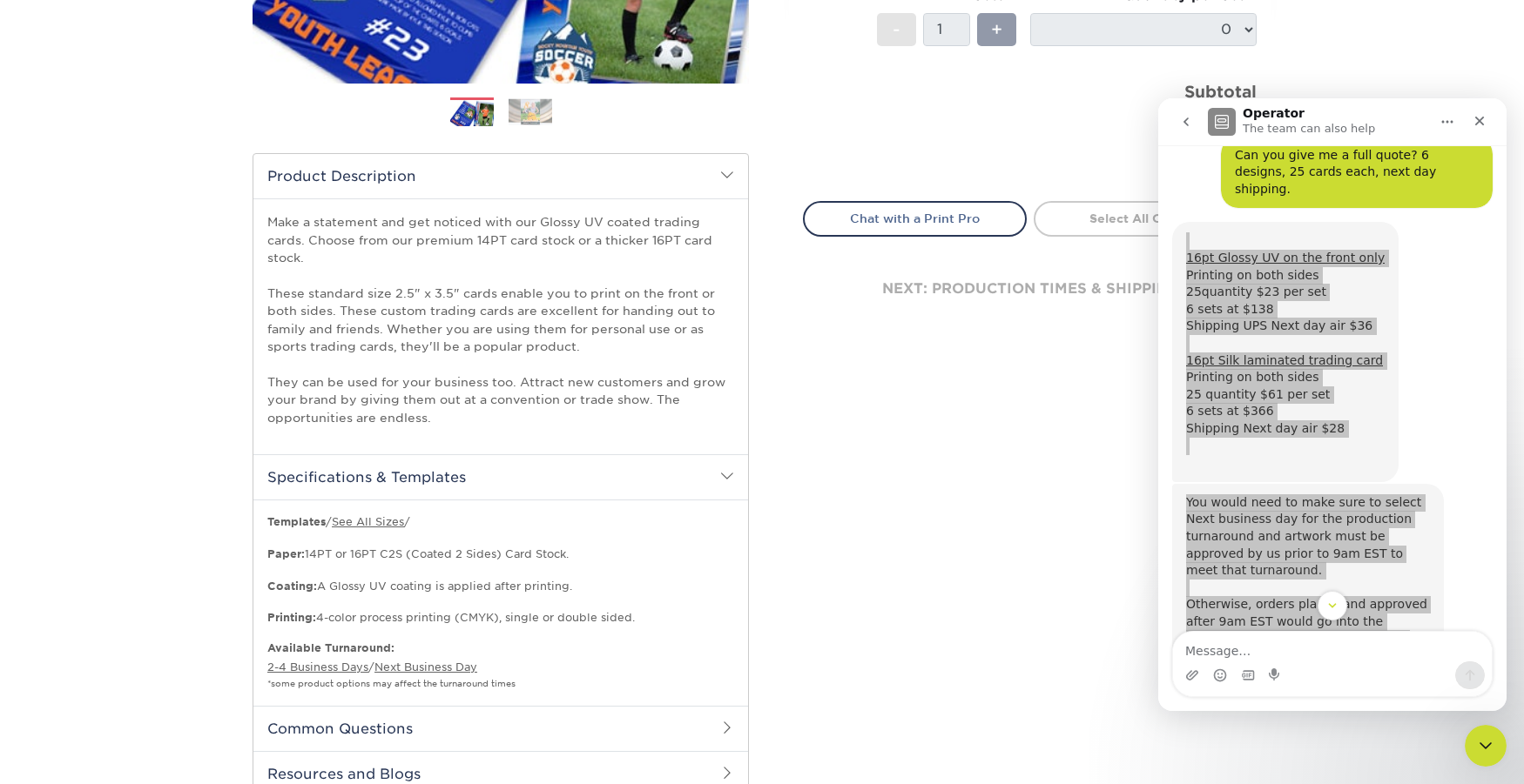
scroll to position [438, 0]
